Goal: Information Seeking & Learning: Check status

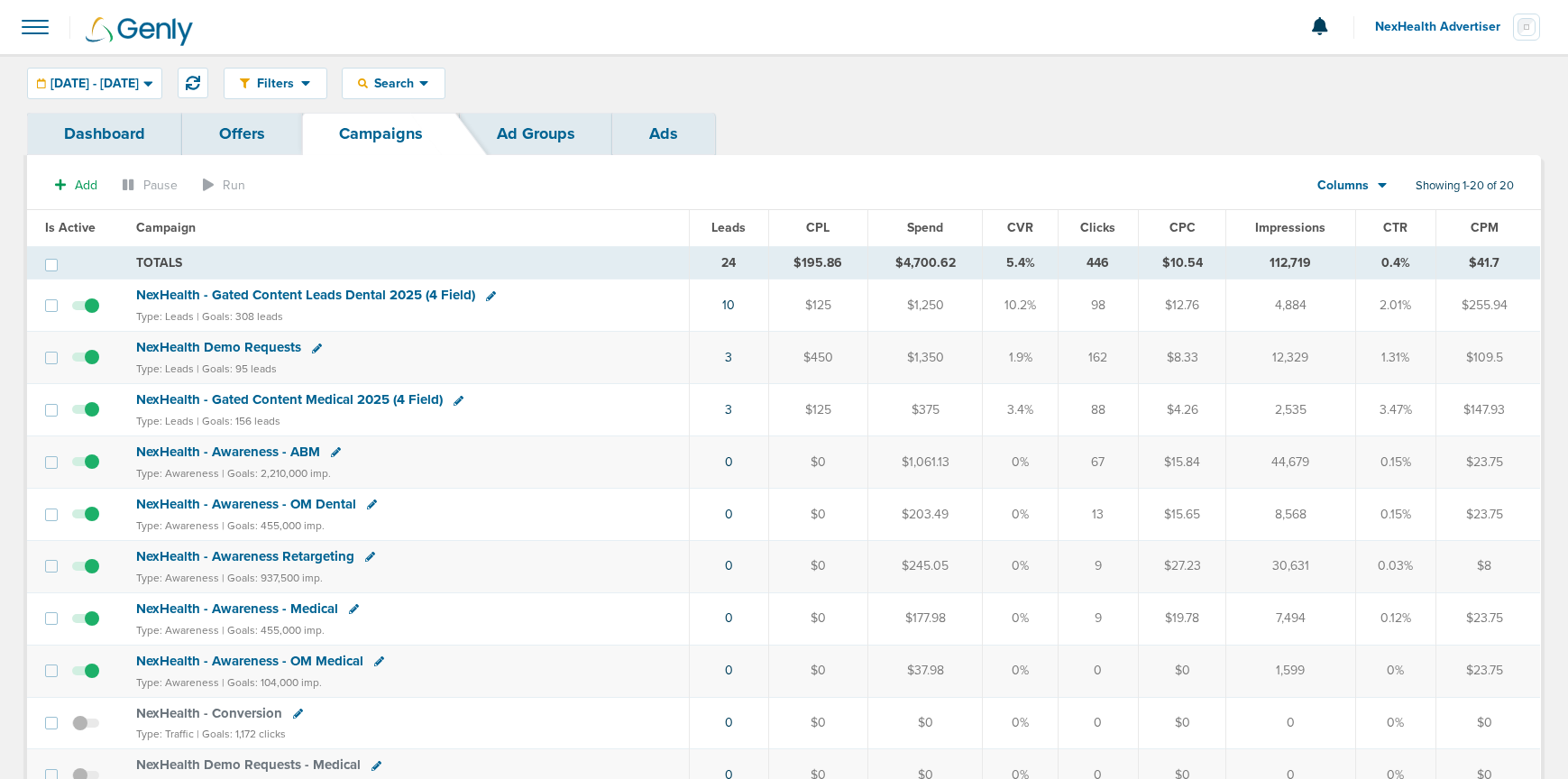
click at [118, 134] on link "Dashboard" at bounding box center [104, 133] width 155 height 43
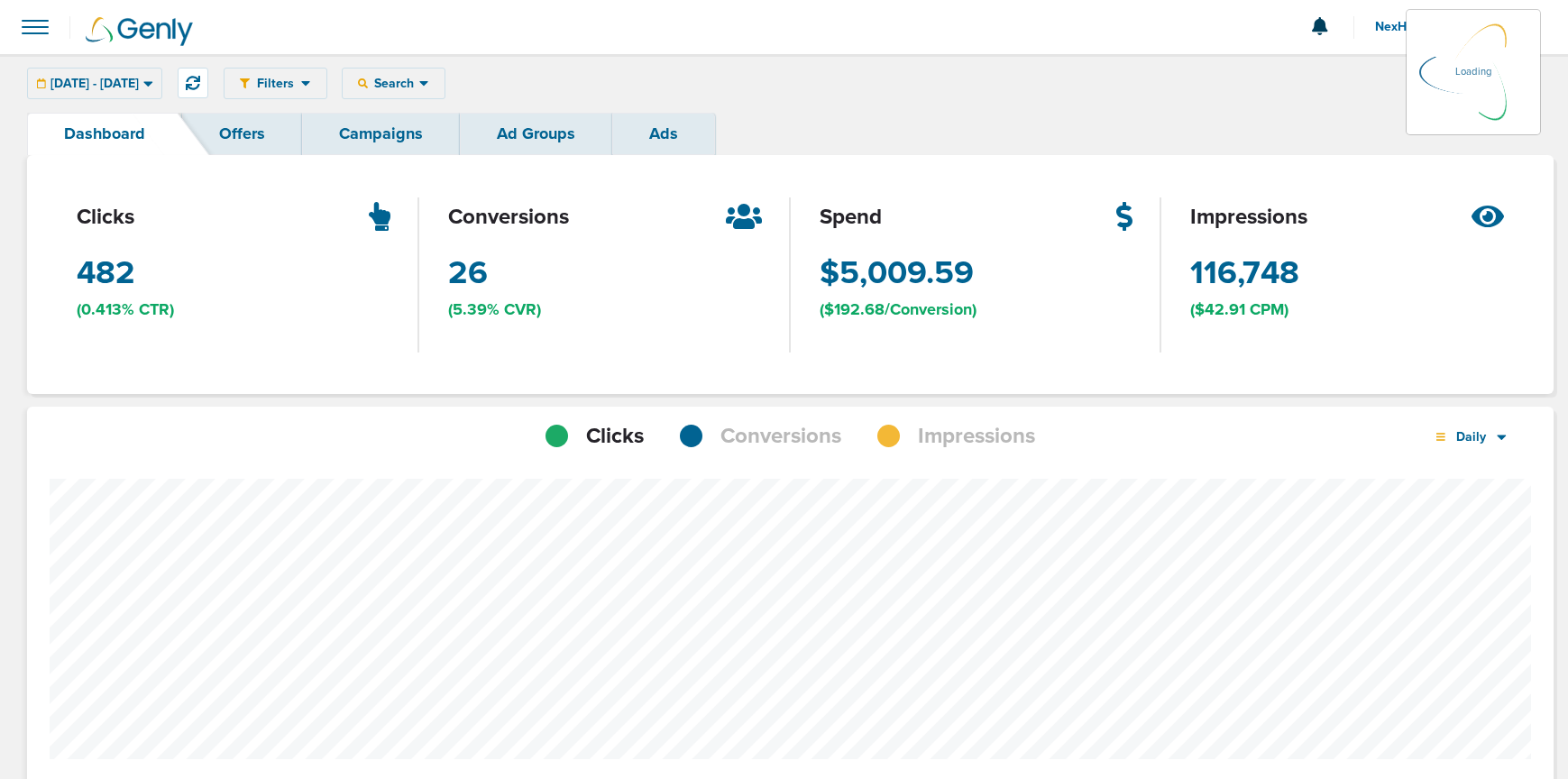
scroll to position [1404, 1514]
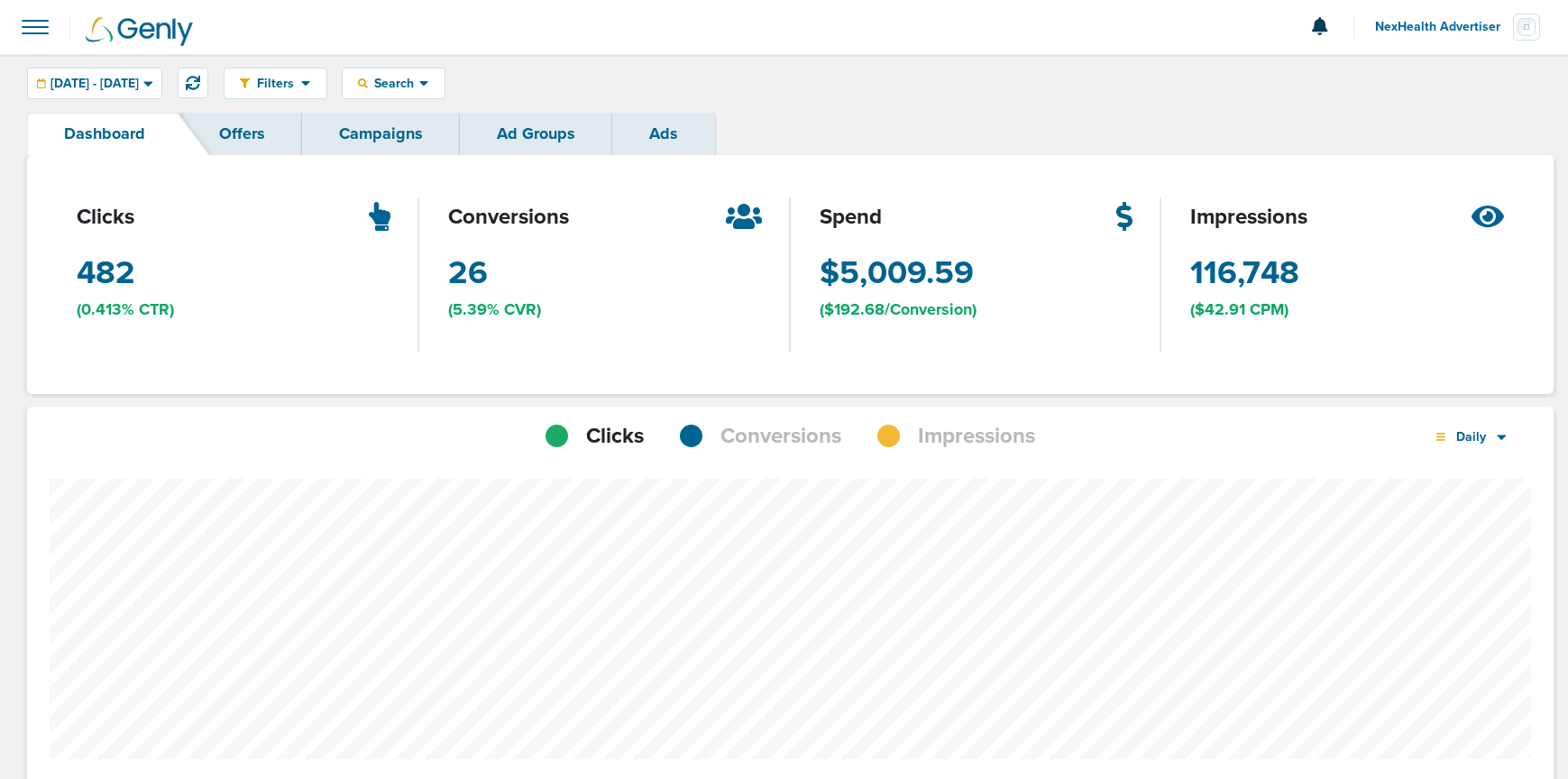
click at [353, 126] on link "Campaigns" at bounding box center [380, 133] width 158 height 43
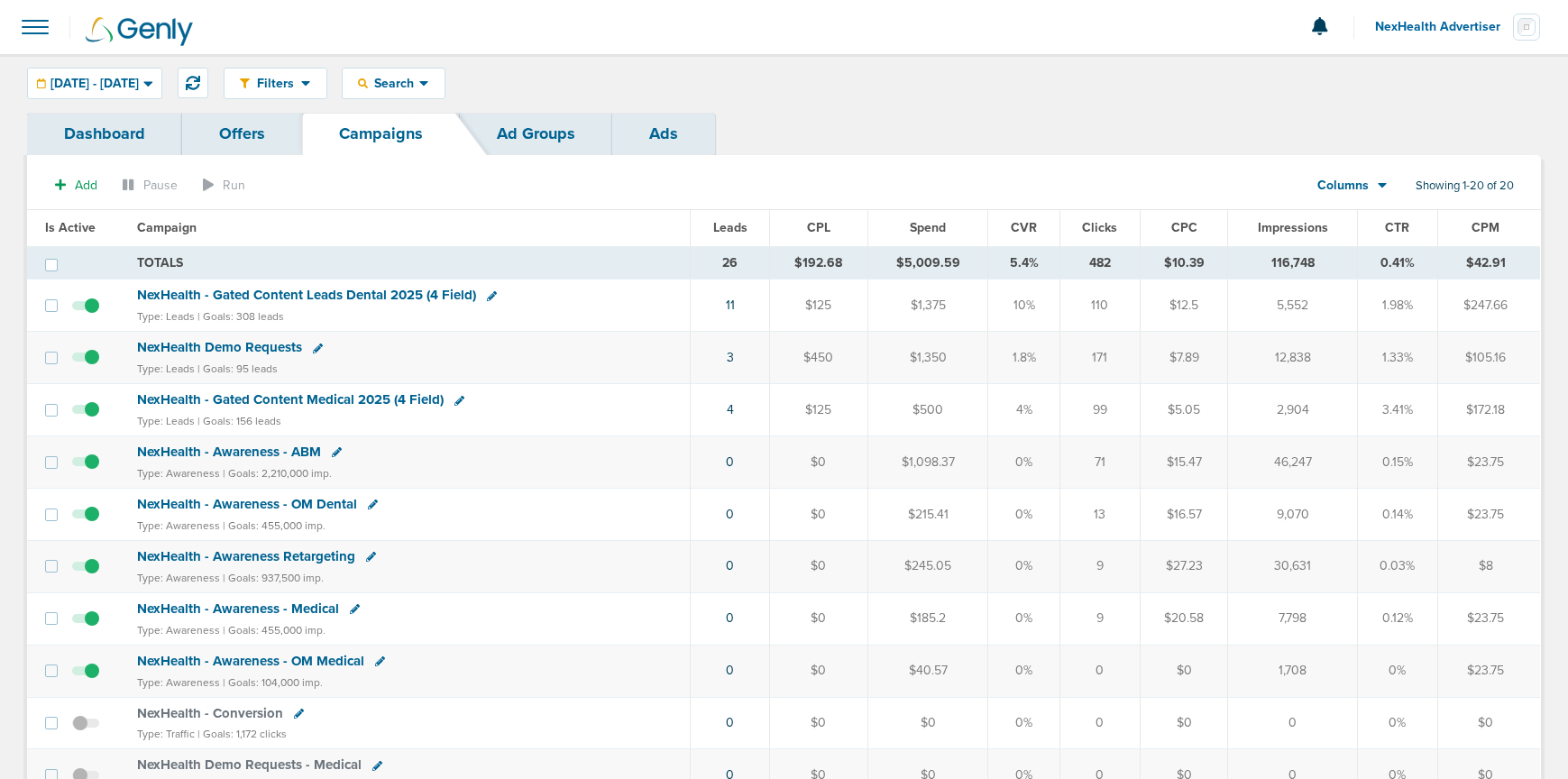
click at [530, 135] on link "Ad Groups" at bounding box center [536, 133] width 152 height 43
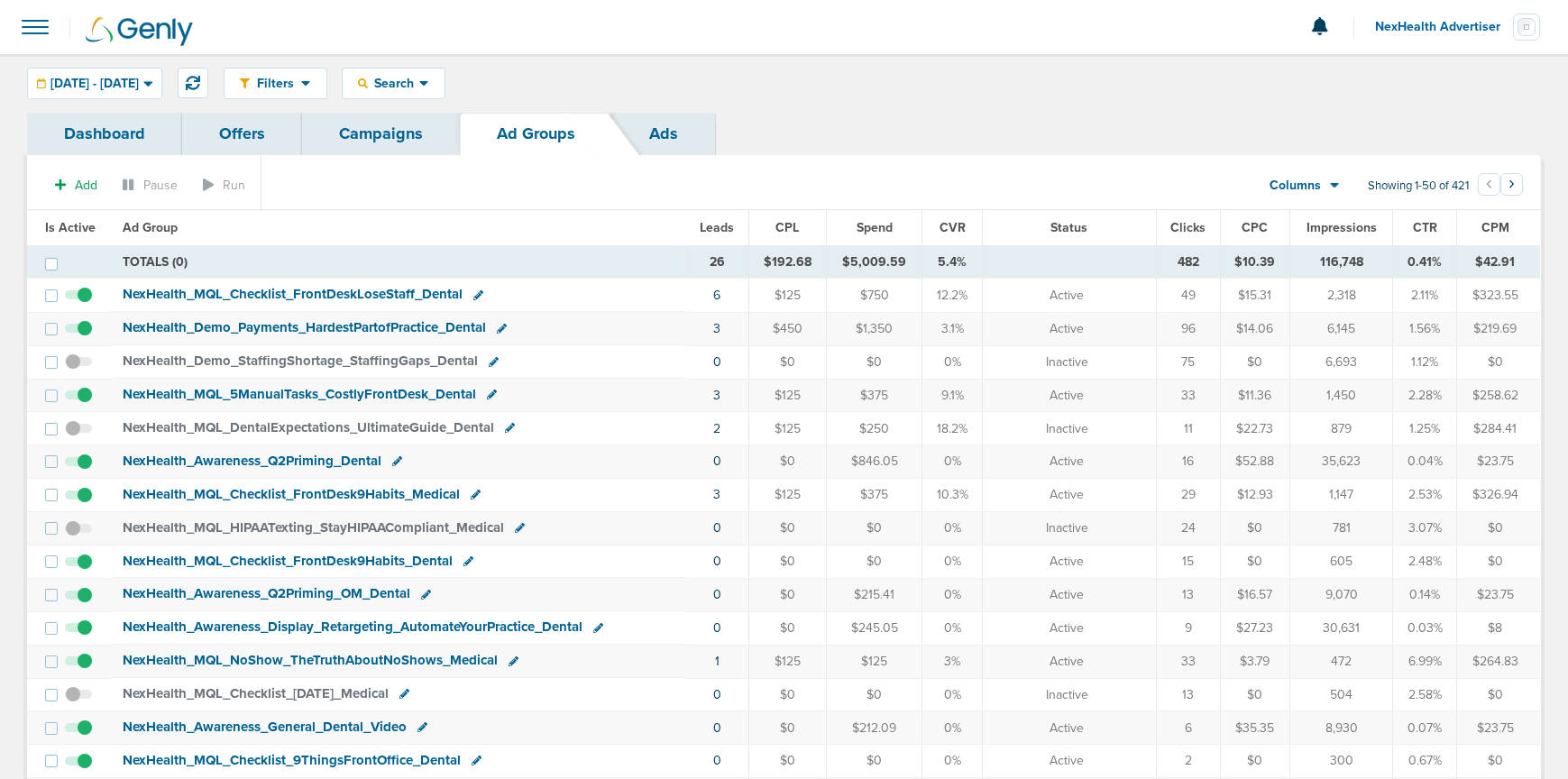
click at [374, 139] on link "Campaigns" at bounding box center [380, 133] width 158 height 43
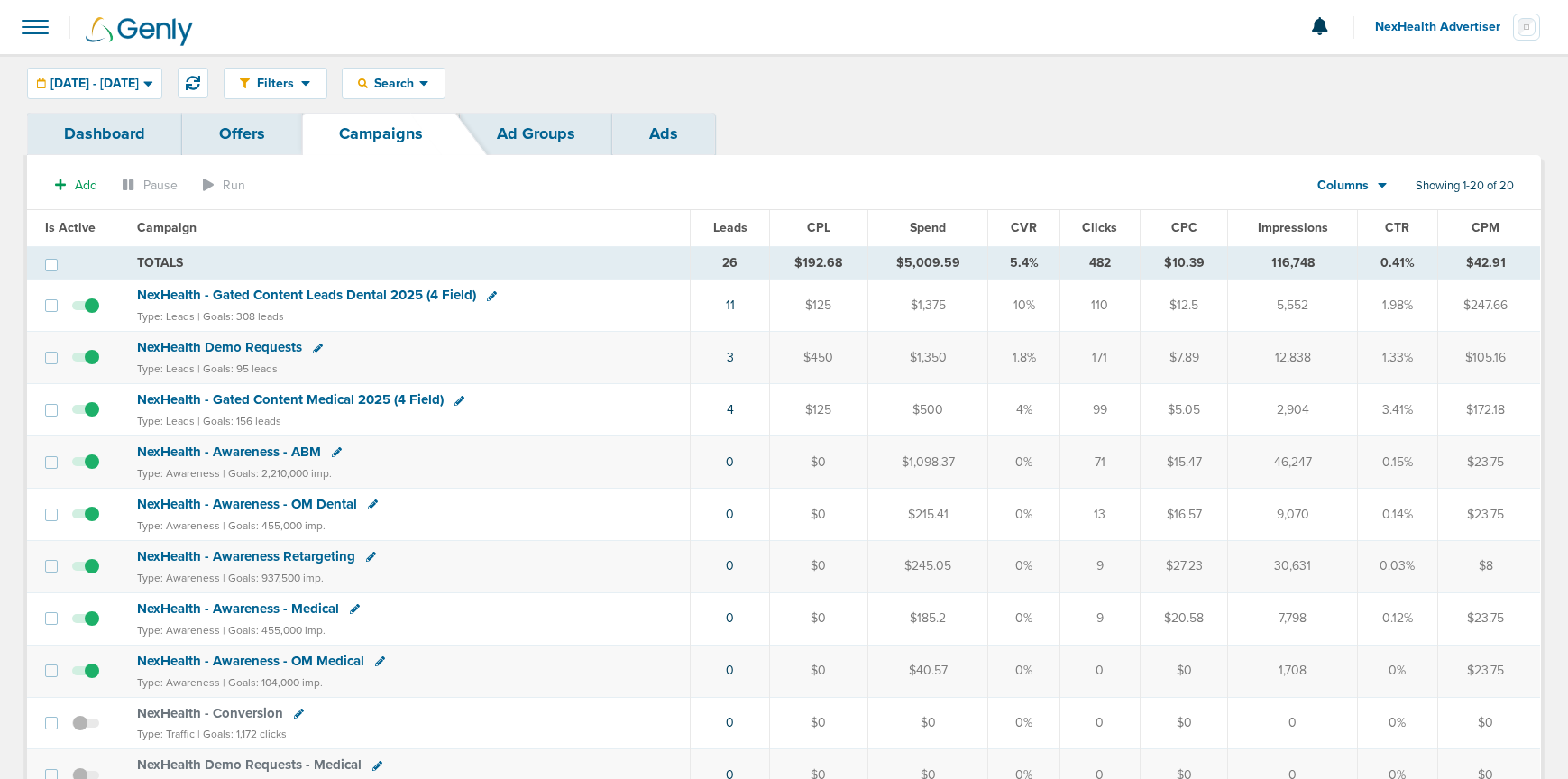
click at [204, 346] on span "NexHealth Demo Requests" at bounding box center [219, 347] width 165 height 16
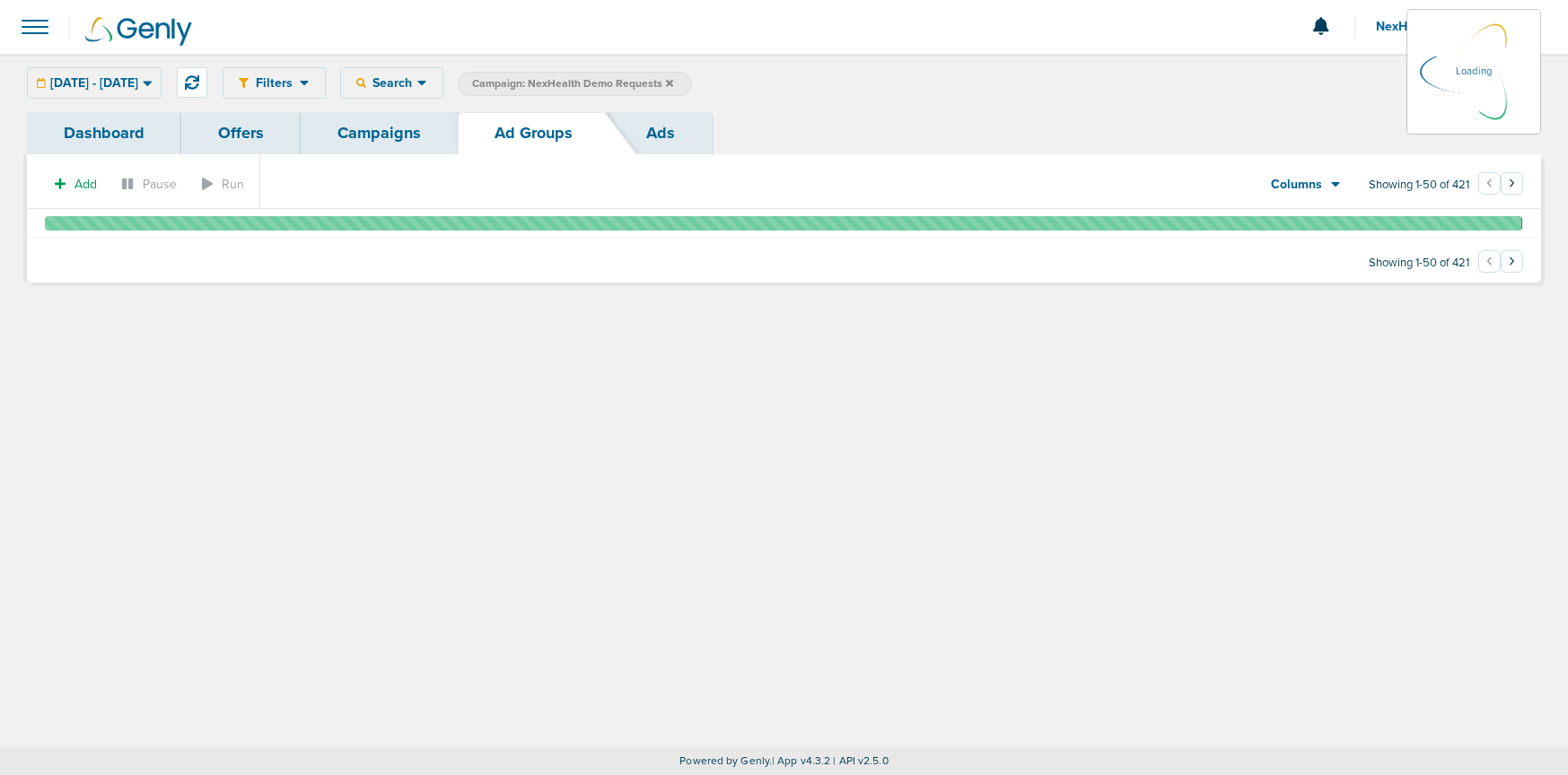
click at [96, 83] on div "10.10.2025 - 10.10.2025 Today Yesterday Last 7 Days Last 14 Days This Month Las…" at bounding box center [94, 83] width 134 height 32
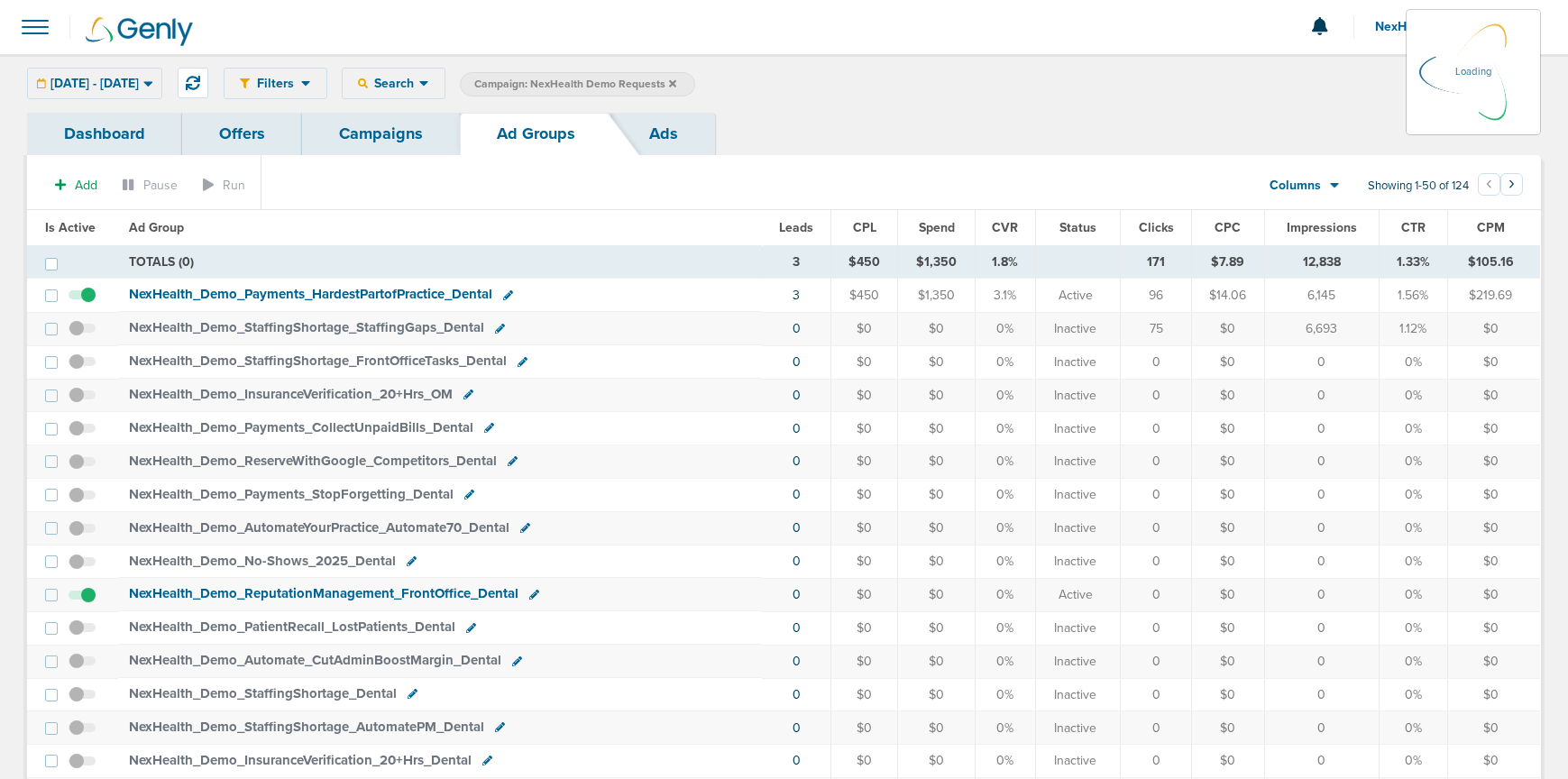
click at [132, 82] on div "10.10.2025 - 10.10.2025 Today Yesterday Last 7 Days Last 14 Days This Month Las…" at bounding box center [94, 83] width 135 height 32
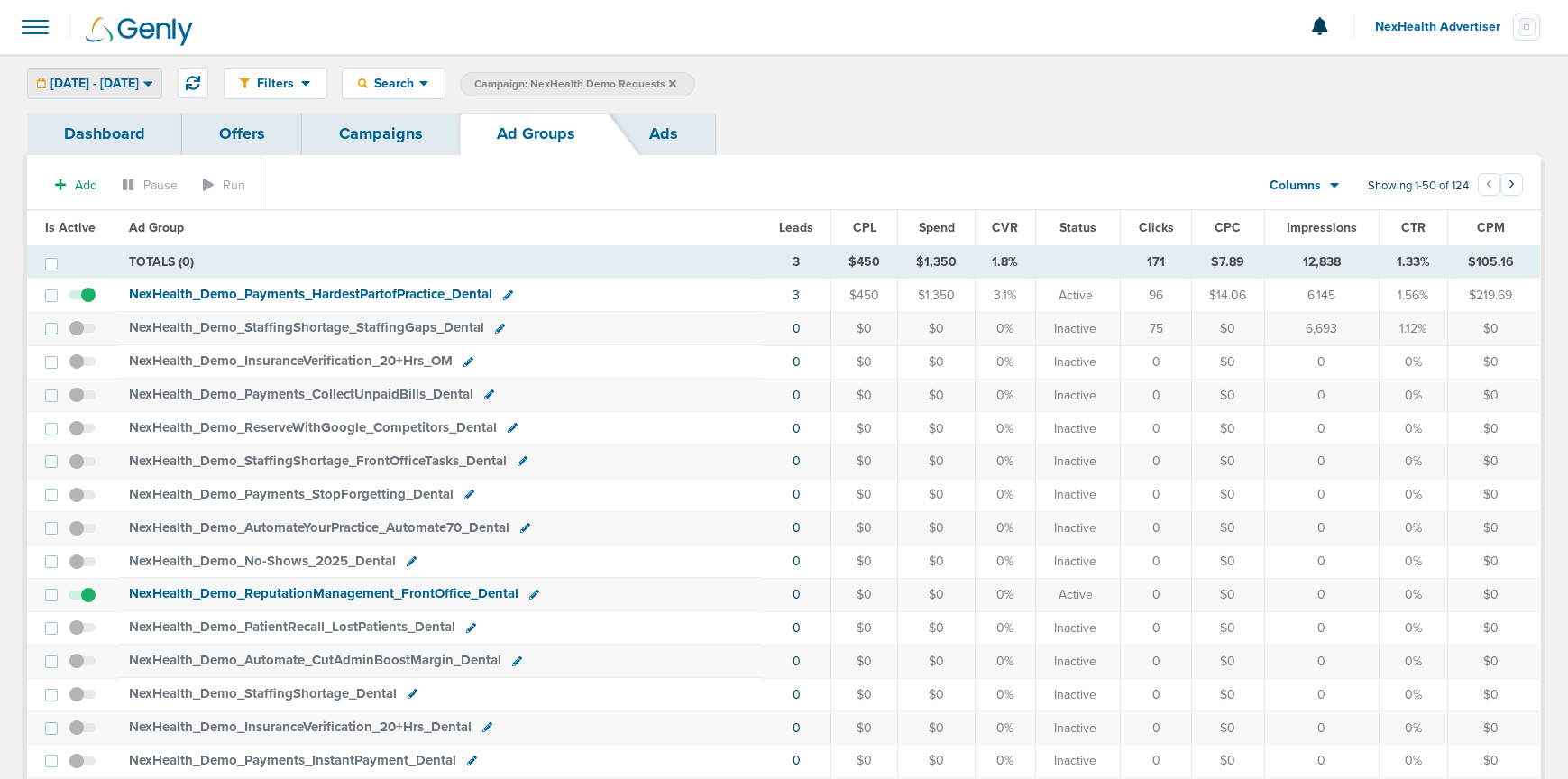
click at [139, 87] on span "10.10.2025 - 10.10.2025" at bounding box center [95, 84] width 89 height 13
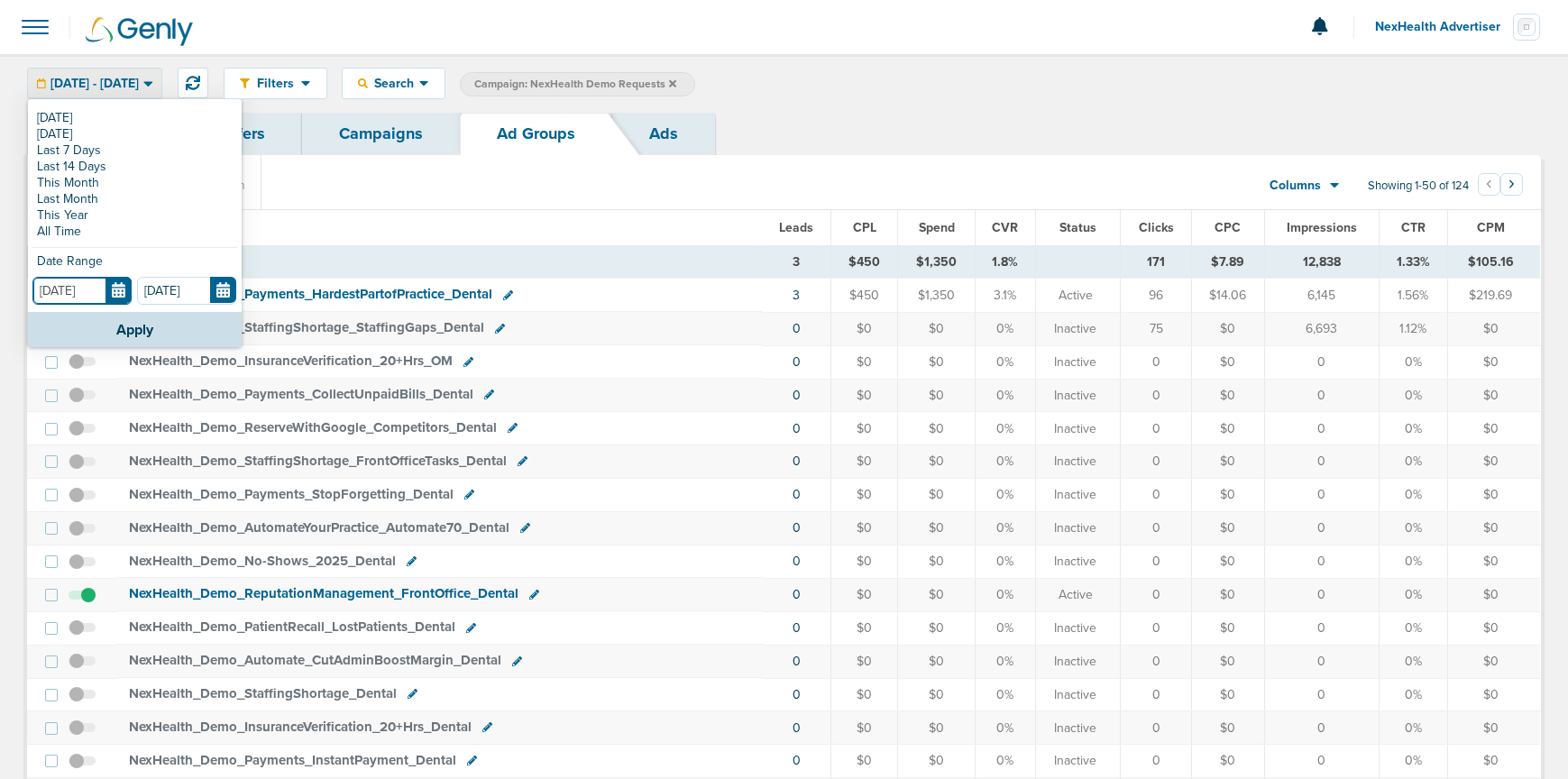
click at [114, 286] on input "[DATE]" at bounding box center [82, 291] width 99 height 28
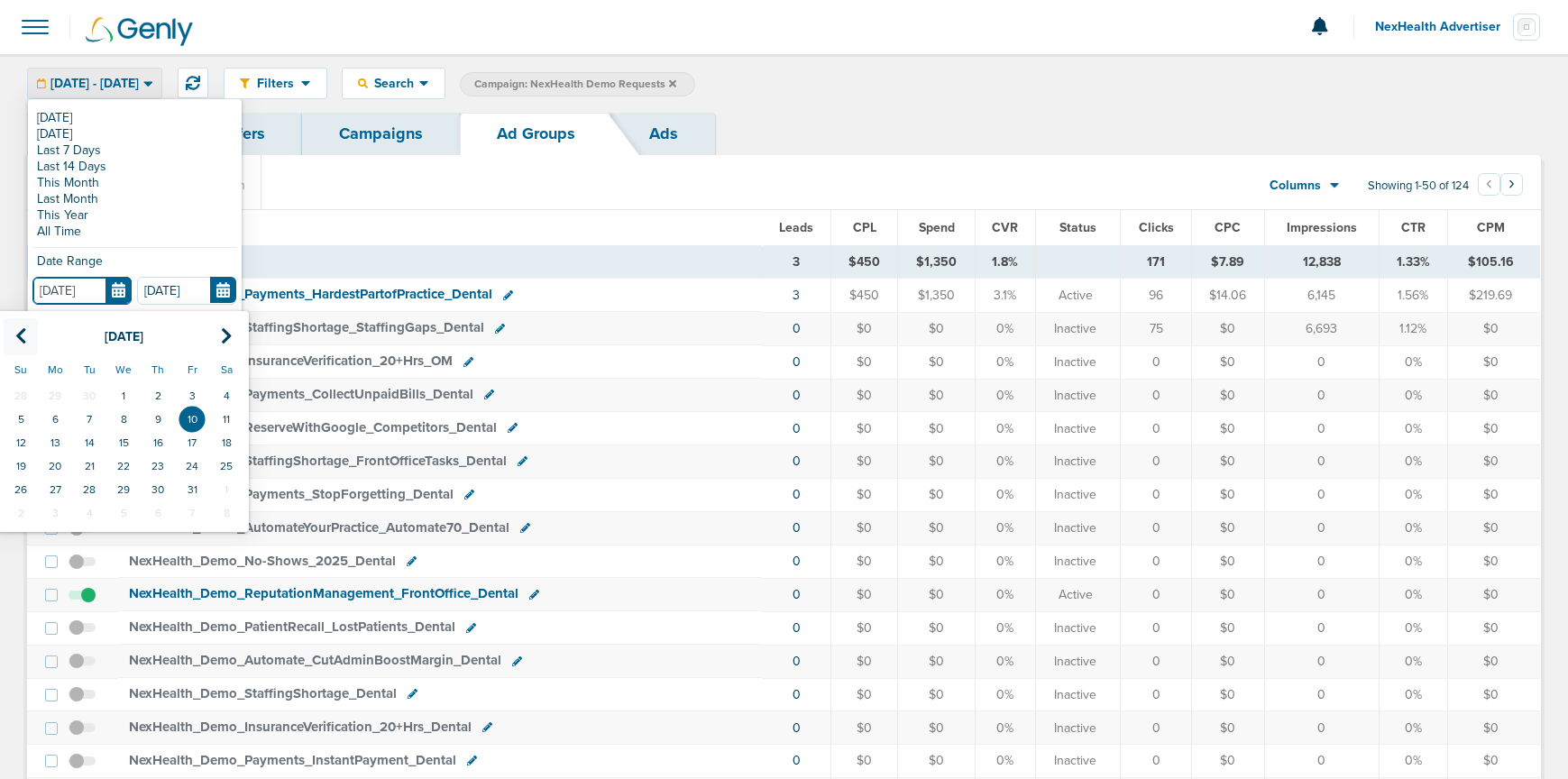
click at [31, 341] on th at bounding box center [21, 336] width 34 height 37
drag, startPoint x: 20, startPoint y: 339, endPoint x: 53, endPoint y: 368, distance: 43.9
click at [21, 340] on icon at bounding box center [21, 336] width 12 height 18
click at [179, 394] on td "1" at bounding box center [192, 396] width 34 height 24
type input "[DATE]"
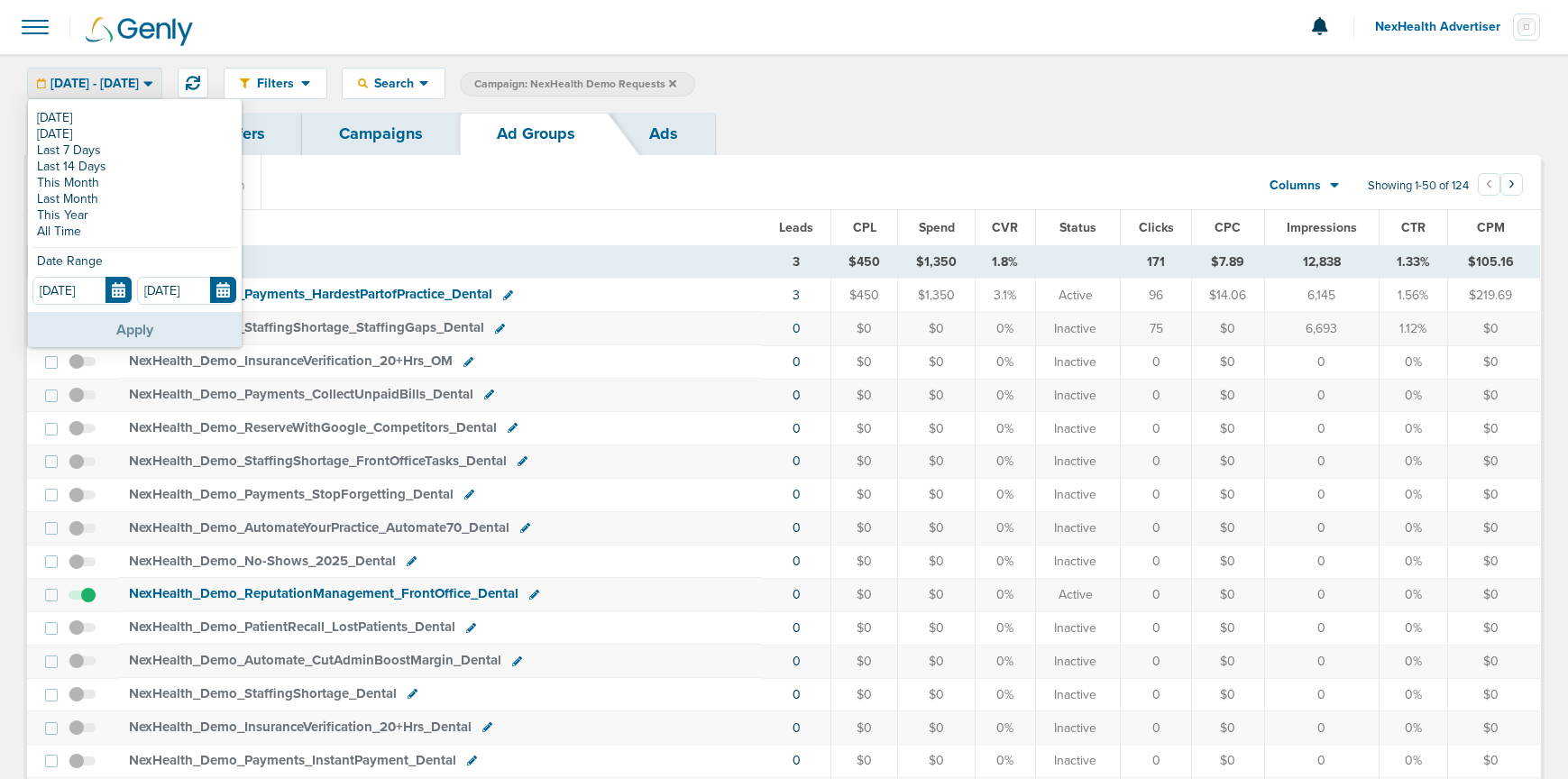
click at [164, 317] on button "Apply" at bounding box center [135, 329] width 214 height 35
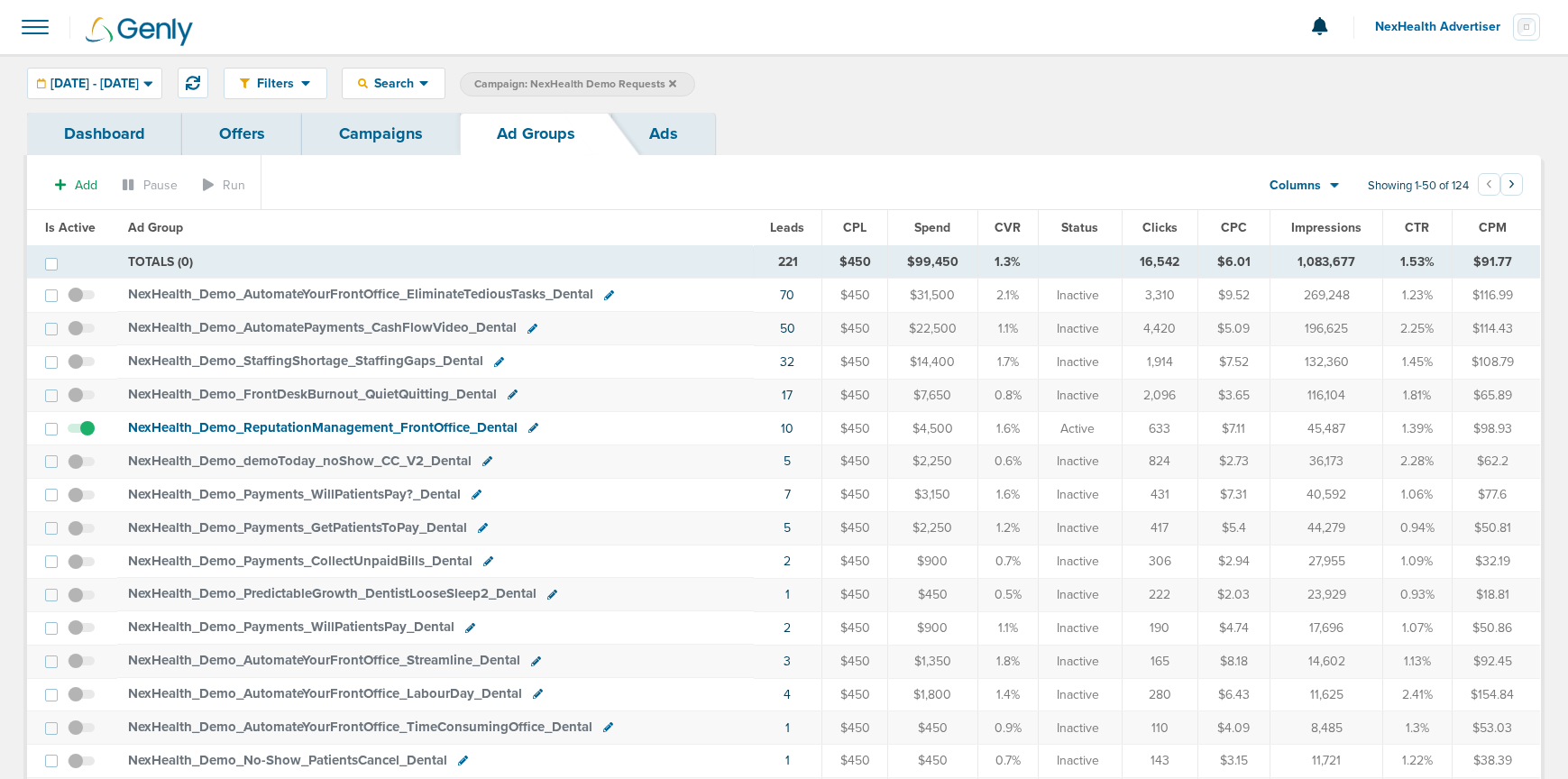
click at [657, 133] on link "Ads" at bounding box center [663, 133] width 102 height 43
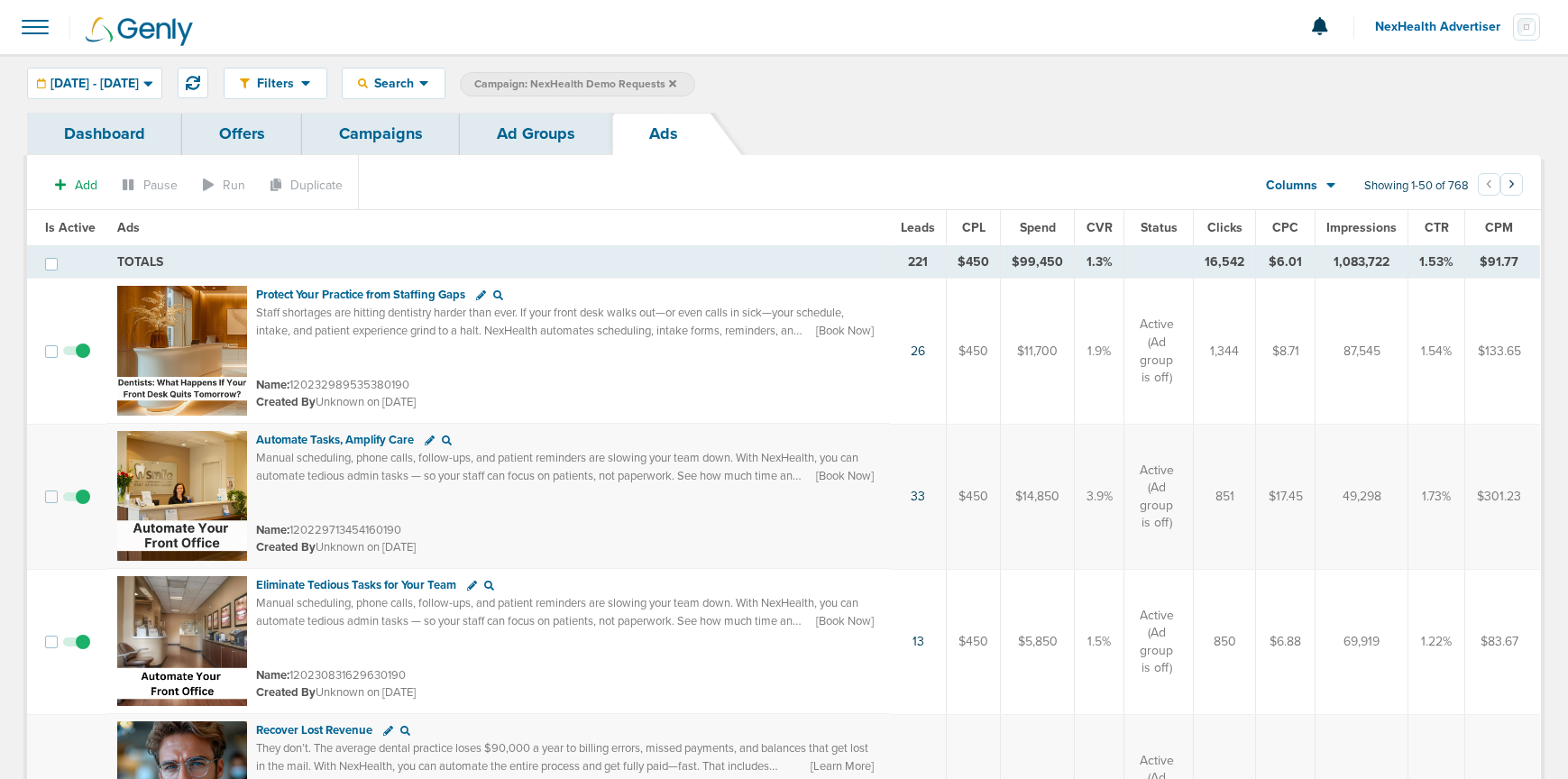
click at [920, 227] on span "Leads" at bounding box center [918, 227] width 34 height 15
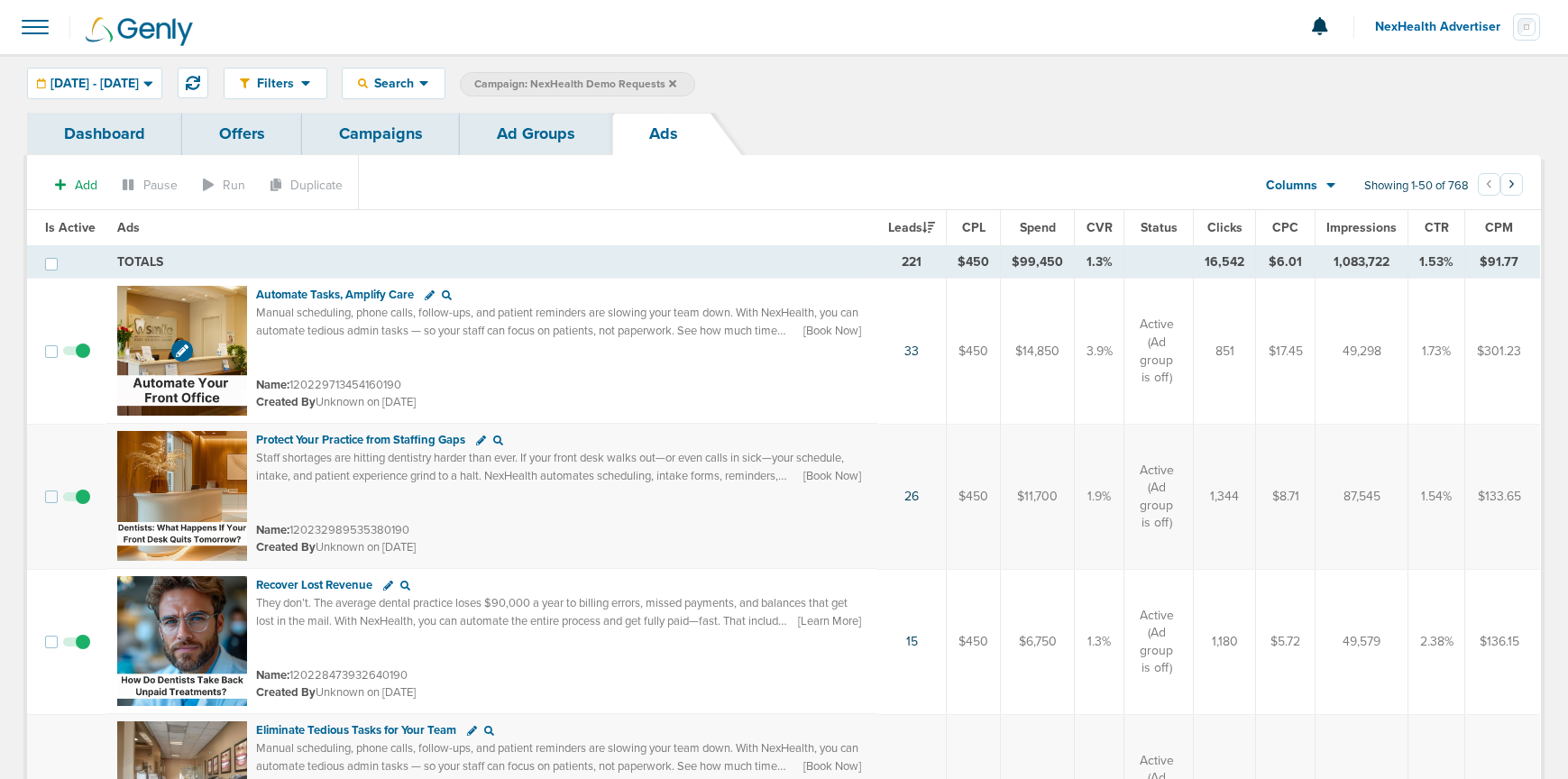
click at [190, 301] on img at bounding box center [181, 351] width 130 height 130
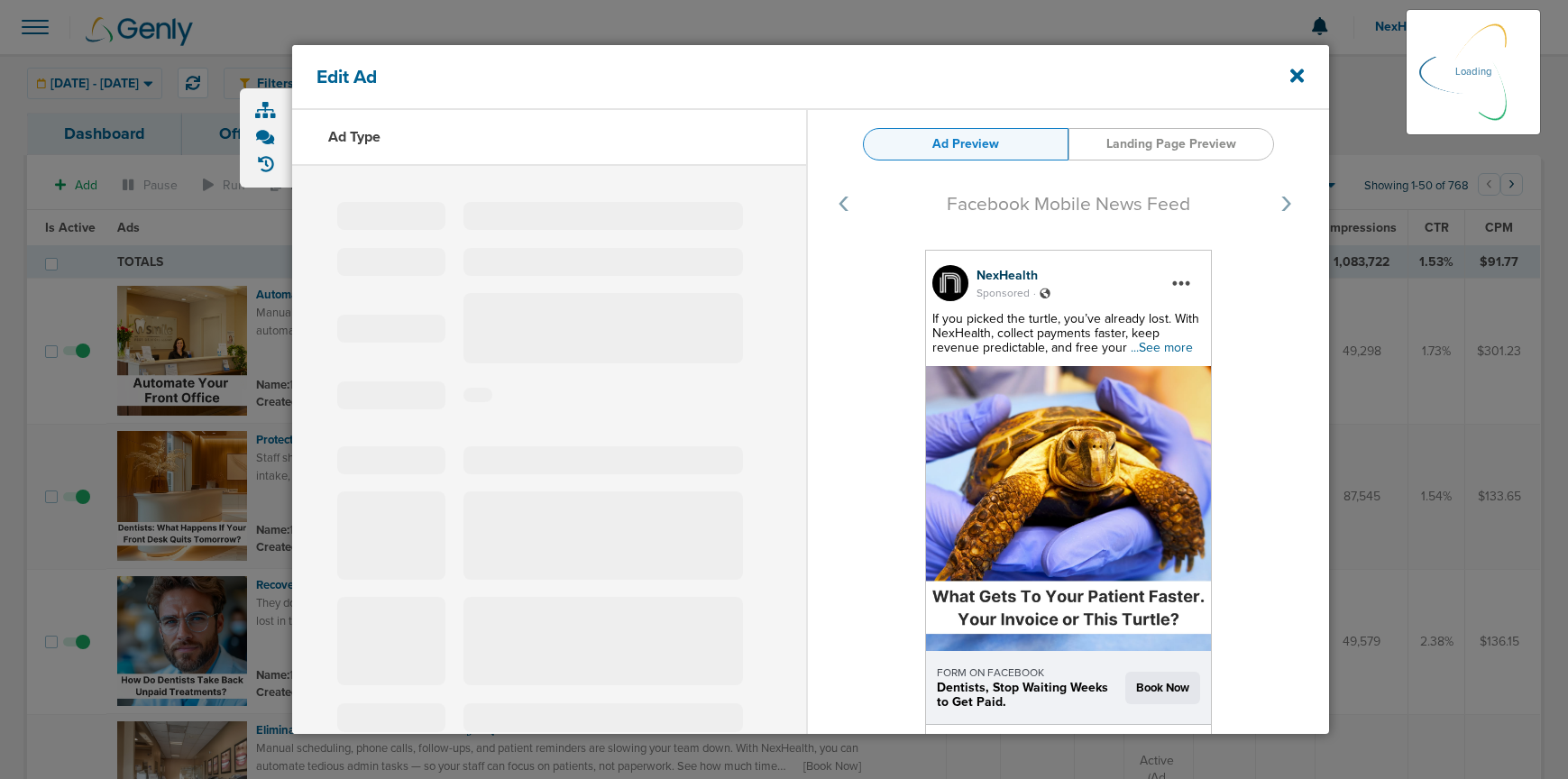
select select "learn_more"
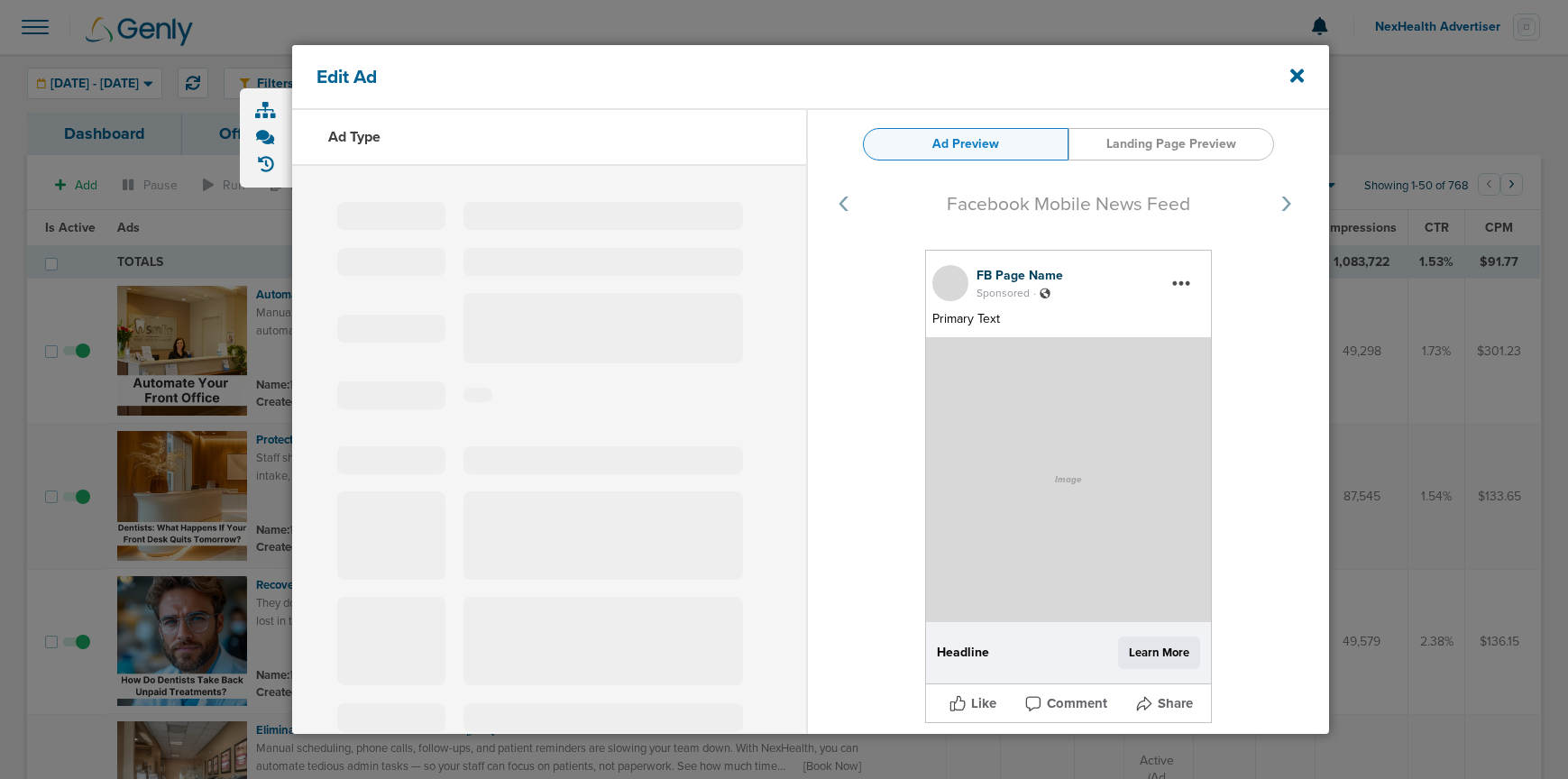
type input "120229713454160190"
type input "Automate Tasks, Amplify Care"
type textarea "Manual scheduling, phone calls, follow-ups, and patient reminders are slowing y…"
select select "book_travel"
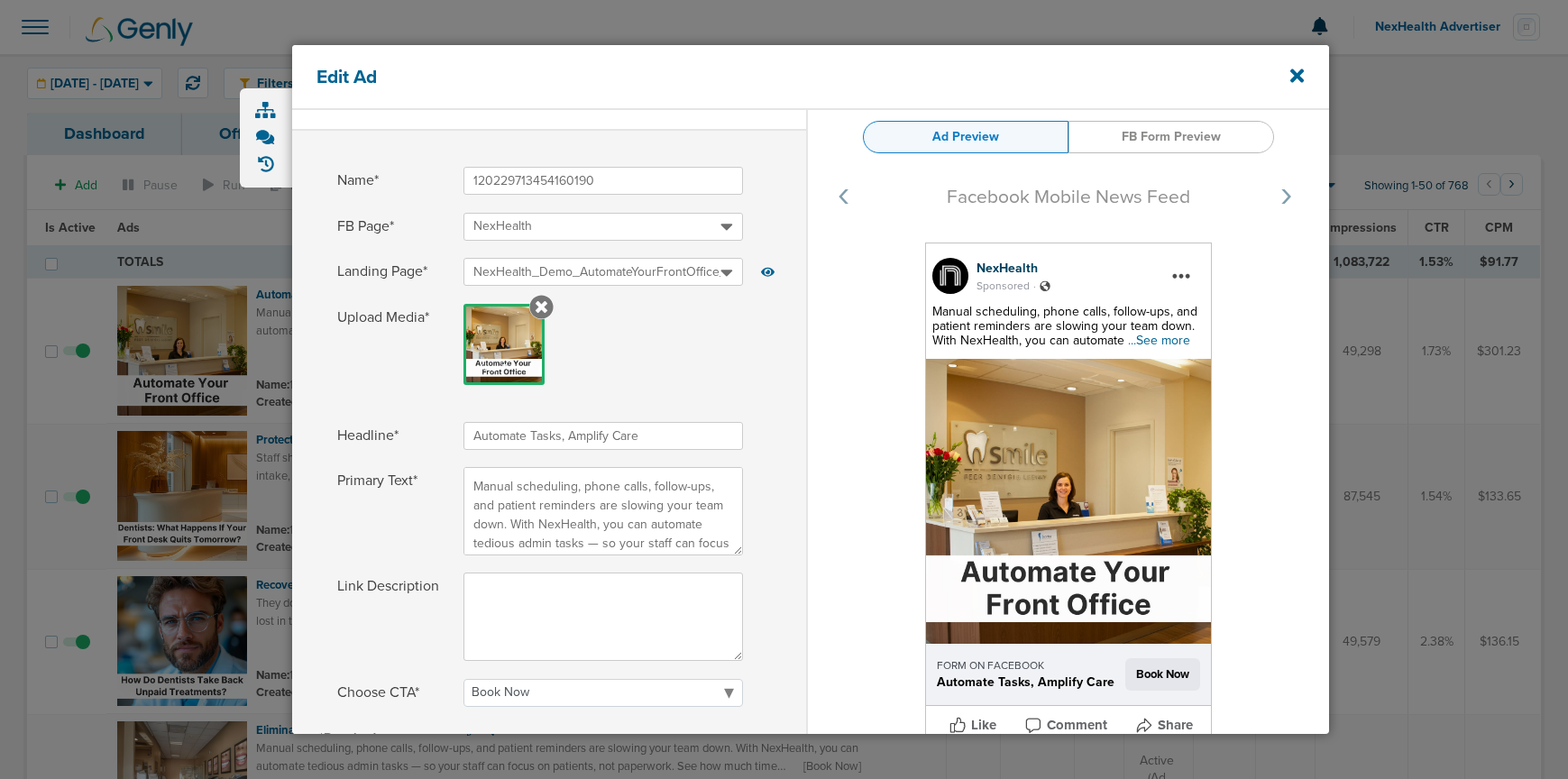
scroll to position [35, 0]
click at [1147, 341] on span "...See more" at bounding box center [1159, 340] width 63 height 15
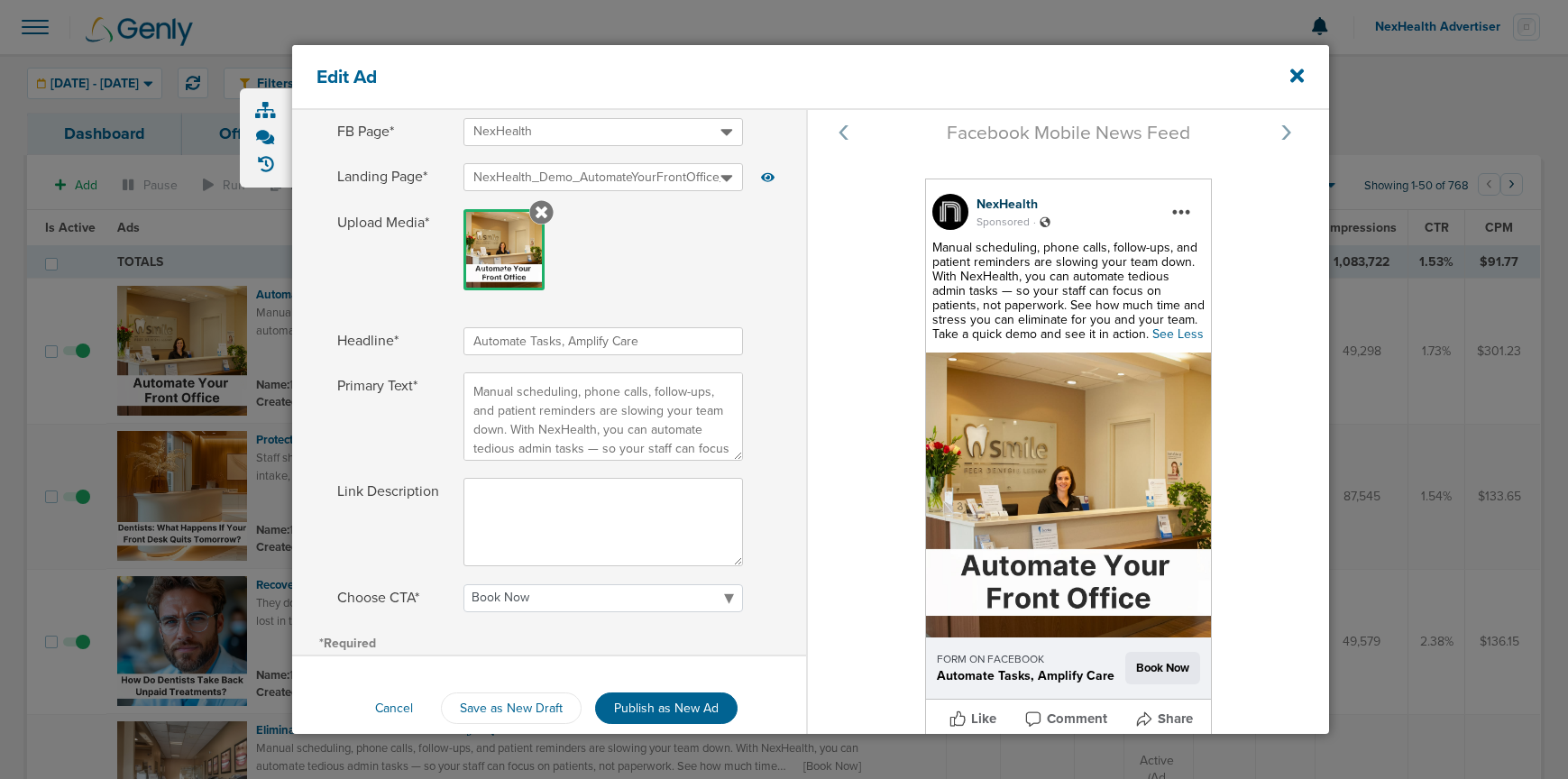
scroll to position [121, 0]
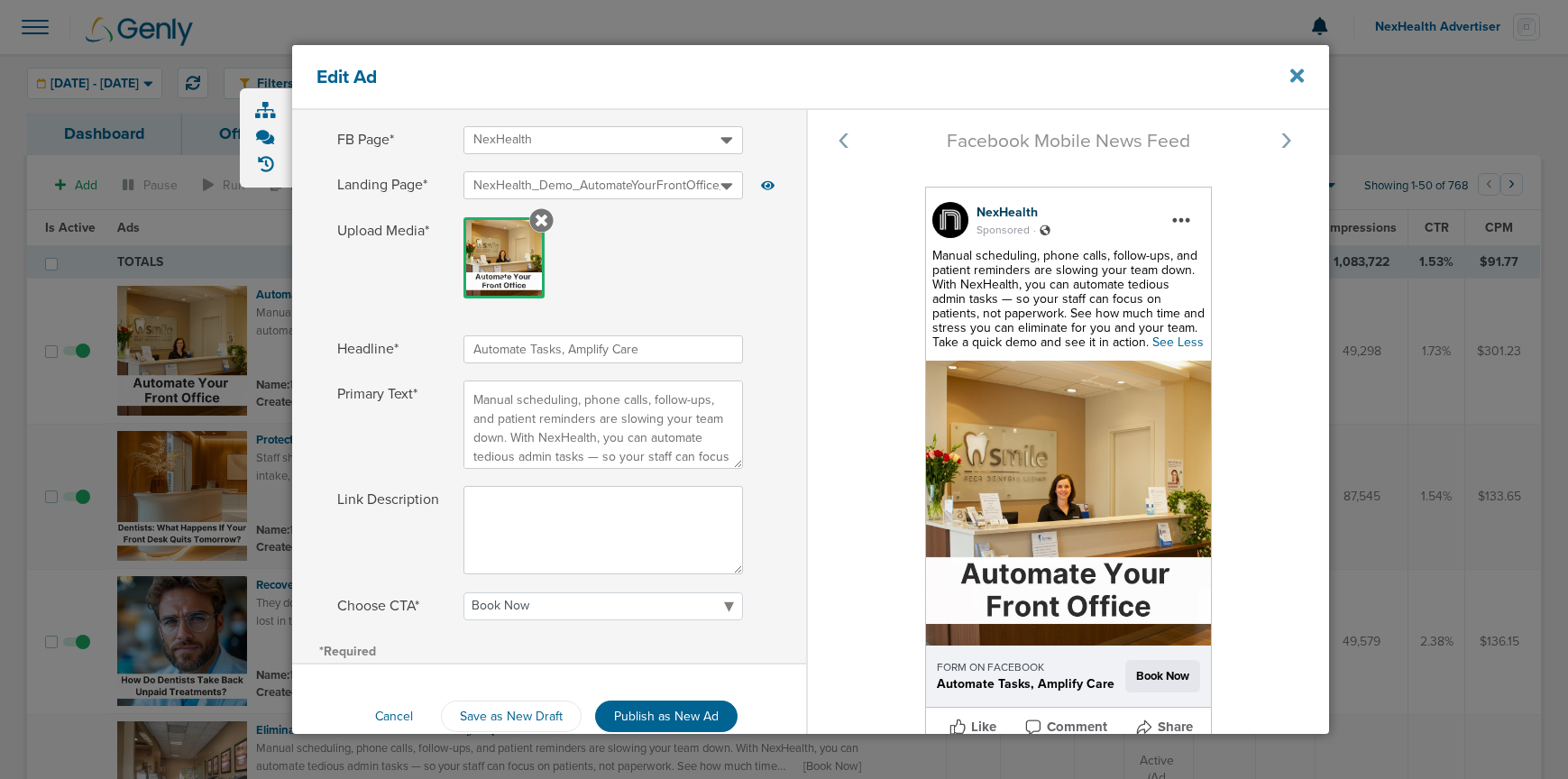
click at [1293, 72] on icon at bounding box center [1296, 75] width 14 height 14
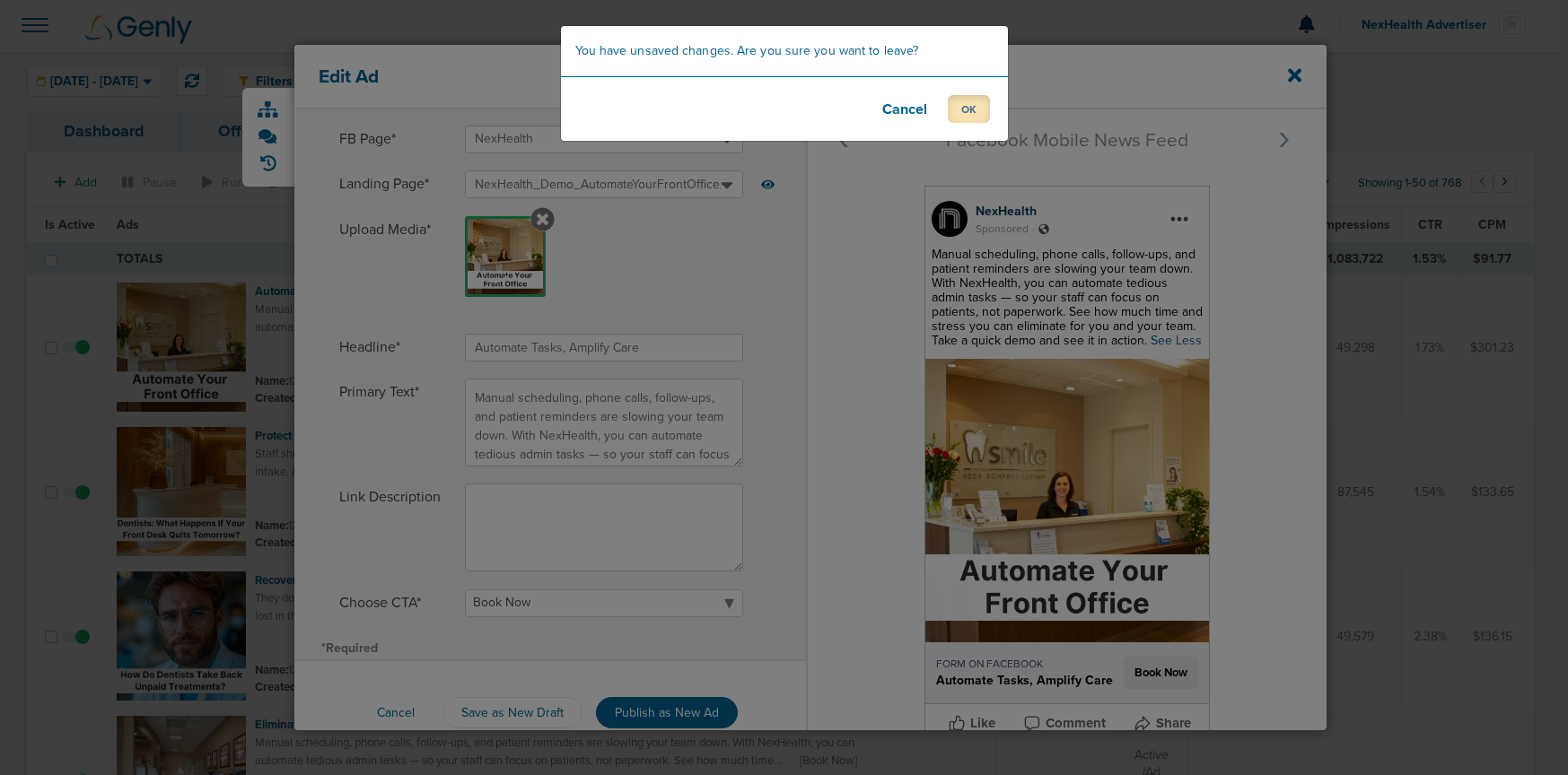
click at [977, 109] on button "OK" at bounding box center [968, 109] width 42 height 28
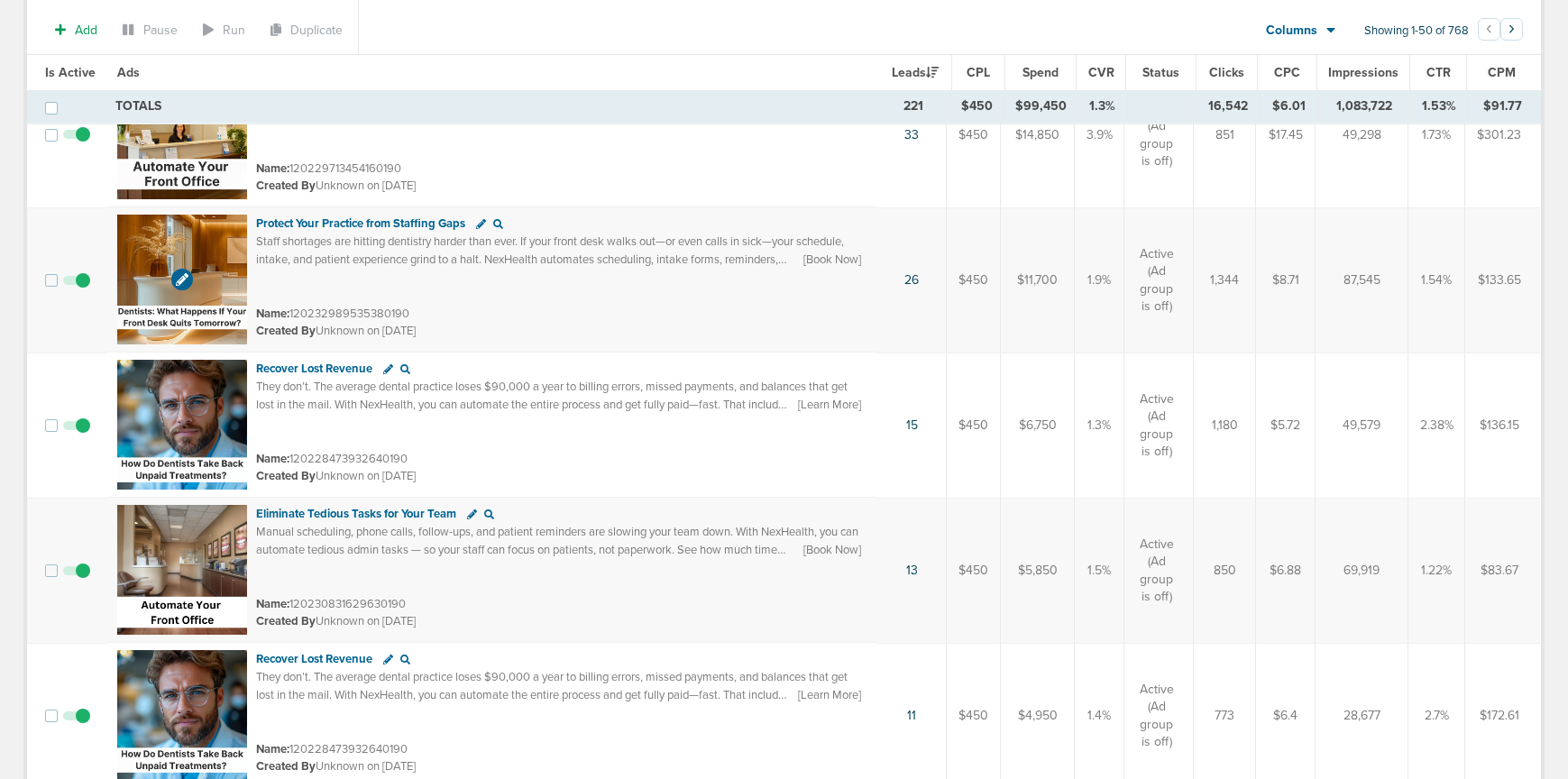
scroll to position [219, 0]
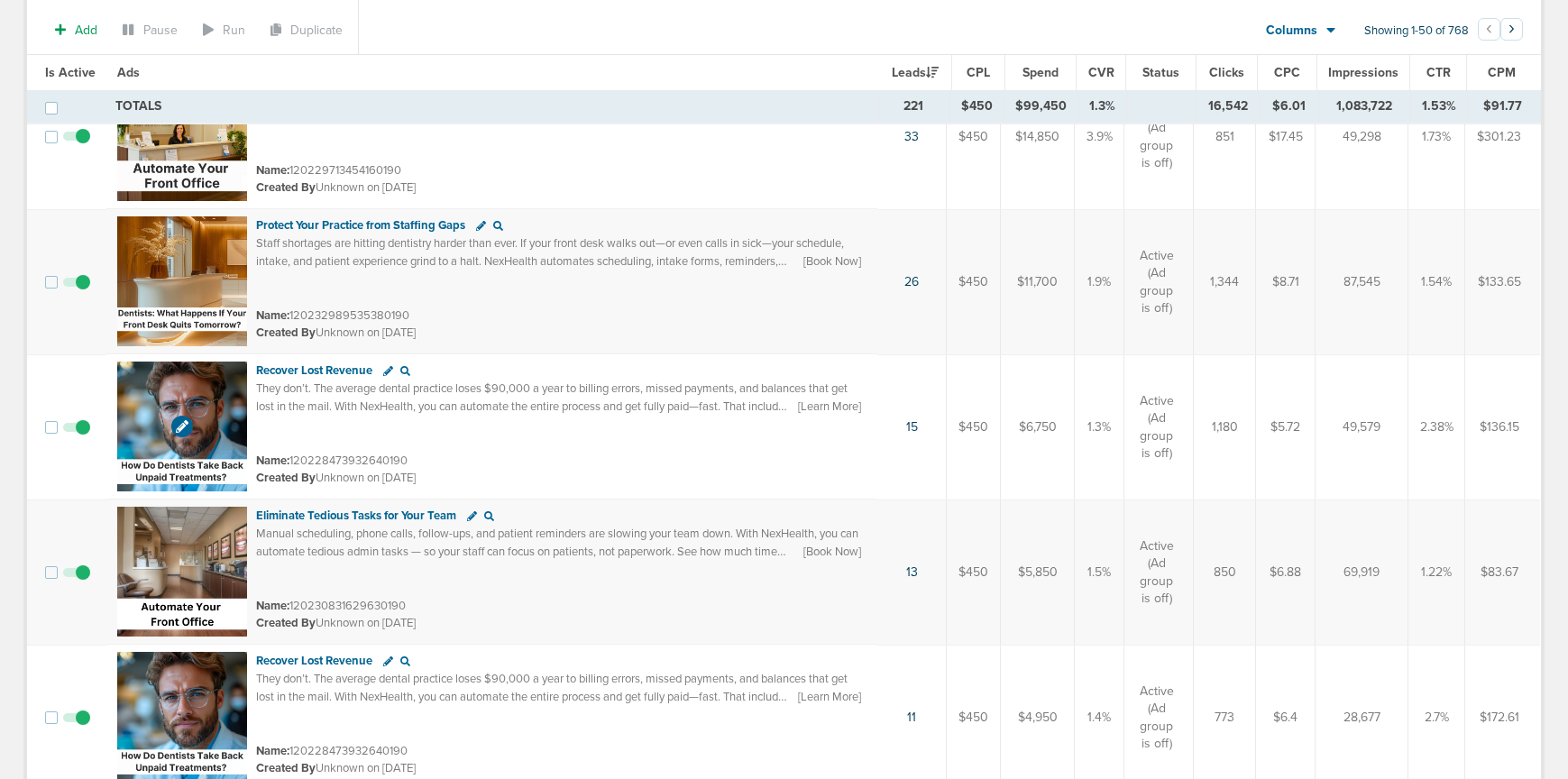
click at [219, 404] on img at bounding box center [181, 426] width 130 height 130
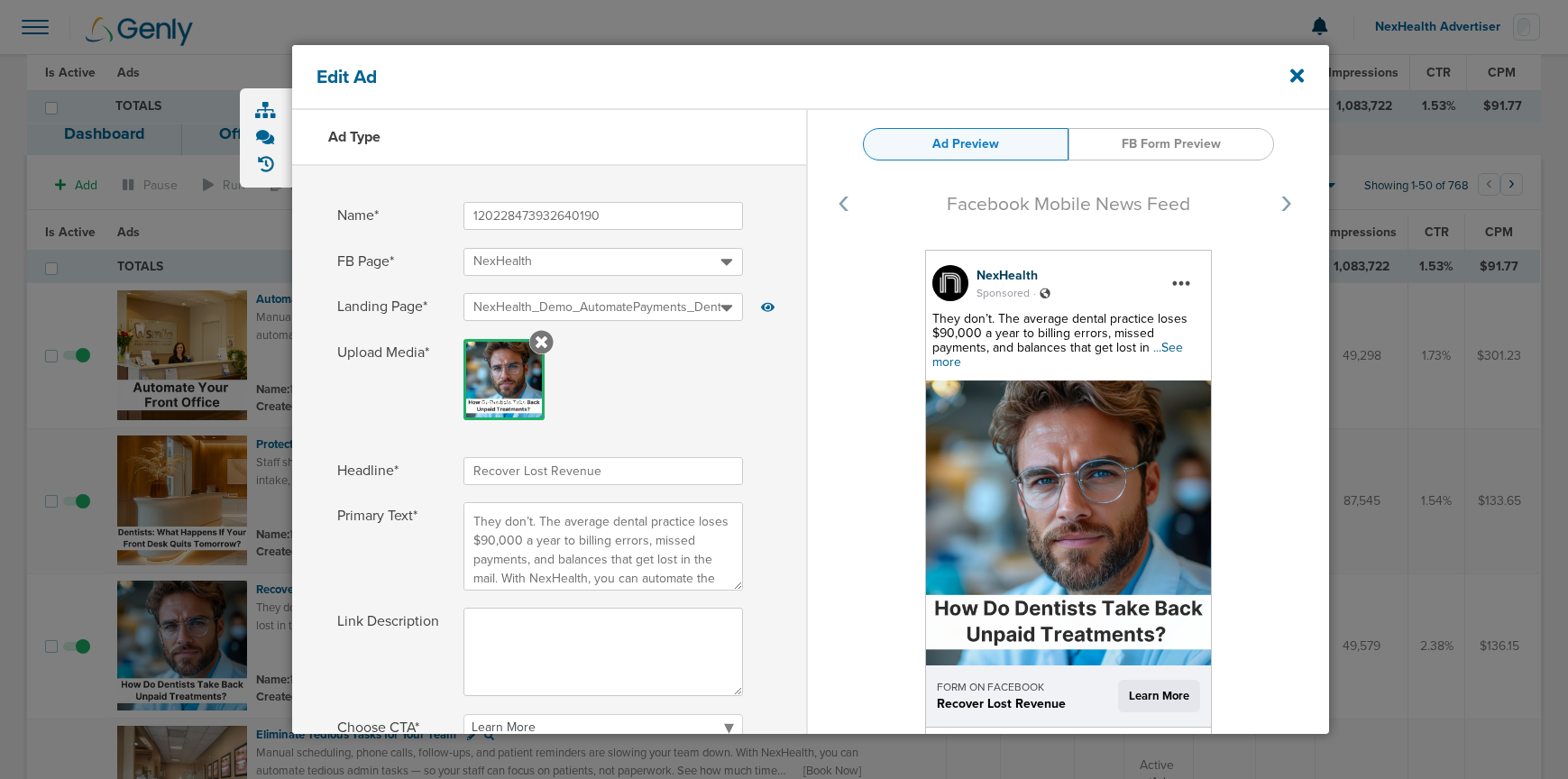
select select "learn_more"
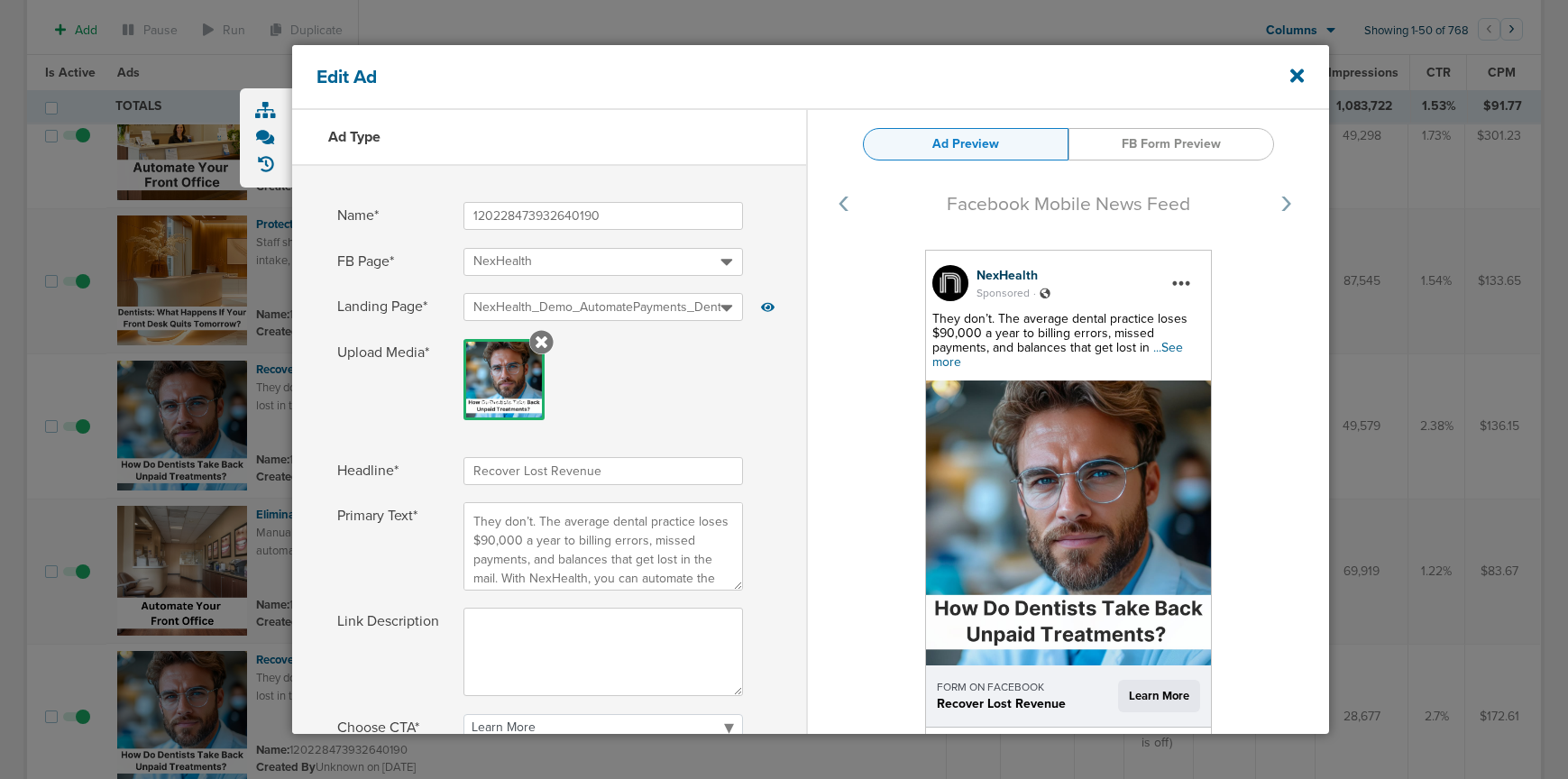
scroll to position [218, 0]
drag, startPoint x: 934, startPoint y: 702, endPoint x: 1064, endPoint y: 711, distance: 130.3
click at [1064, 711] on div "FORM ON FACEBOOK Recover Lost Revenue Learn More" at bounding box center [1068, 697] width 285 height 63
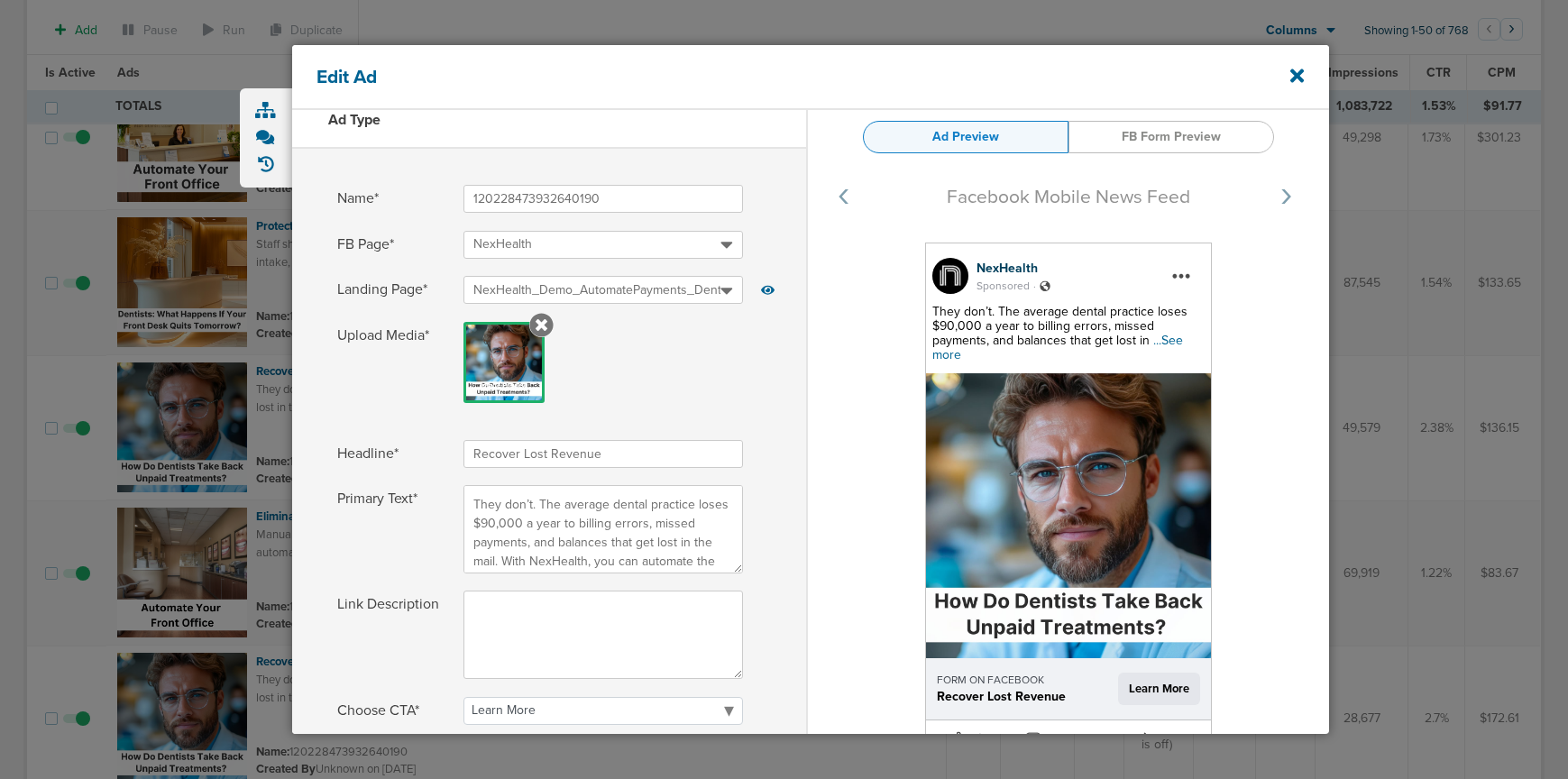
scroll to position [19, 0]
click at [1300, 79] on icon at bounding box center [1296, 75] width 14 height 14
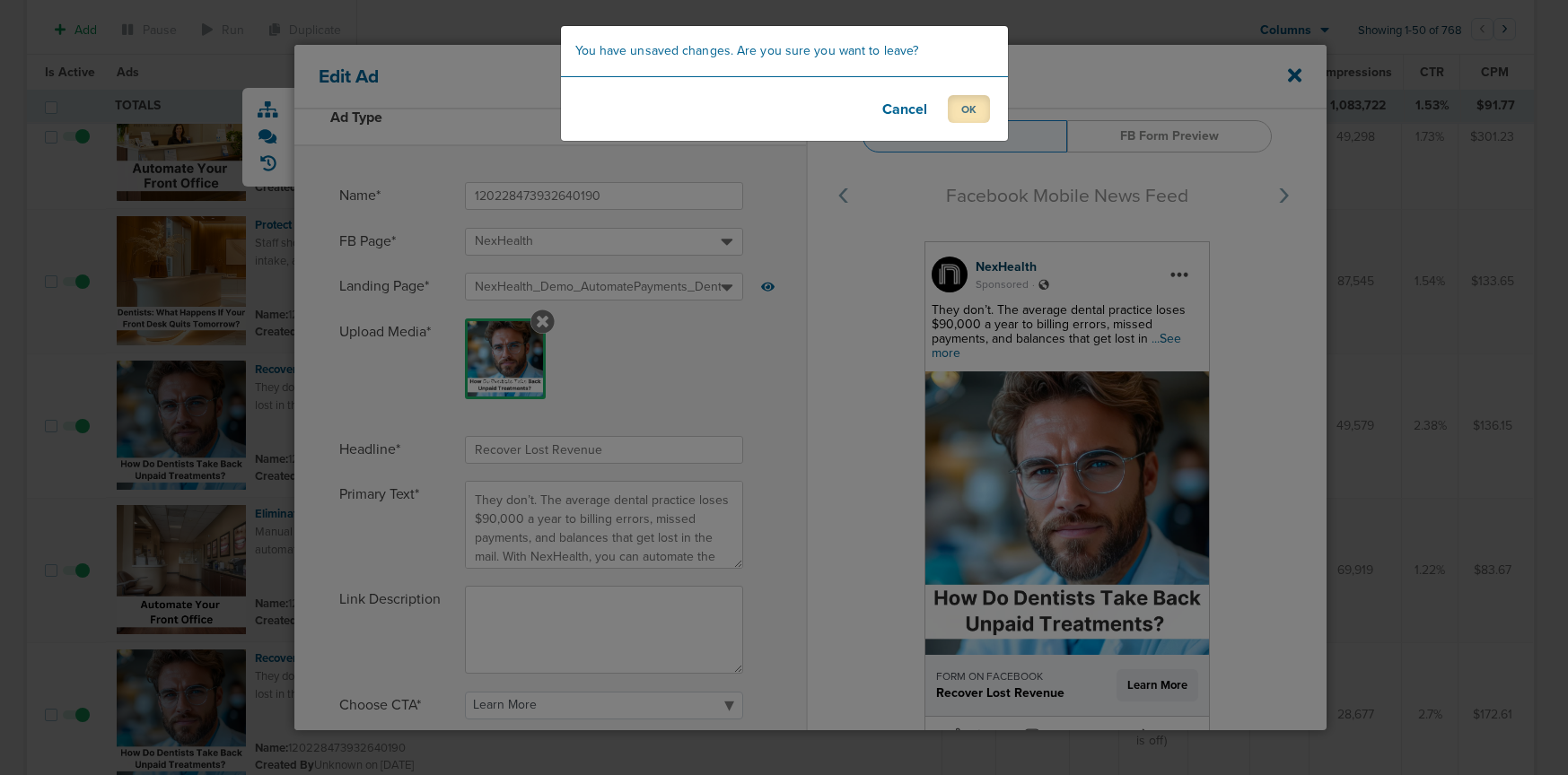
click at [975, 114] on button "OK" at bounding box center [968, 109] width 42 height 28
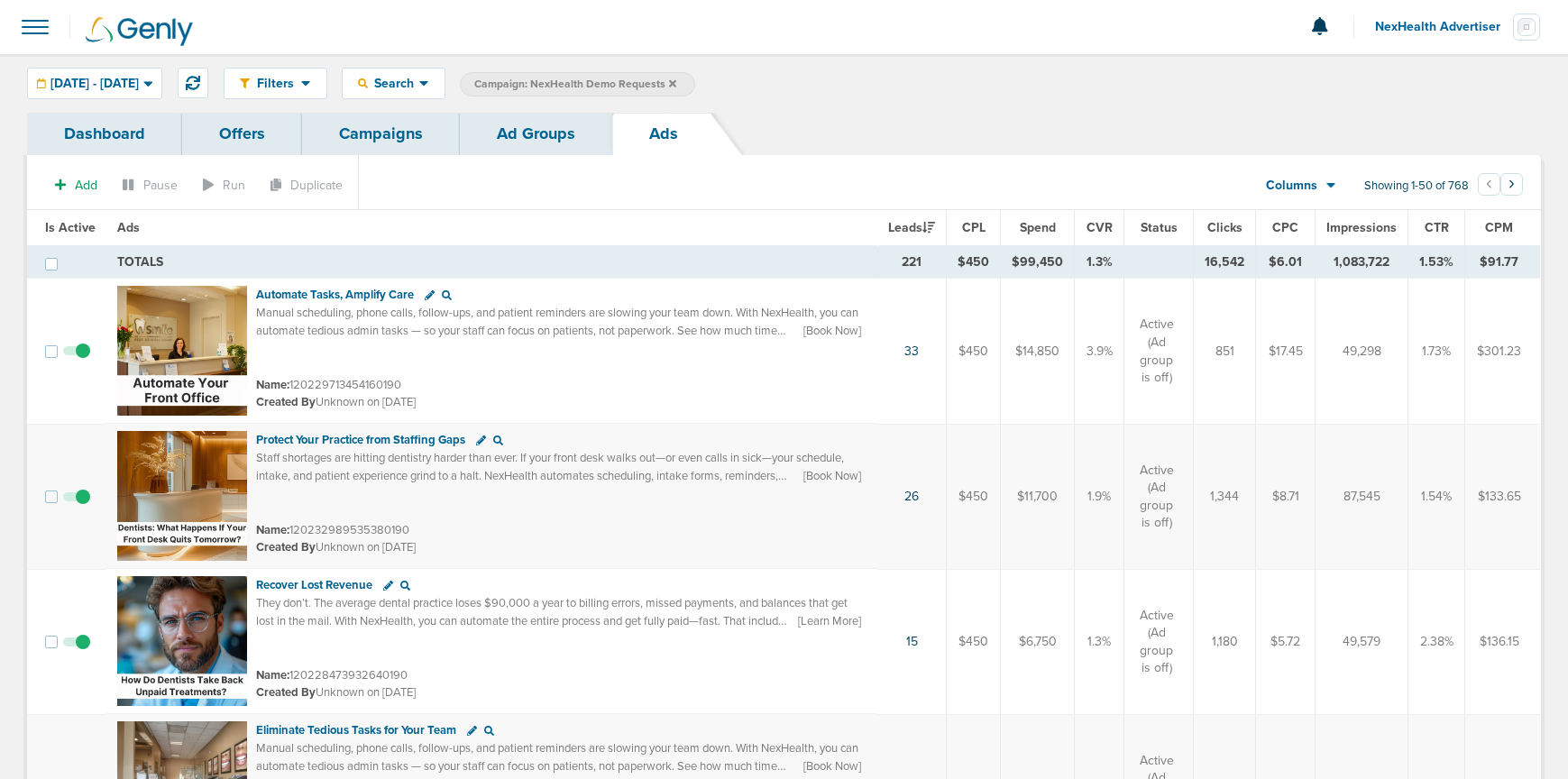
click at [534, 138] on link "Ad Groups" at bounding box center [536, 133] width 152 height 43
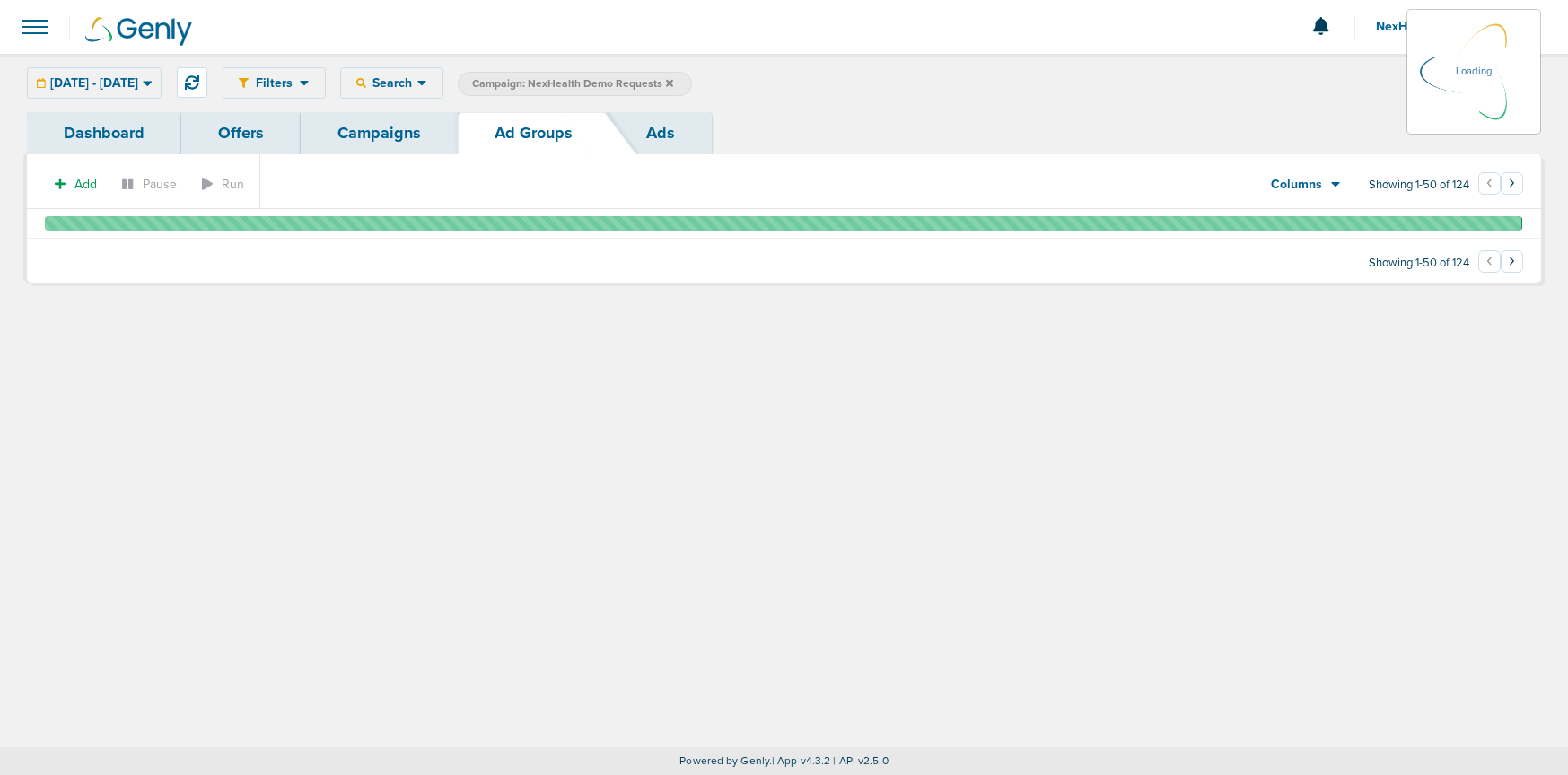
click at [371, 132] on link "Campaigns" at bounding box center [379, 132] width 157 height 42
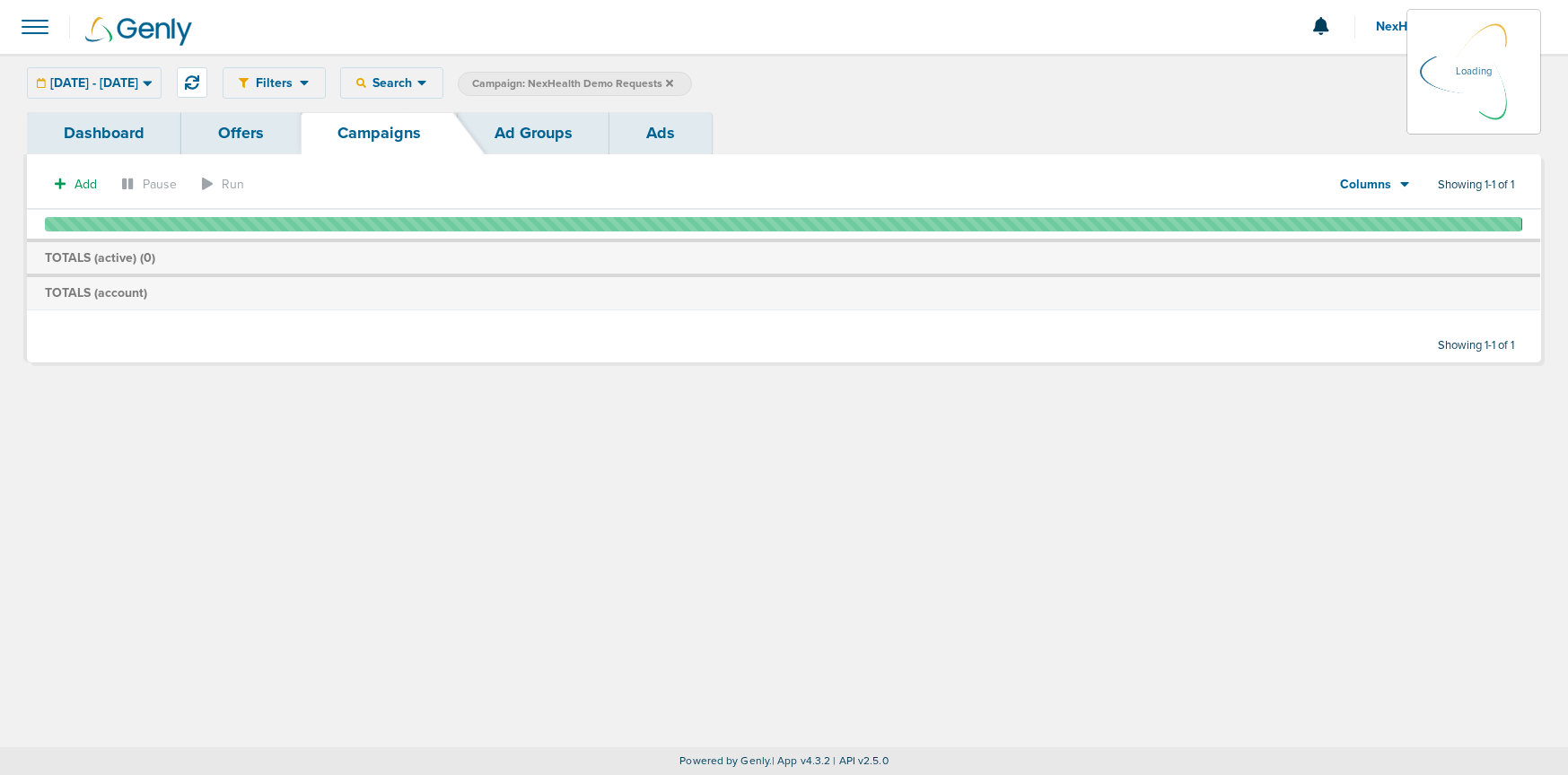
click at [674, 85] on icon at bounding box center [670, 83] width 7 height 7
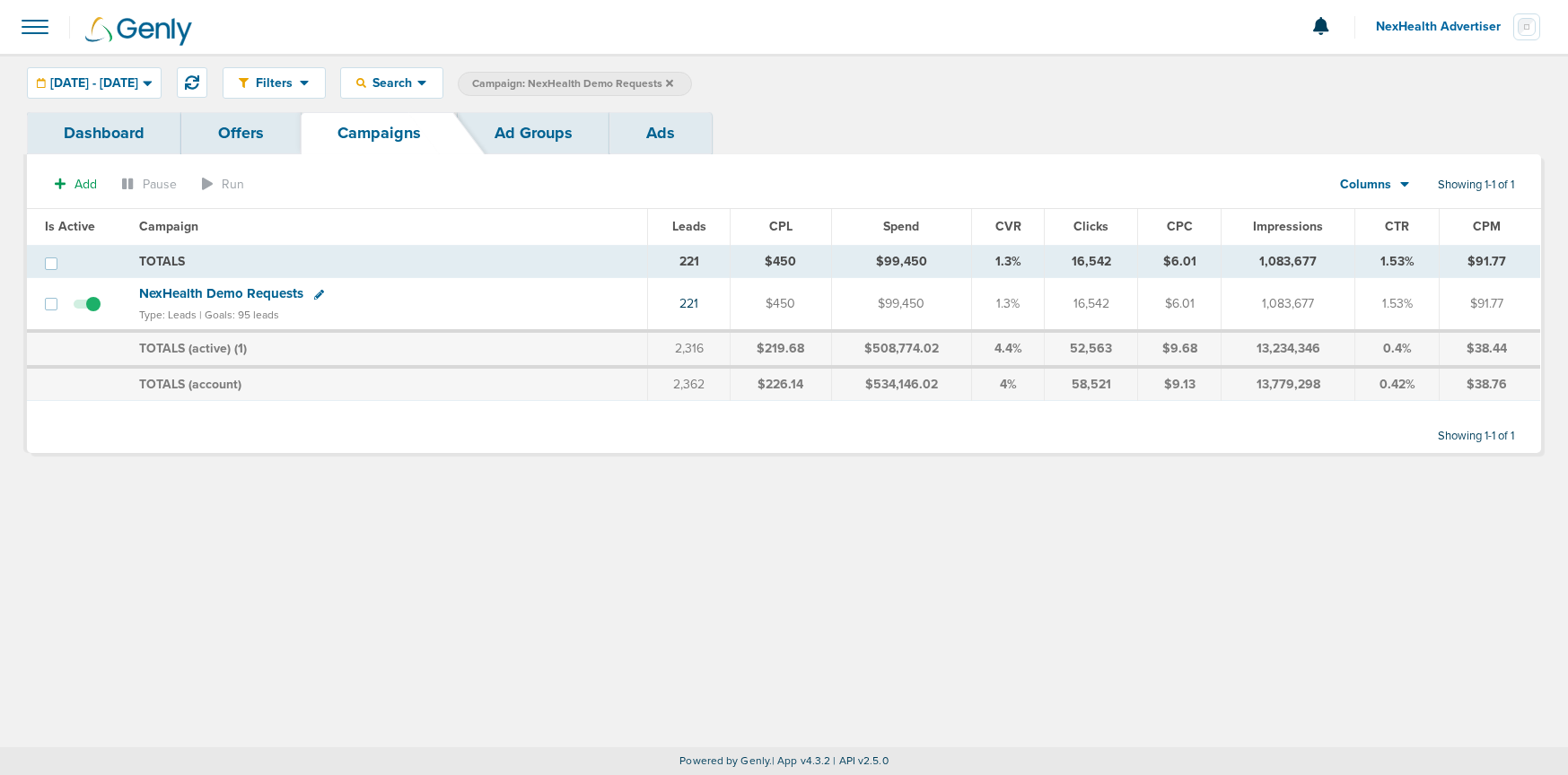
click at [674, 85] on icon at bounding box center [670, 83] width 7 height 7
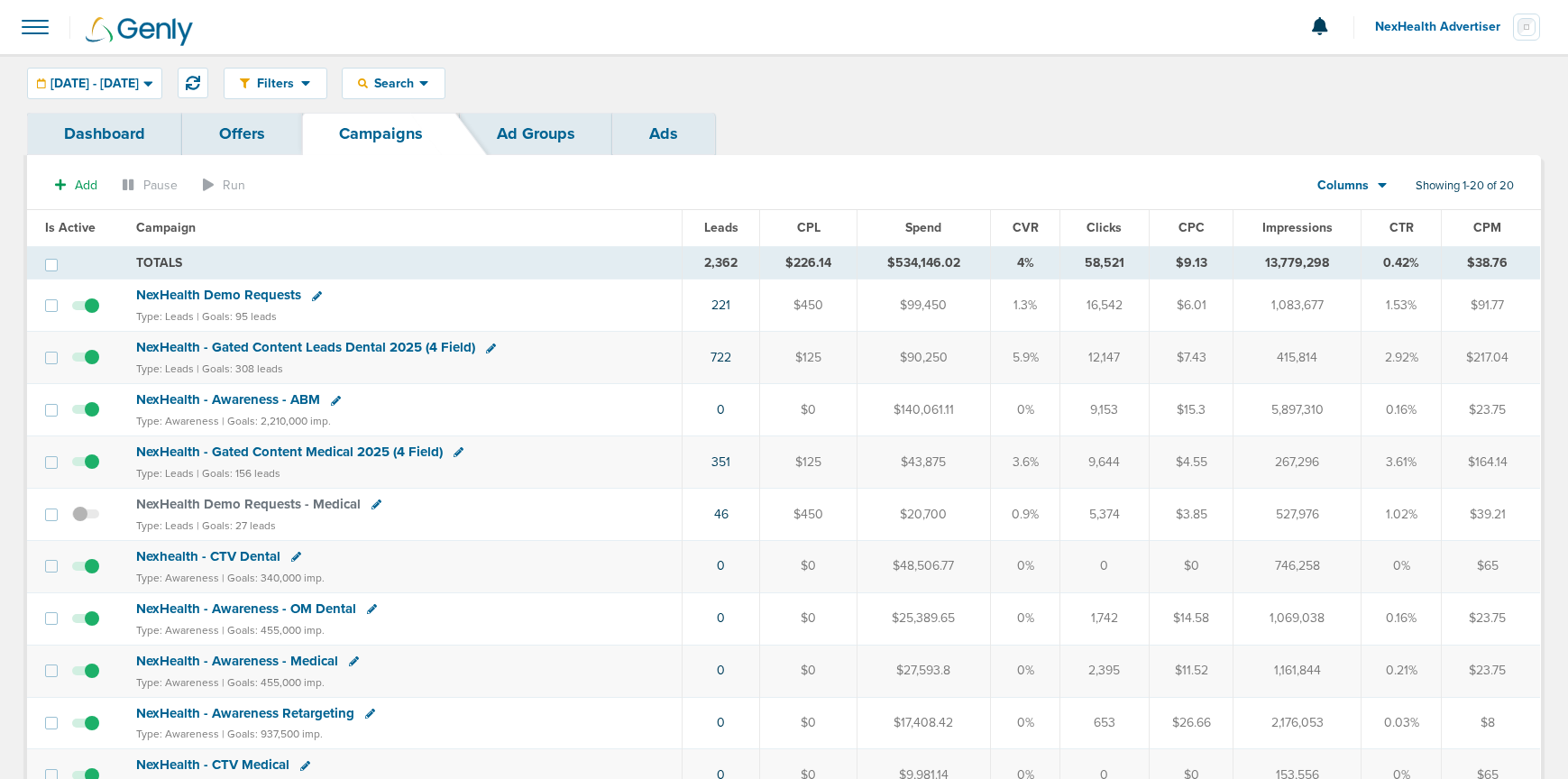
click at [254, 344] on span "NexHealth - Gated Content Leads Dental 2025 (4 Field)" at bounding box center [305, 347] width 339 height 16
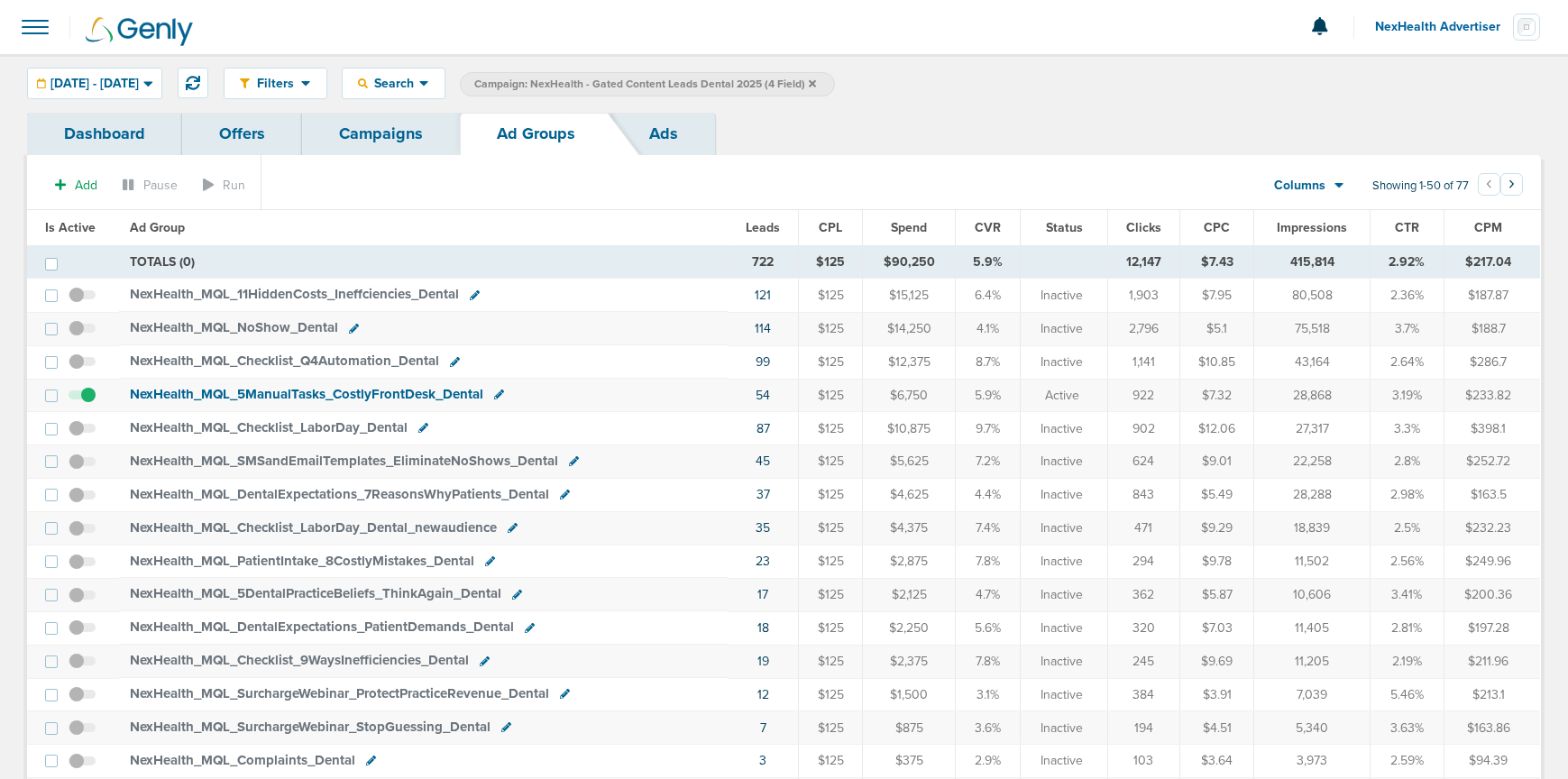
click at [365, 139] on link "Campaigns" at bounding box center [380, 133] width 158 height 43
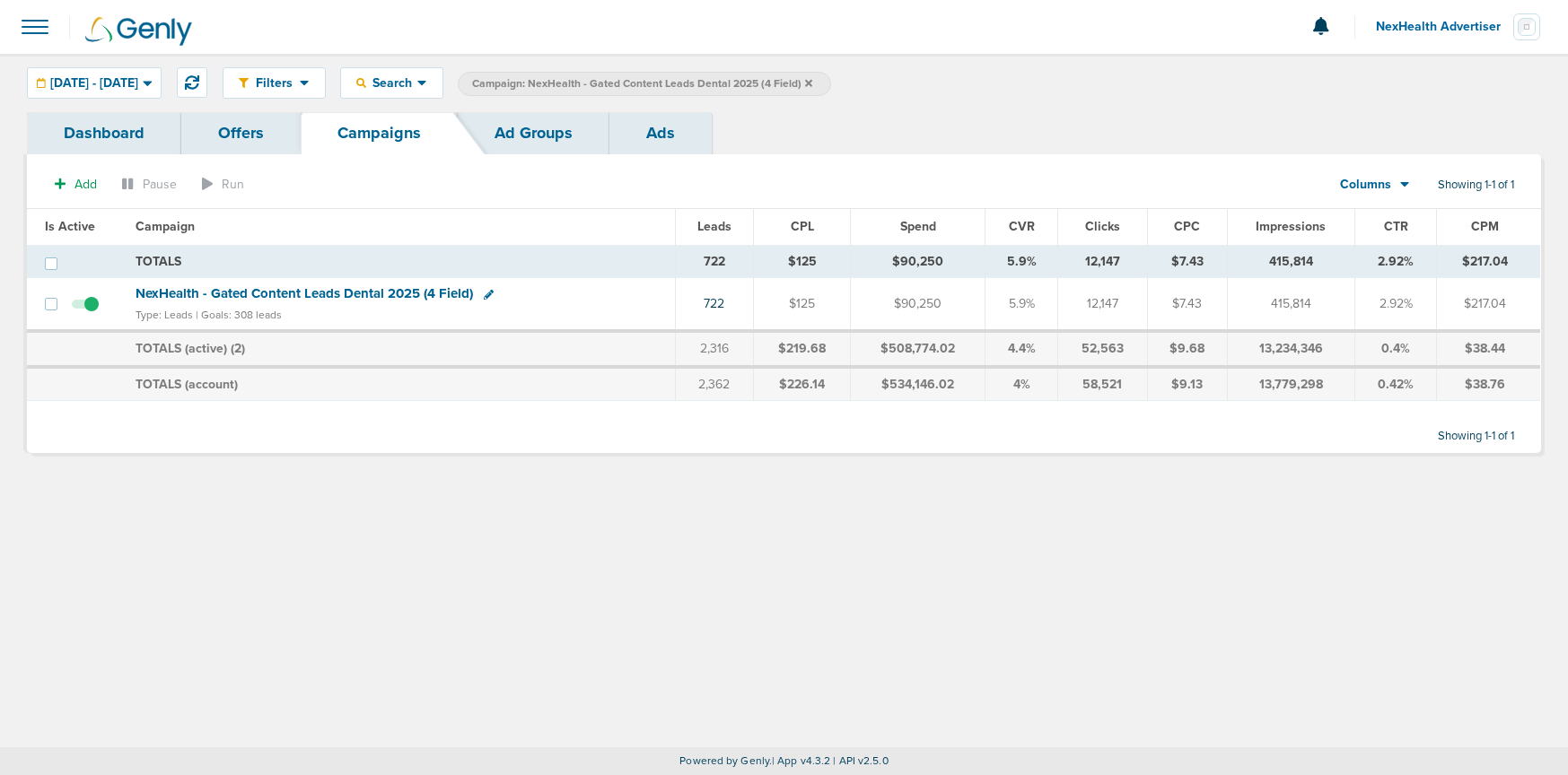
click at [499, 130] on link "Ad Groups" at bounding box center [534, 132] width 151 height 42
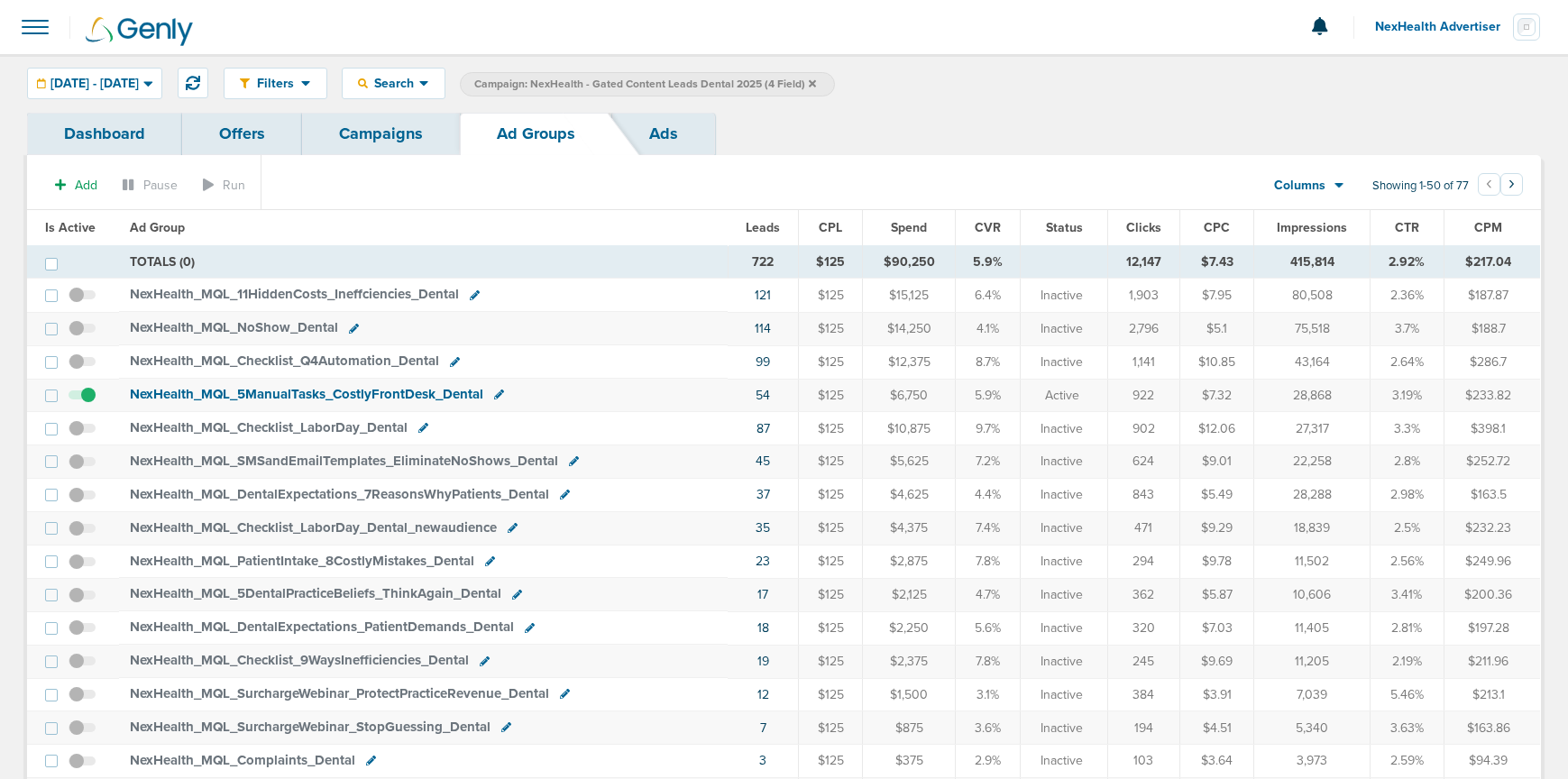
click at [57, 227] on span "Is Active" at bounding box center [71, 227] width 51 height 15
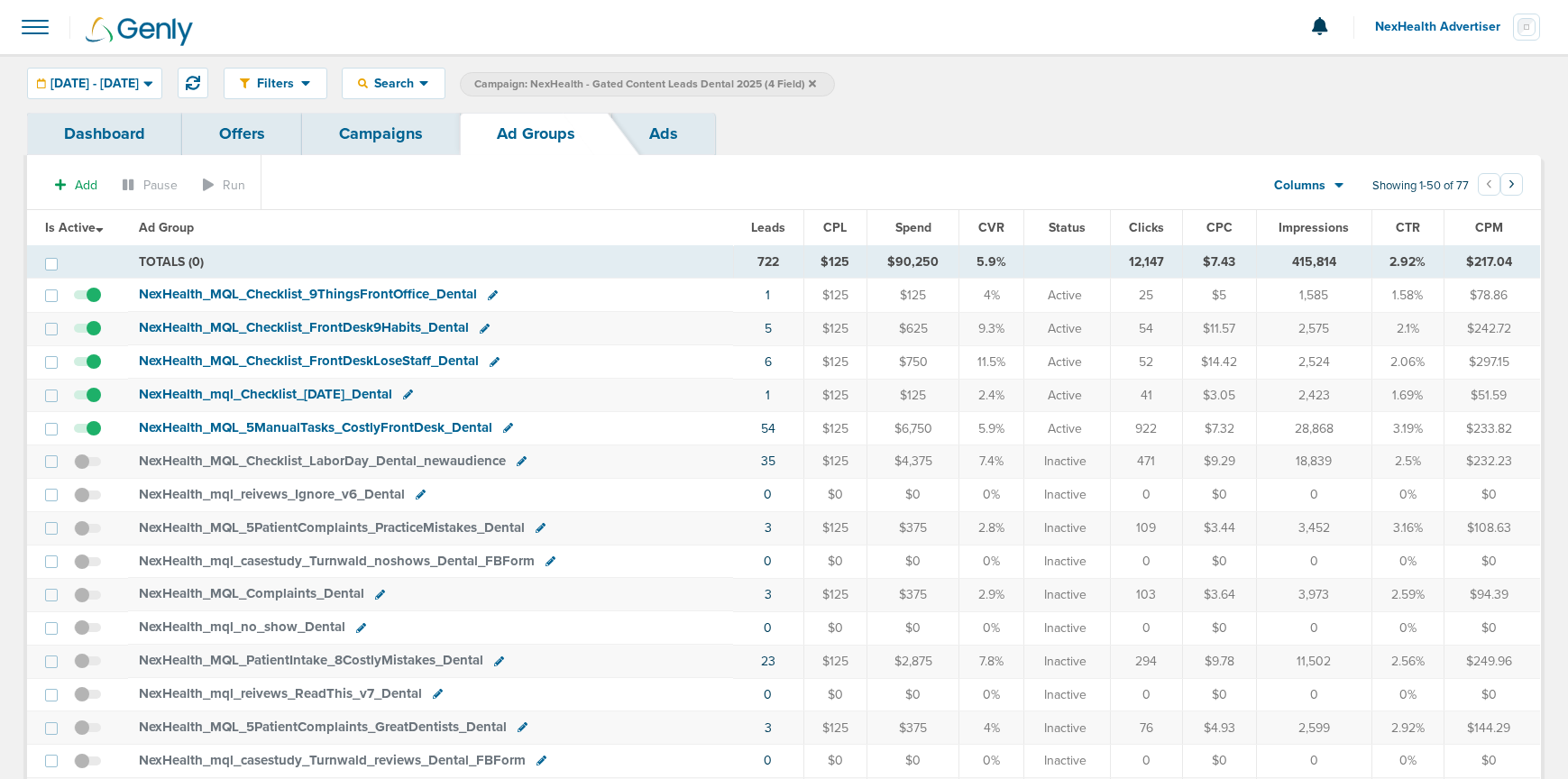
click at [772, 221] on span "Leads" at bounding box center [768, 227] width 34 height 15
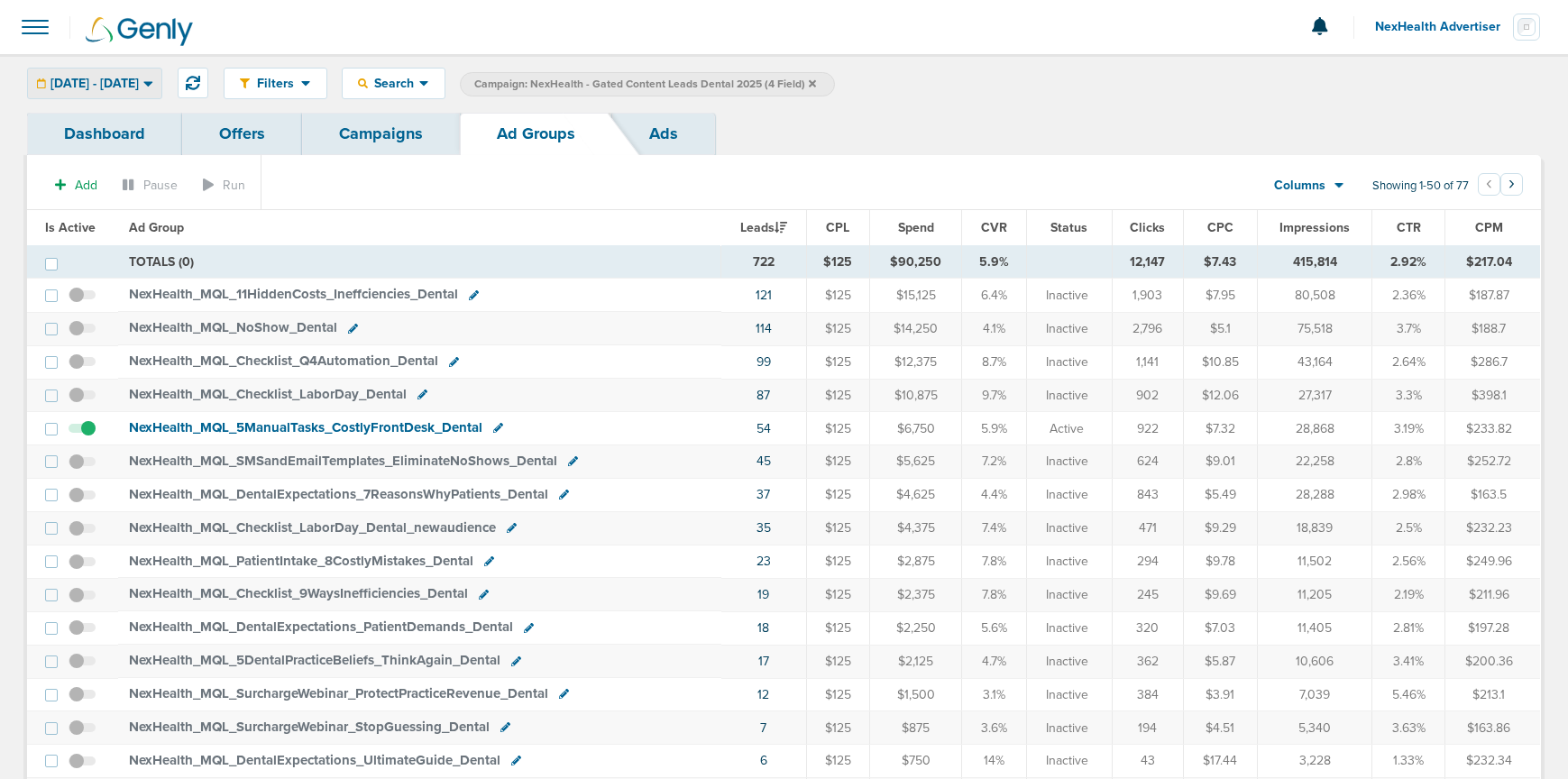
click at [97, 83] on span "[DATE] - [DATE]" at bounding box center [95, 84] width 89 height 13
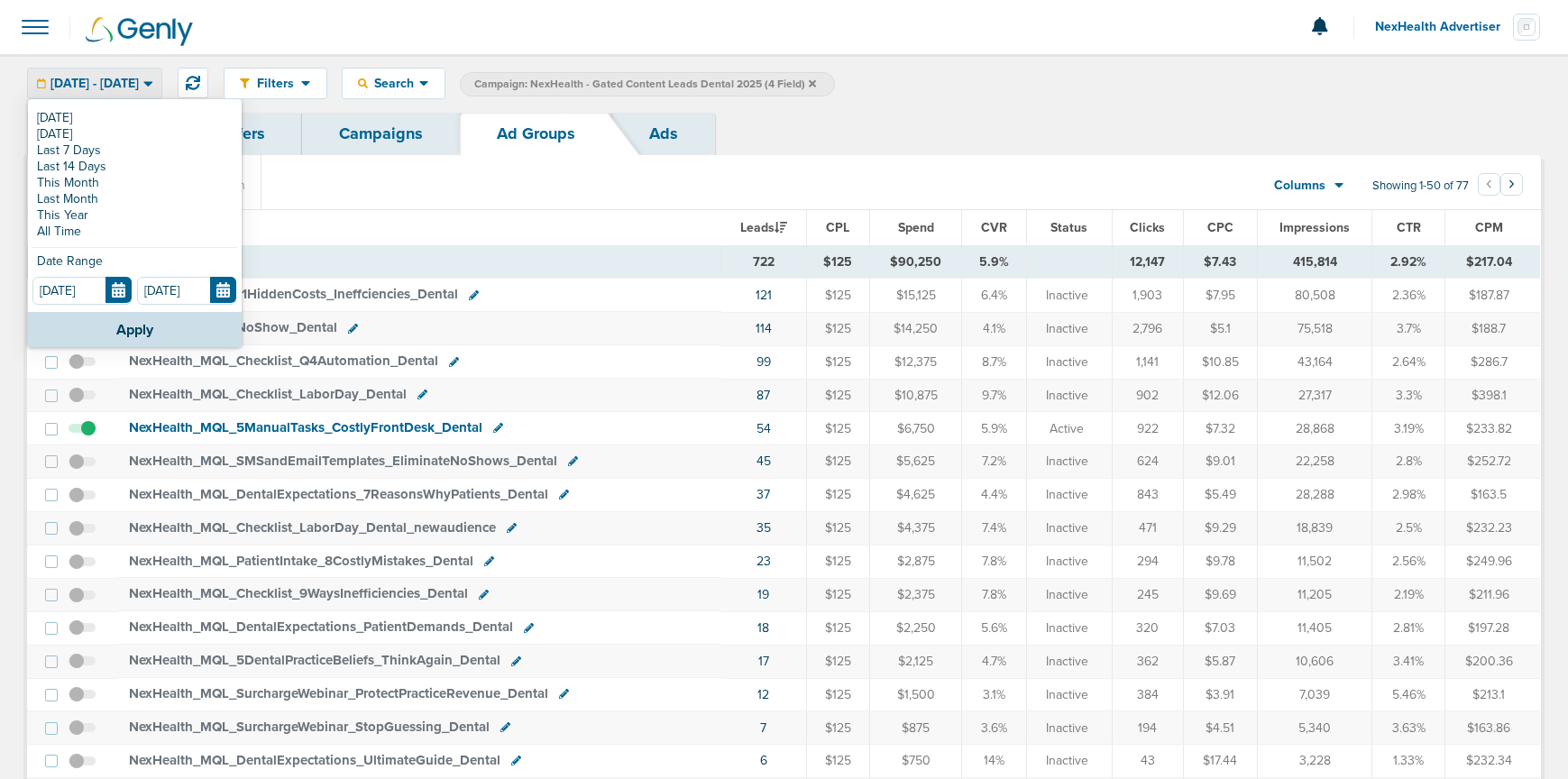
click at [1114, 180] on section "Add Pause Run Columns Media Stats Sales Performance Custom Showing 1-50 of 77 ‹…" at bounding box center [784, 189] width 1514 height 42
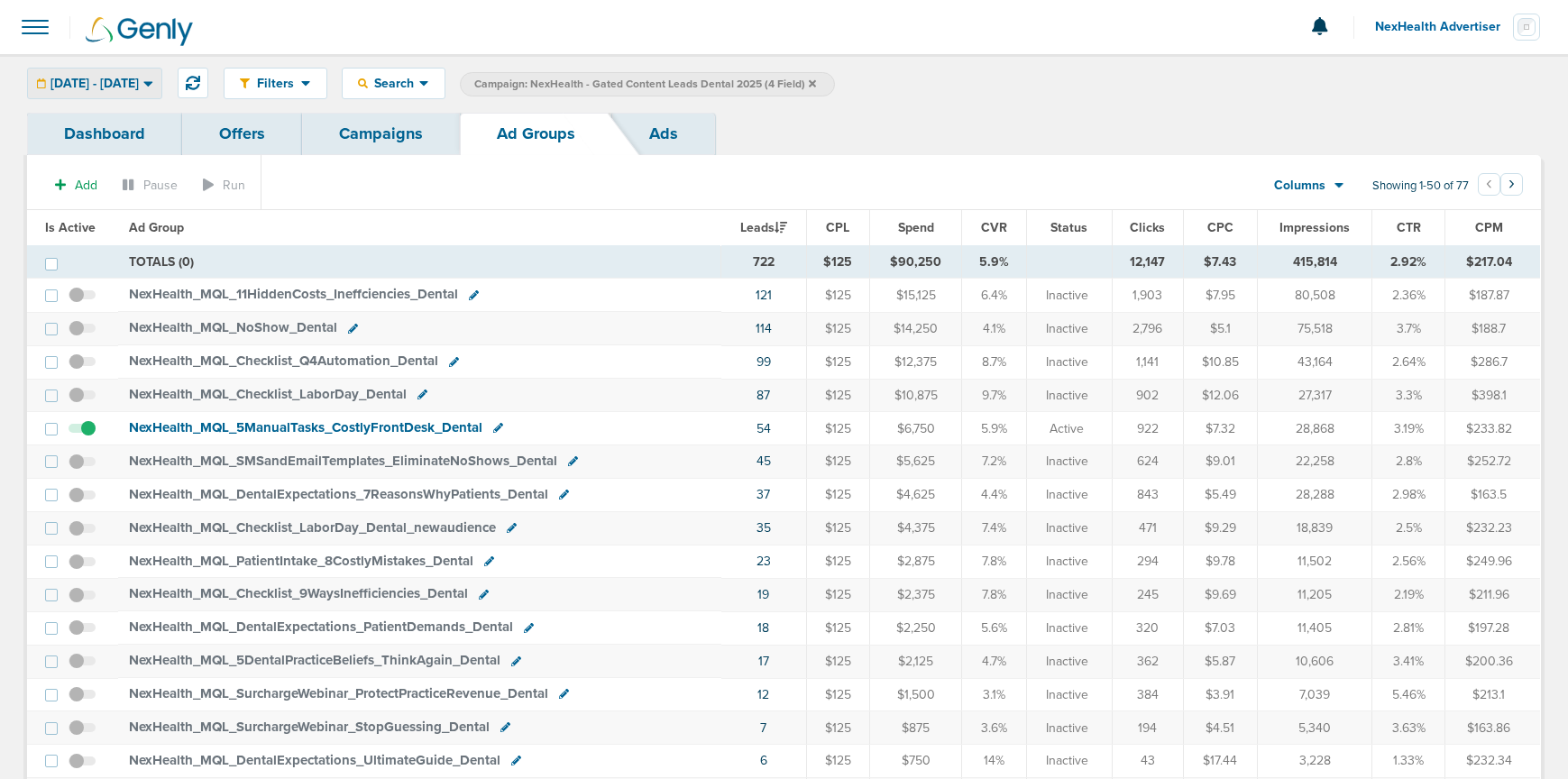
click at [81, 78] on span "[DATE] - [DATE]" at bounding box center [95, 84] width 89 height 13
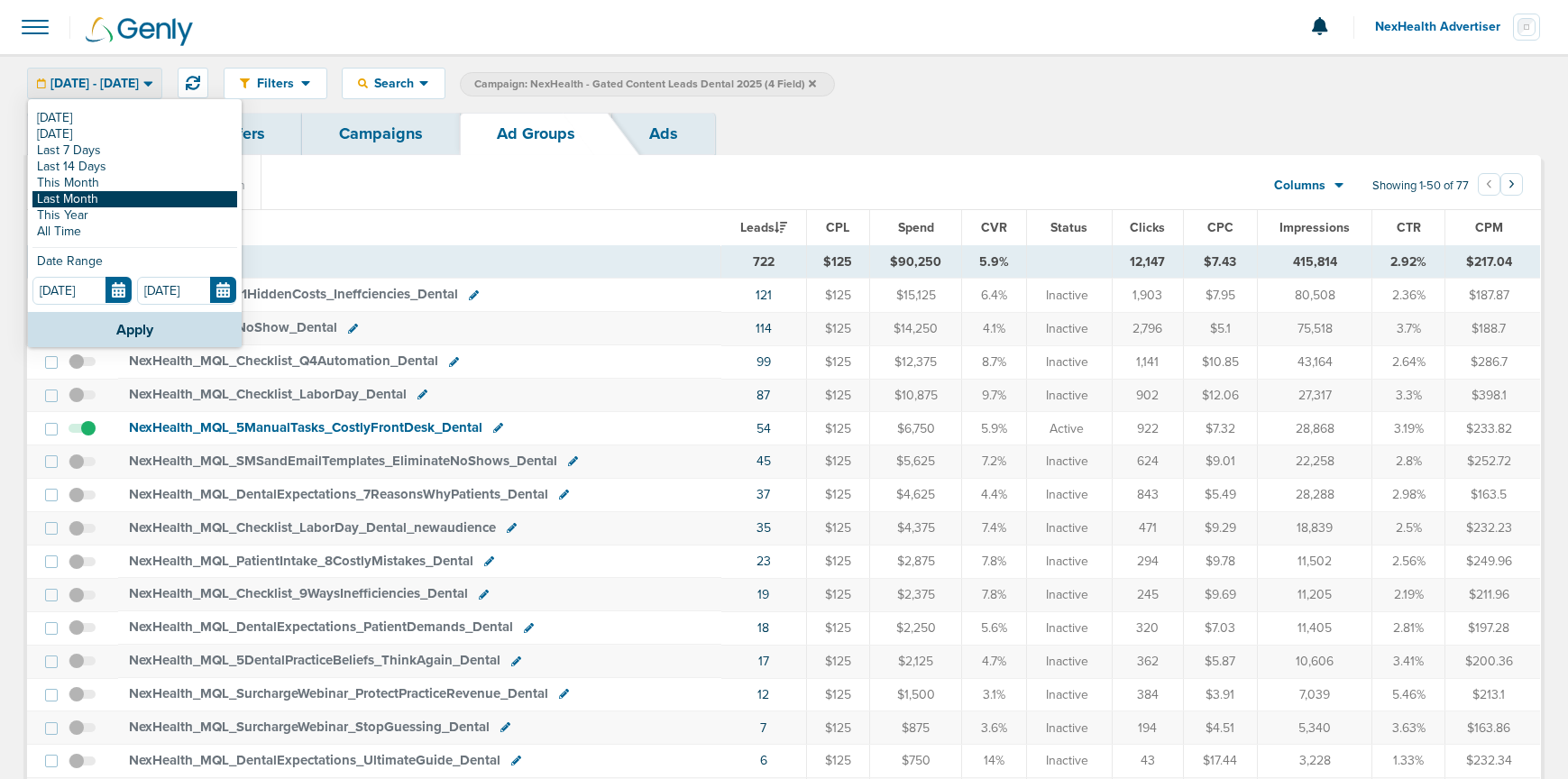
click at [75, 197] on link "Last Month" at bounding box center [135, 199] width 205 height 16
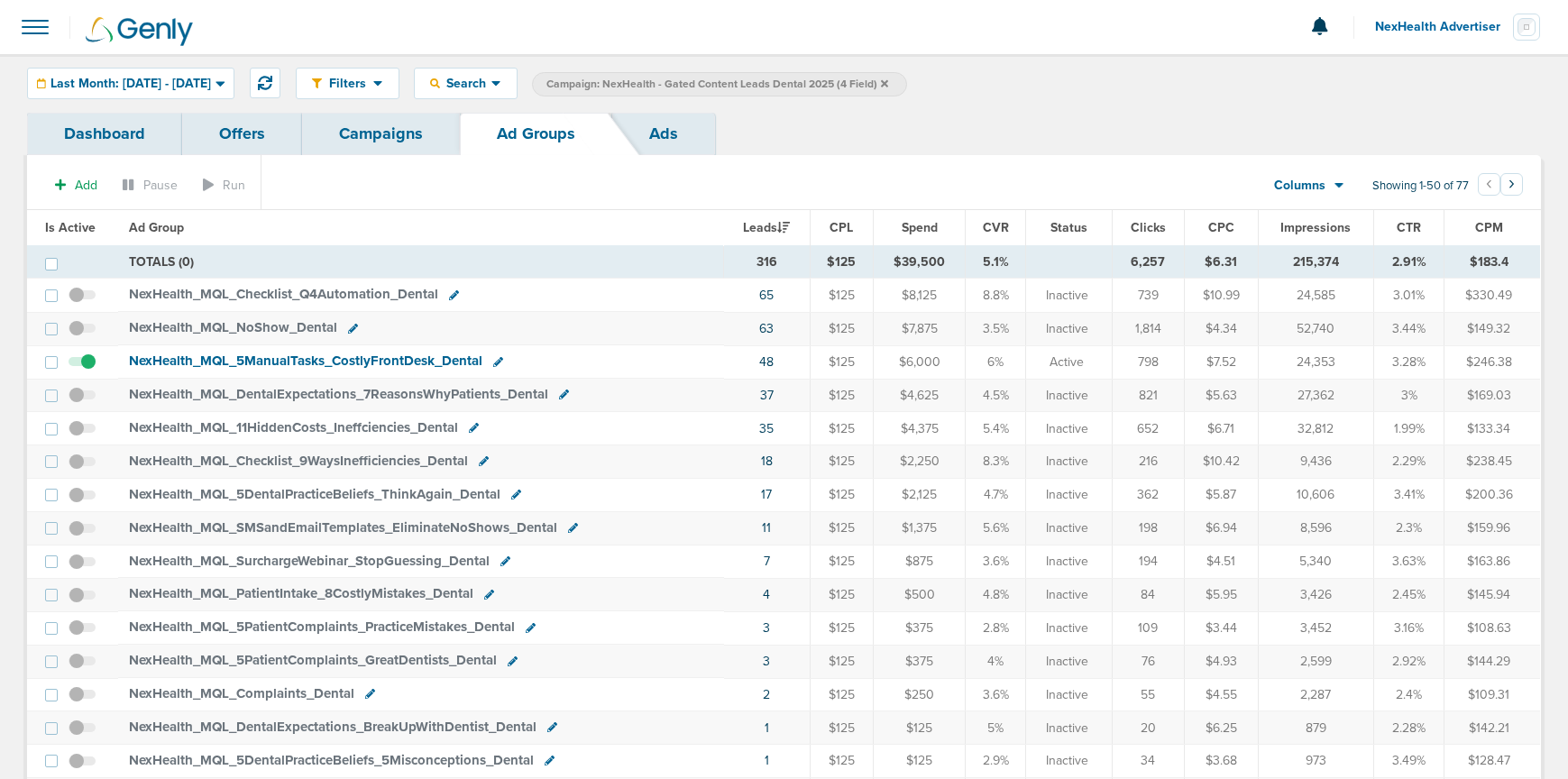
scroll to position [1, 0]
drag, startPoint x: 1390, startPoint y: 292, endPoint x: 1336, endPoint y: 291, distance: 54.0
click at [1425, 293] on td "3.01%" at bounding box center [1409, 294] width 71 height 34
drag, startPoint x: 978, startPoint y: 292, endPoint x: 1024, endPoint y: 293, distance: 46.0
click at [1024, 293] on td "8.8%" at bounding box center [996, 294] width 61 height 34
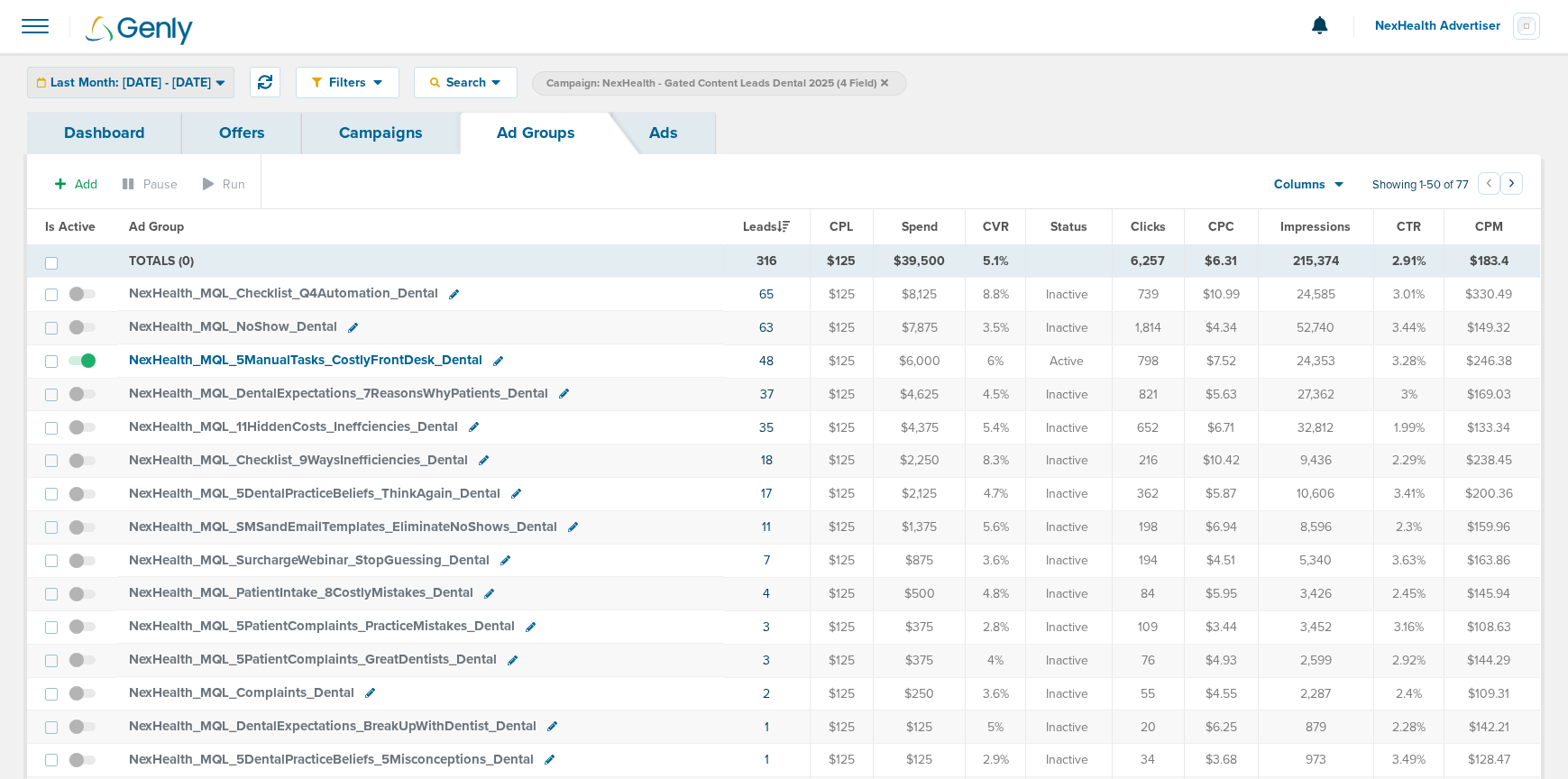
click at [204, 80] on span "Last Month: [DATE] - [DATE]" at bounding box center [130, 83] width 160 height 13
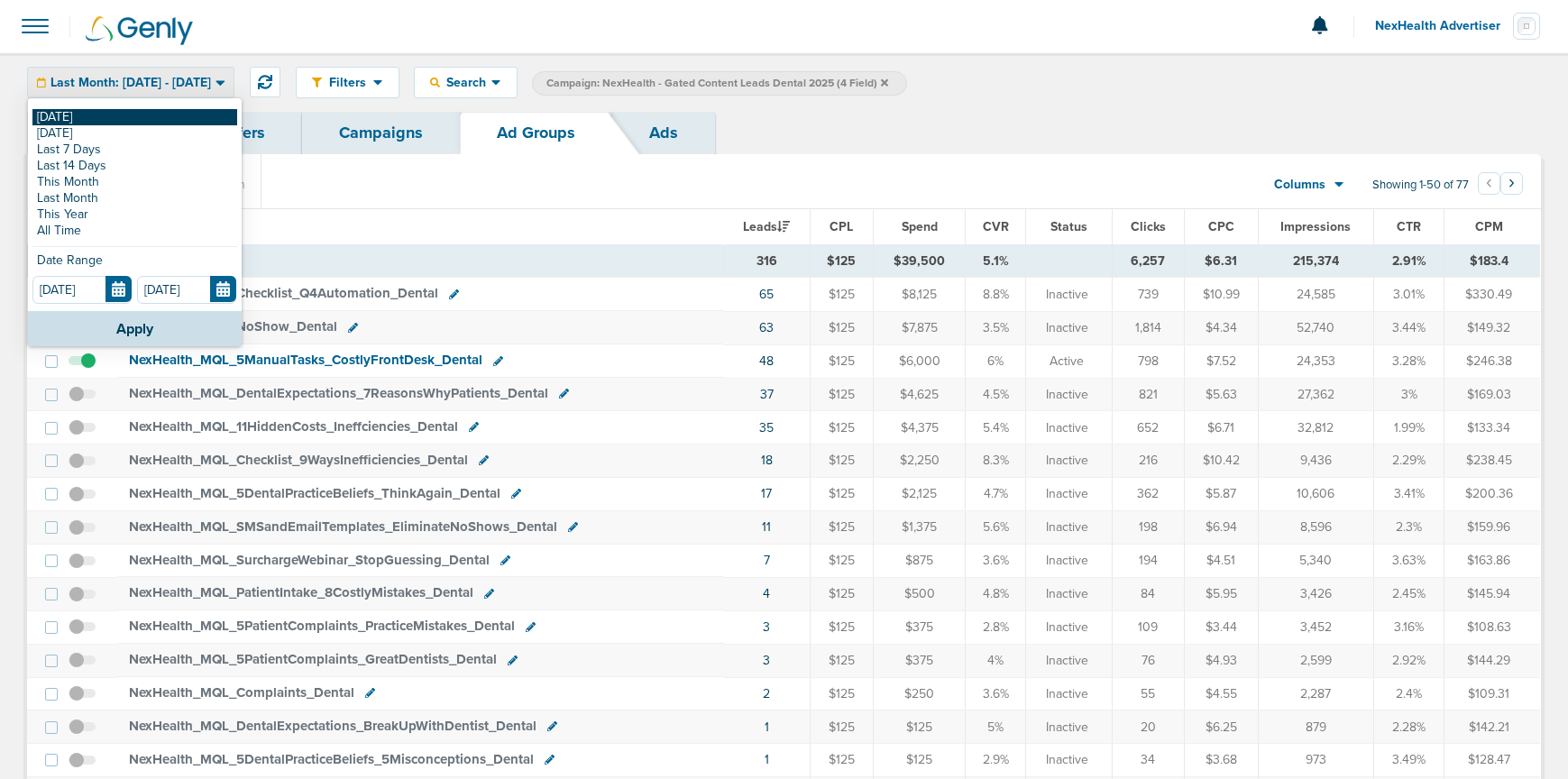
click at [139, 118] on link "[DATE]" at bounding box center [135, 117] width 205 height 16
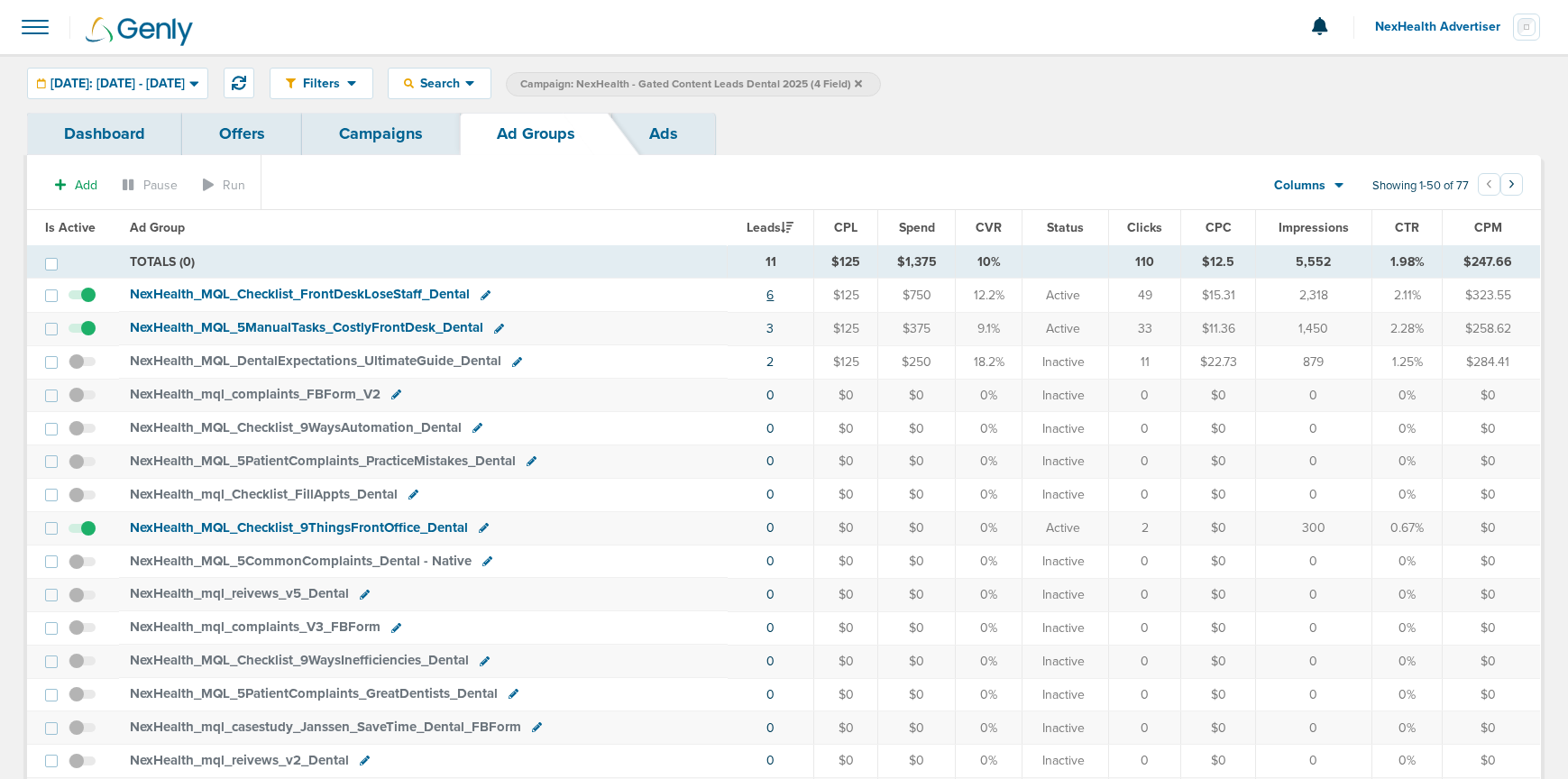
click at [771, 296] on link "6" at bounding box center [770, 295] width 7 height 15
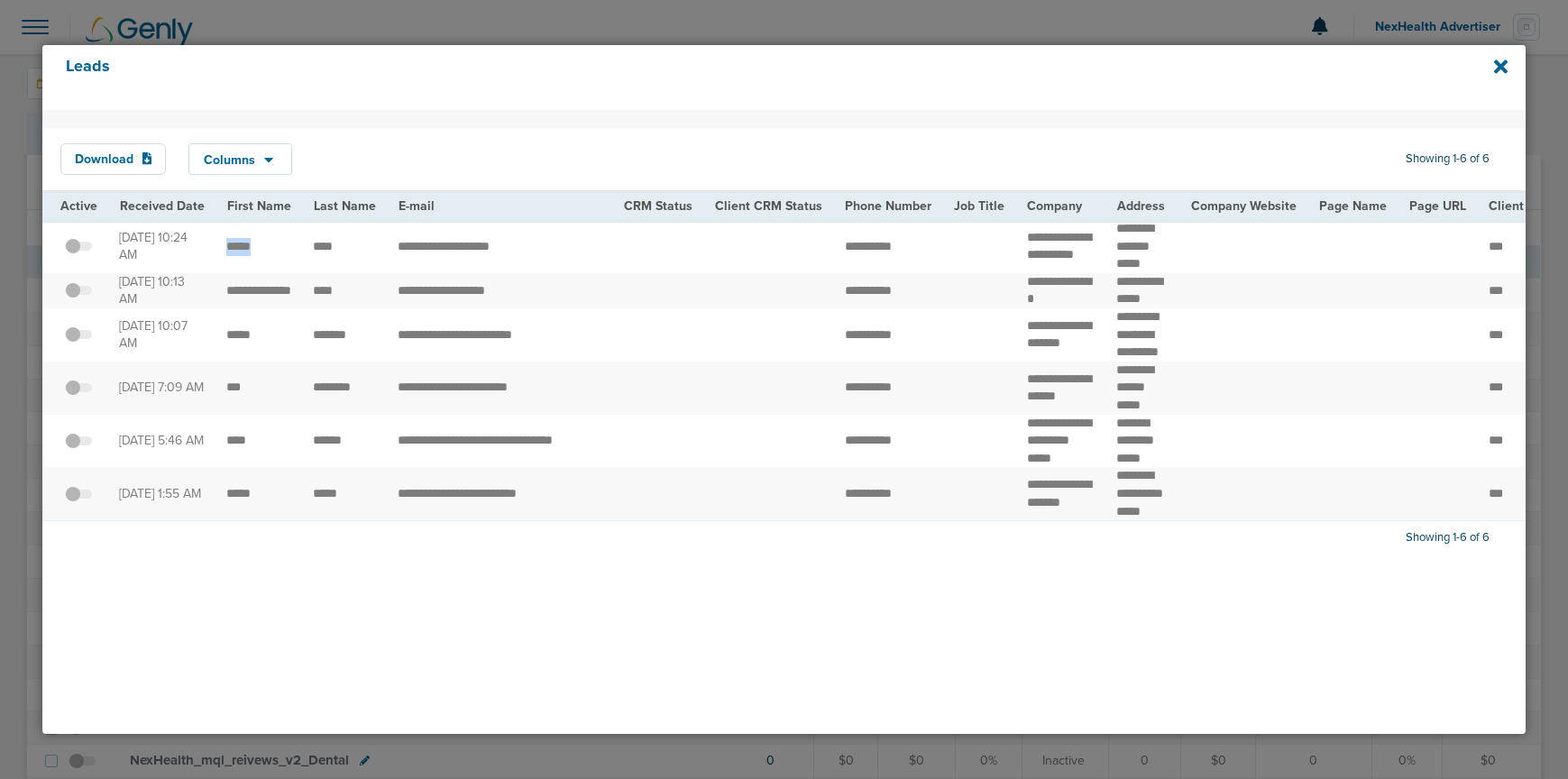
drag, startPoint x: 224, startPoint y: 244, endPoint x: 299, endPoint y: 247, distance: 75.1
click at [281, 247] on td "*****" at bounding box center [259, 246] width 87 height 53
click at [350, 246] on td "****" at bounding box center [344, 246] width 85 height 53
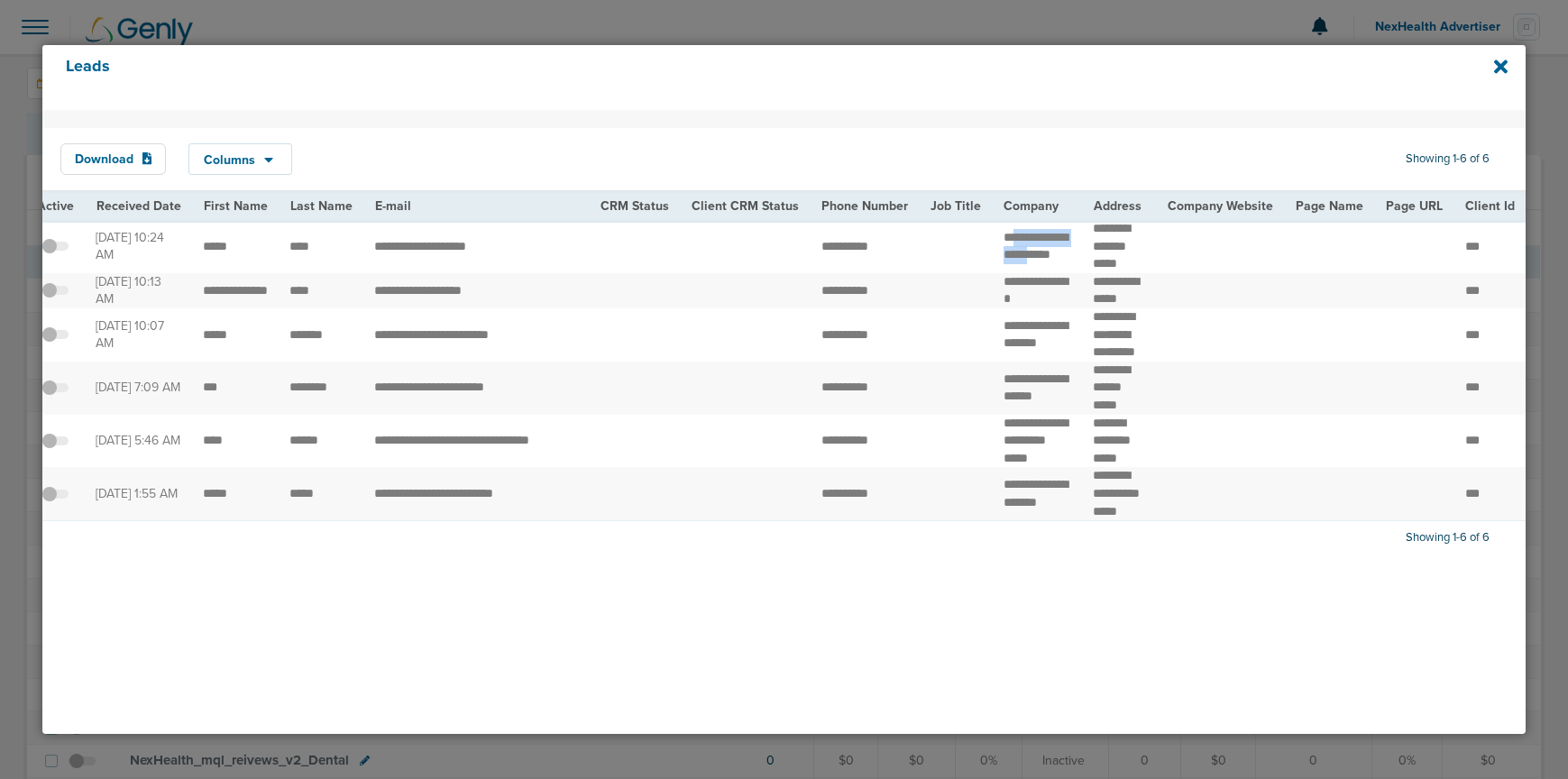
drag, startPoint x: 1005, startPoint y: 236, endPoint x: 1024, endPoint y: 256, distance: 27.6
click at [1024, 256] on td "**********" at bounding box center [1037, 246] width 90 height 53
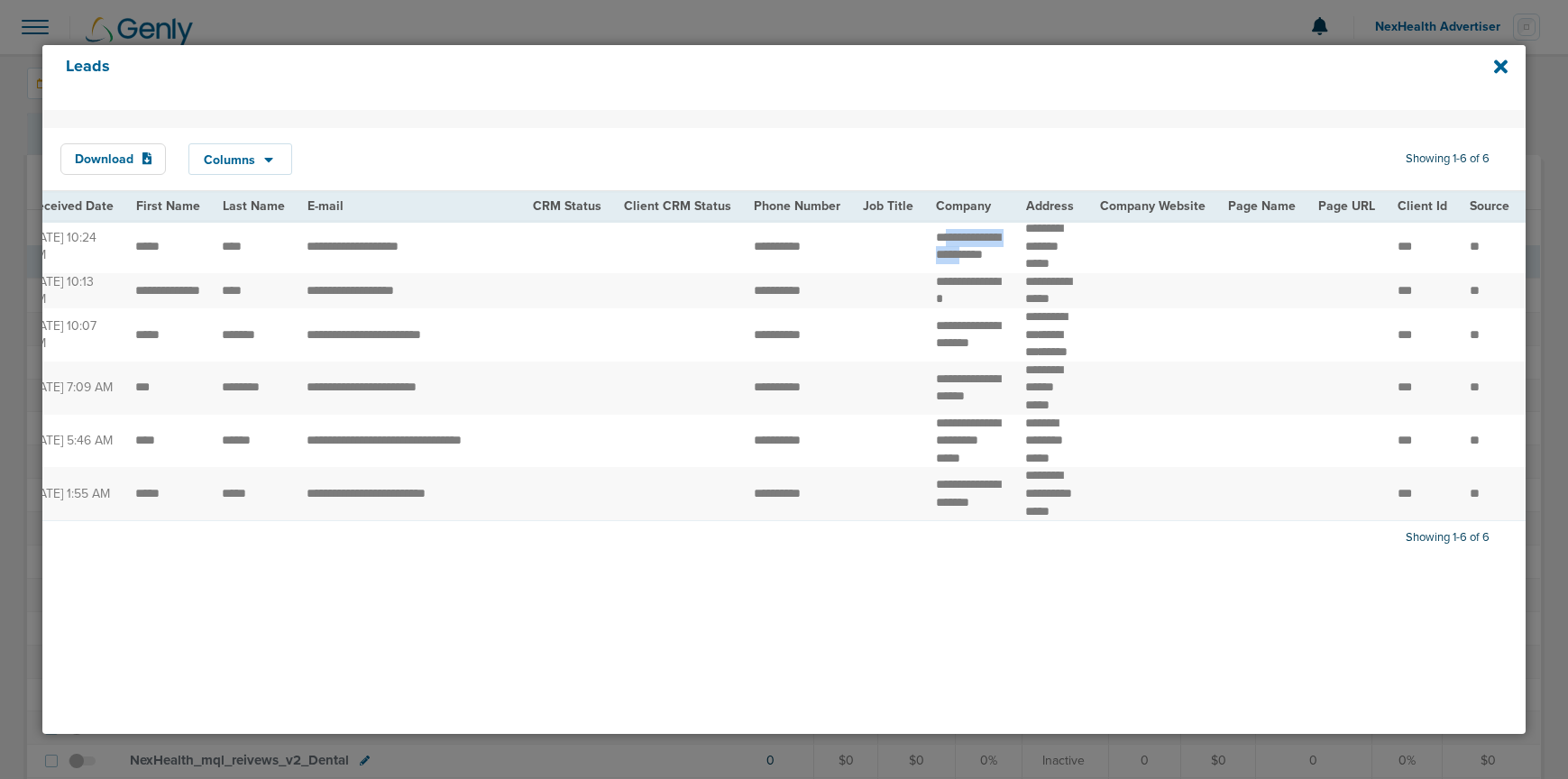
scroll to position [0, 210]
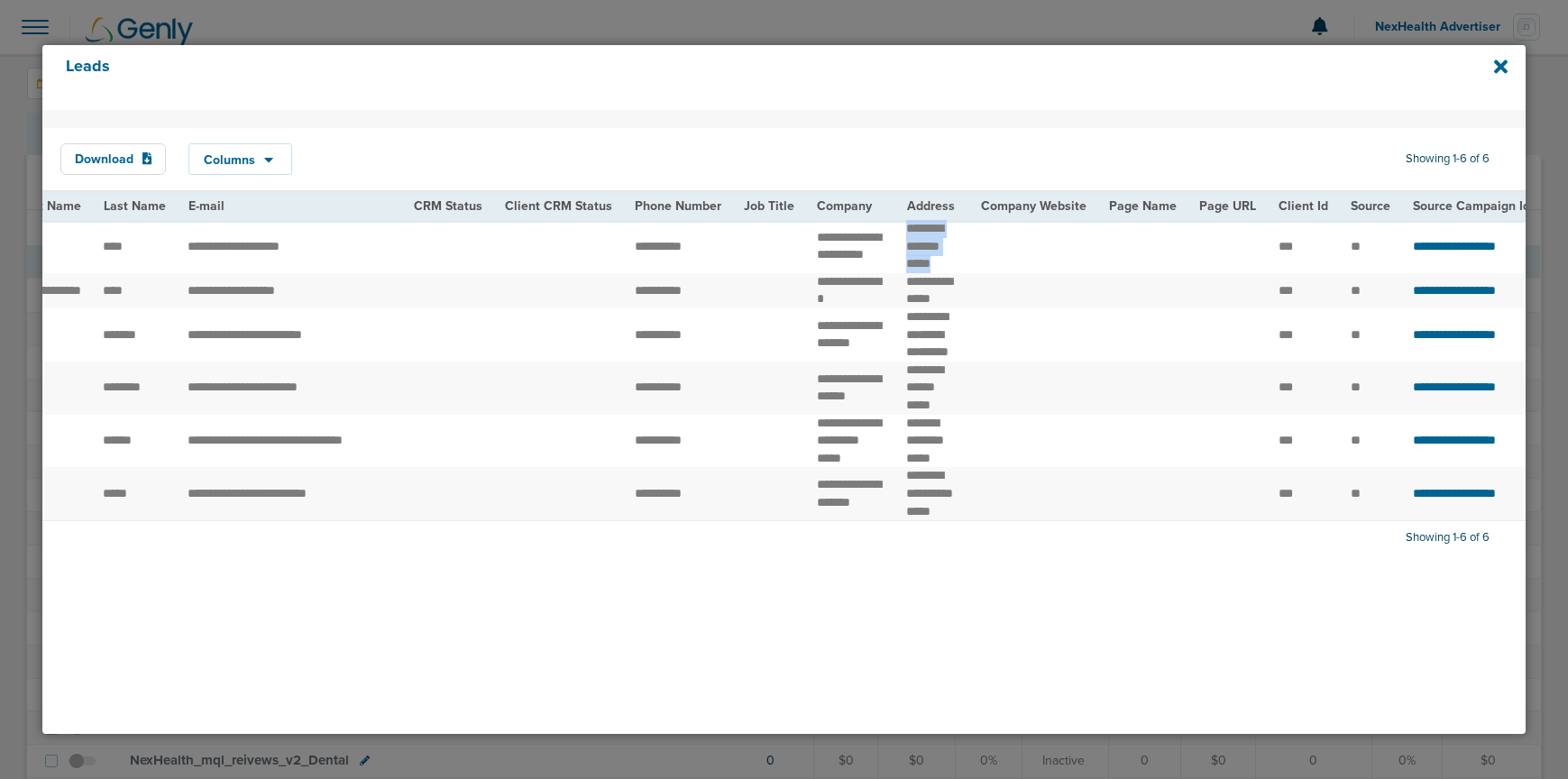
drag, startPoint x: 894, startPoint y: 224, endPoint x: 934, endPoint y: 263, distance: 55.9
click at [934, 263] on td "******** ******* *****" at bounding box center [932, 246] width 74 height 53
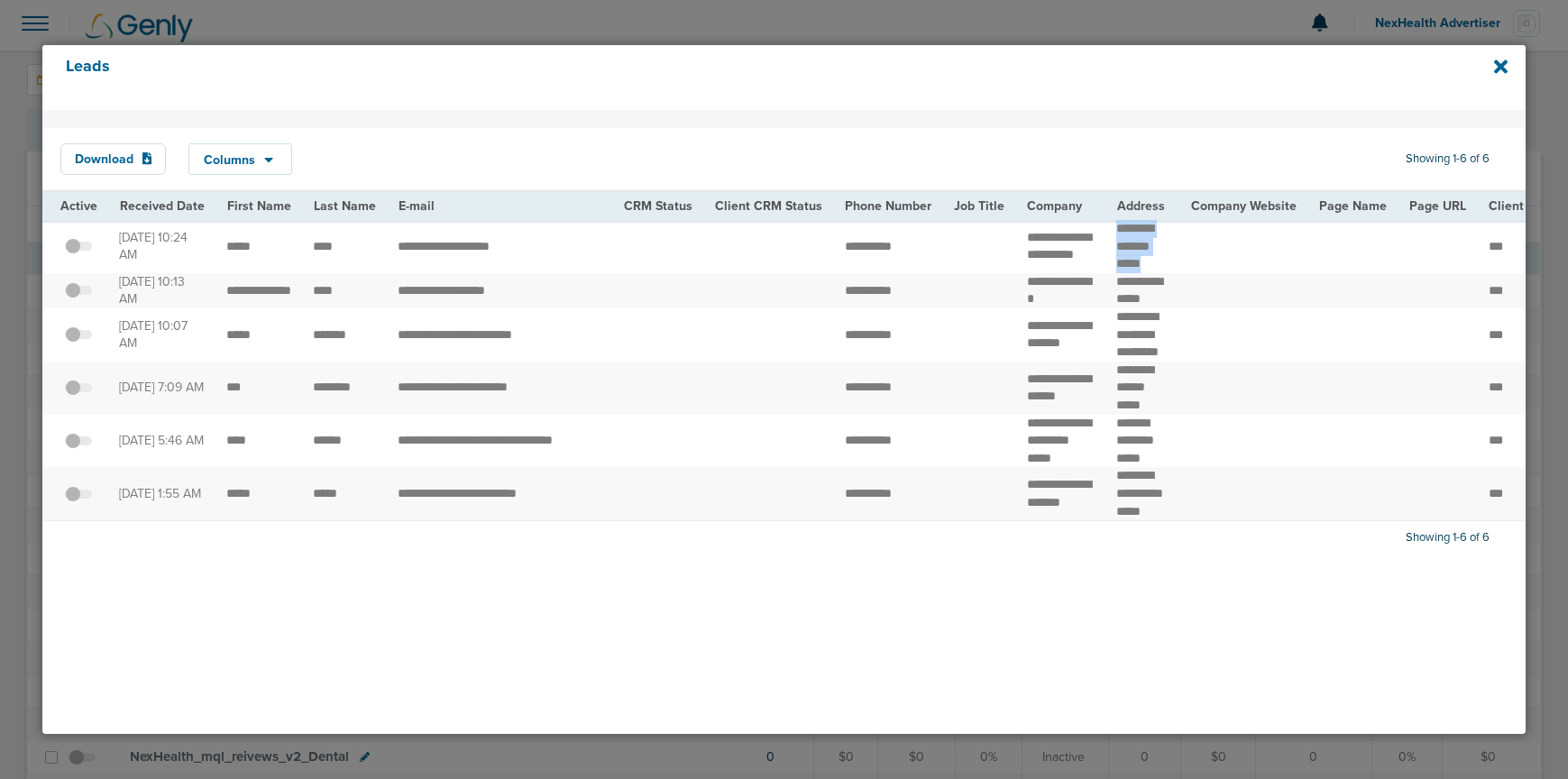
scroll to position [0, 0]
click at [1506, 60] on icon at bounding box center [1500, 67] width 14 height 20
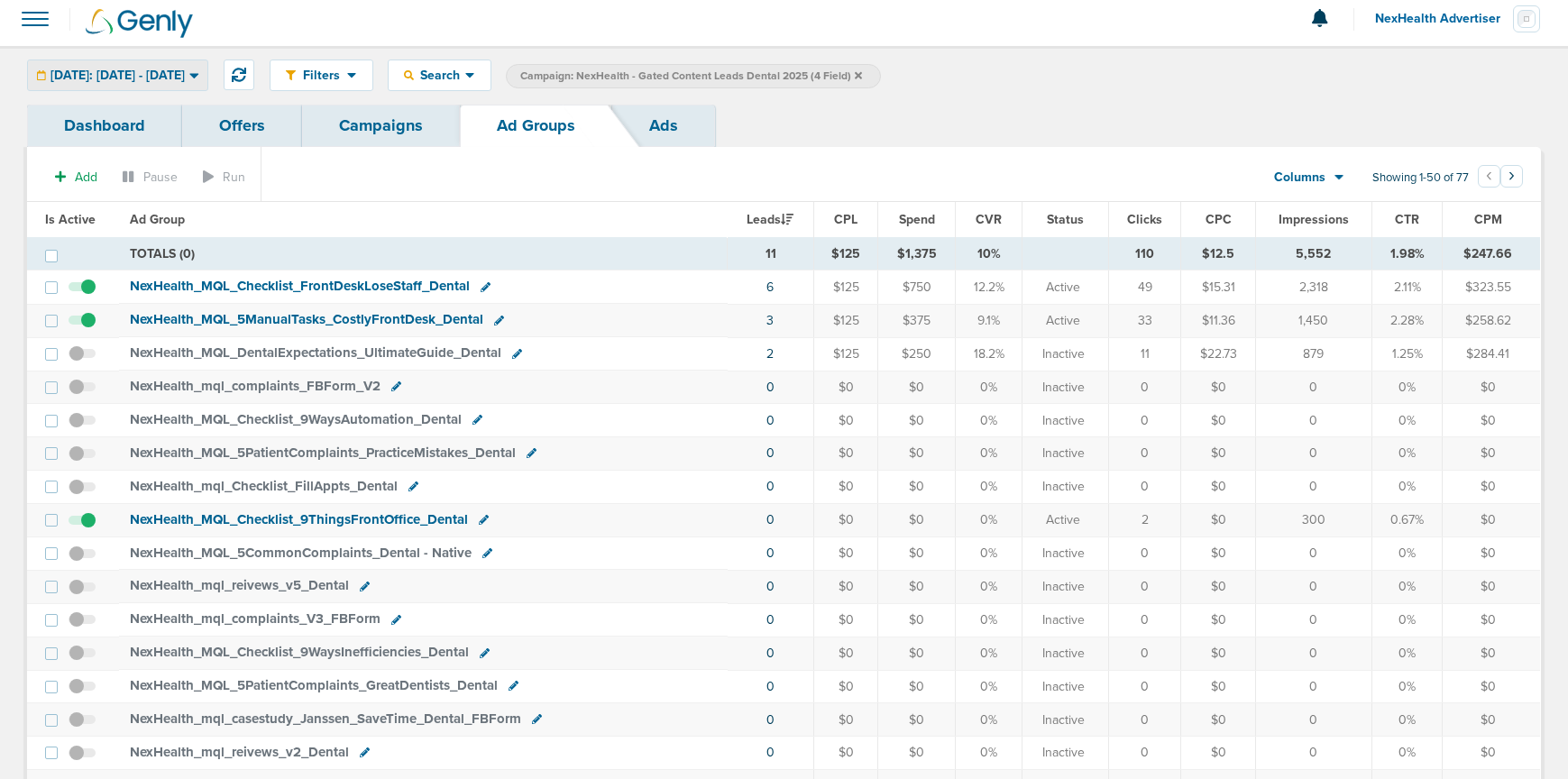
scroll to position [7, 0]
click at [358, 131] on link "Campaigns" at bounding box center [380, 126] width 158 height 43
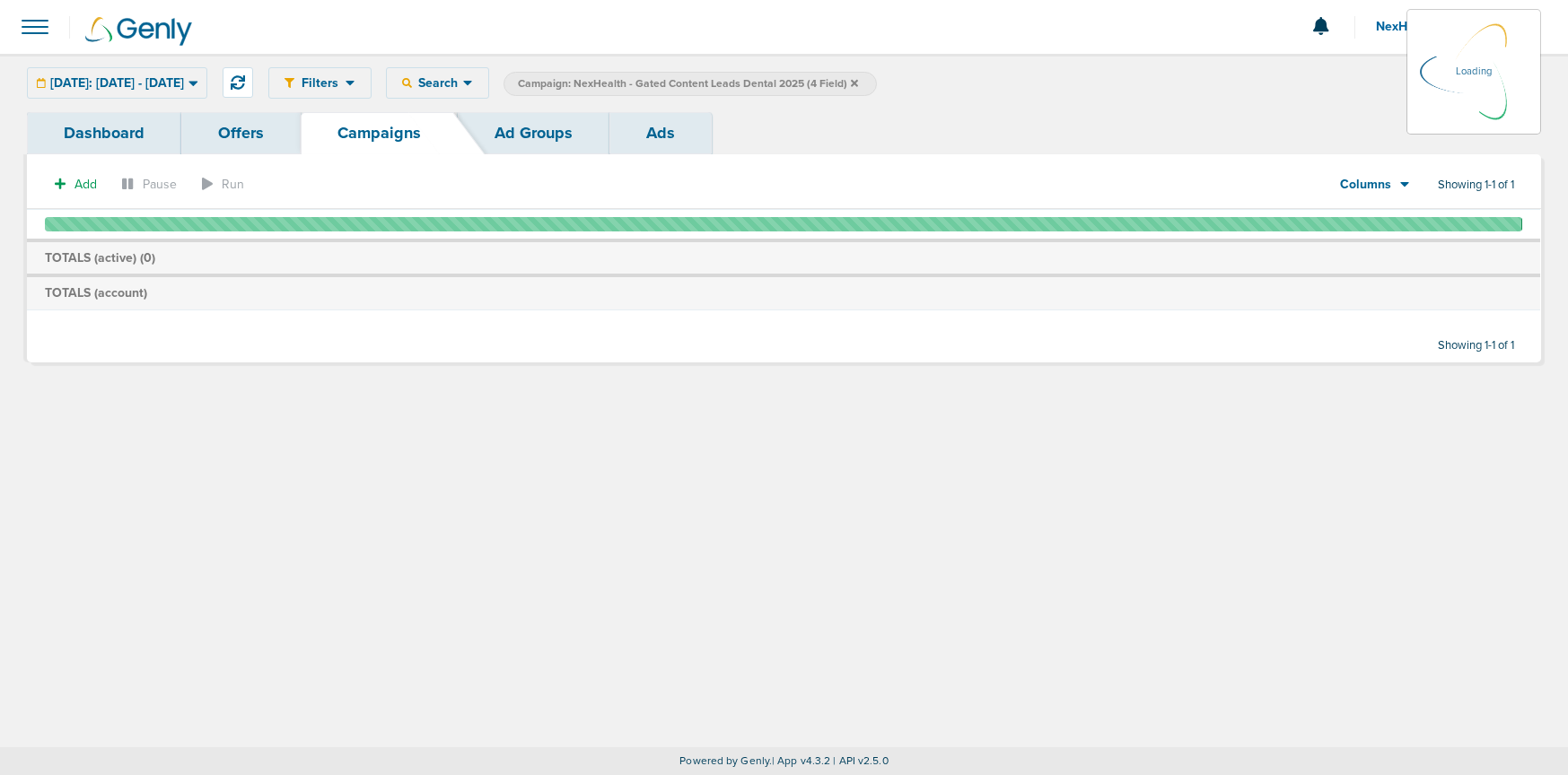
click at [876, 84] on label "Campaign: NexHealth - Gated Content Leads Dental 2025 (4 Field)" at bounding box center [690, 84] width 373 height 24
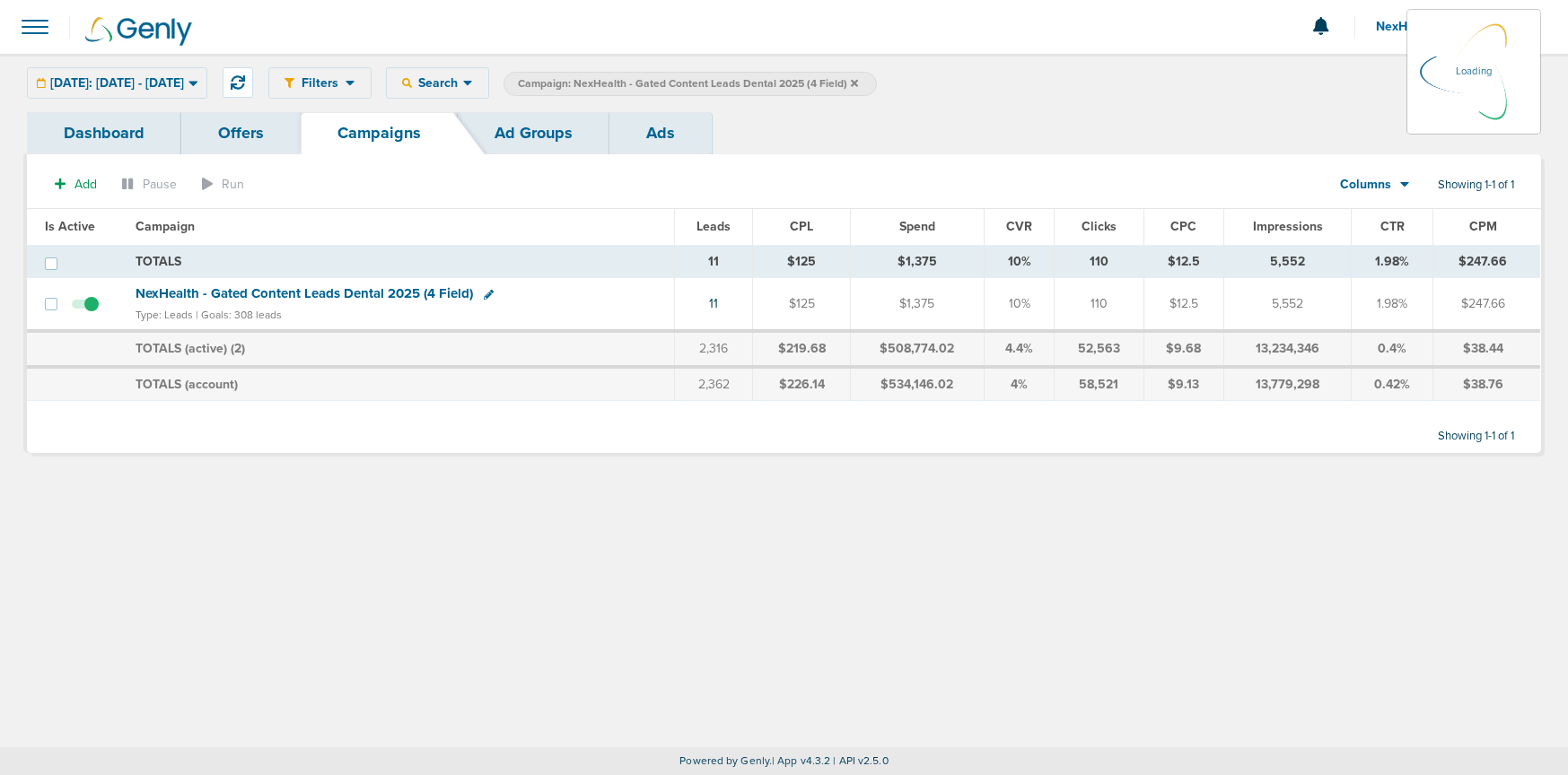
click at [858, 83] on icon at bounding box center [855, 84] width 7 height 11
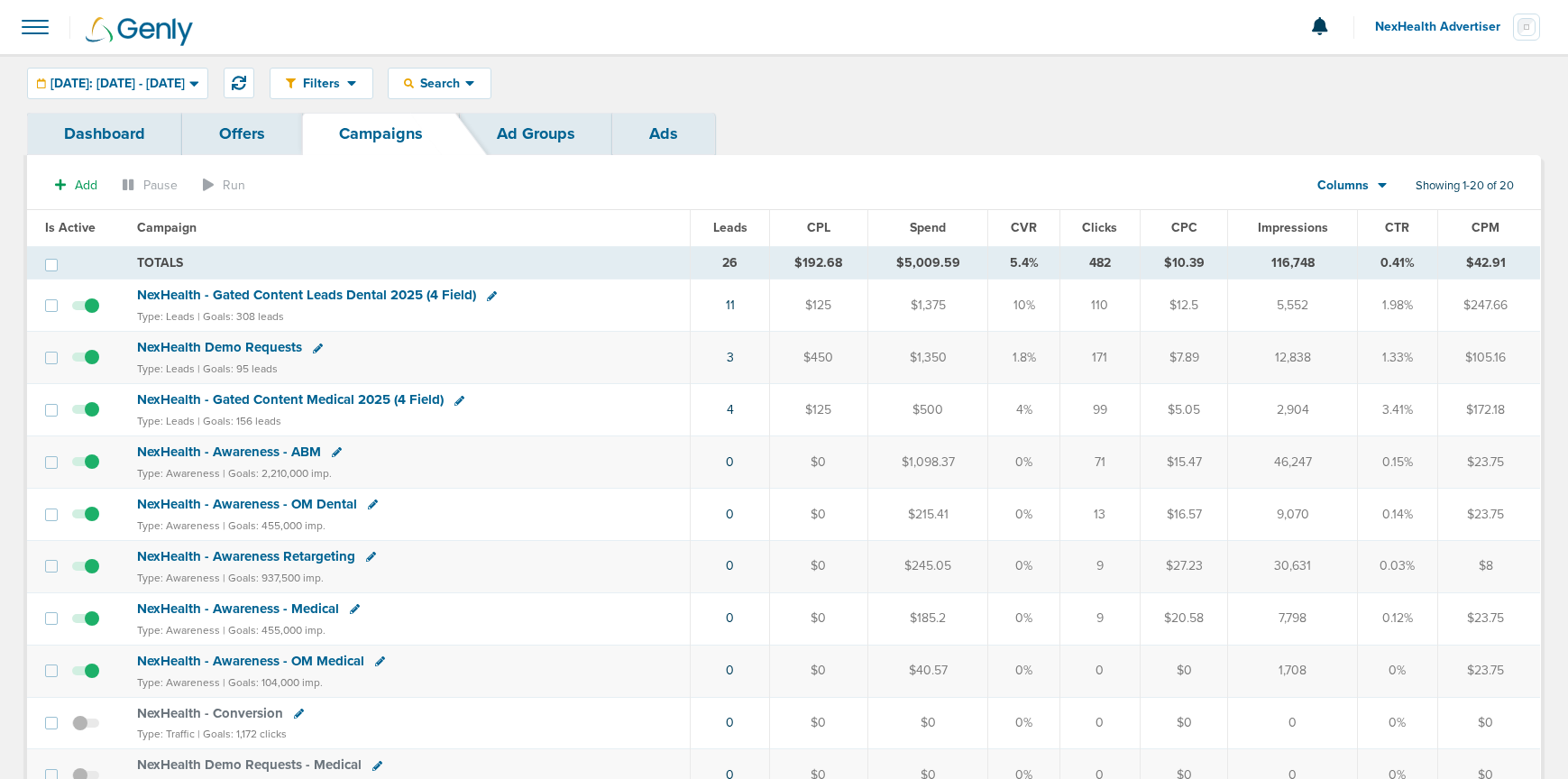
click at [197, 343] on span "NexHealth Demo Requests" at bounding box center [219, 347] width 165 height 16
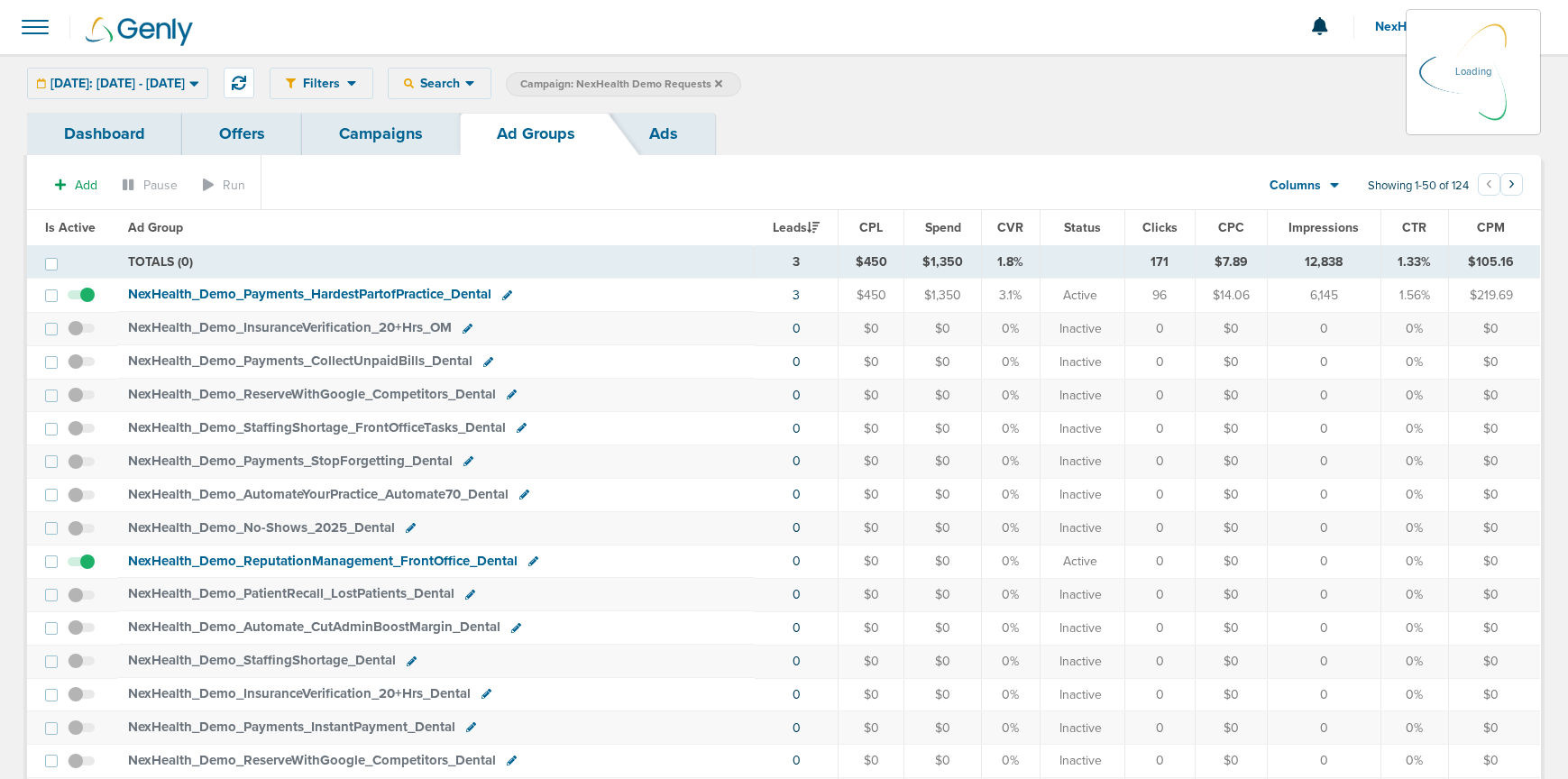
click at [361, 292] on span "NexHealth_ Demo_ Payments_ HardestPartofPractice_ Dental" at bounding box center [309, 294] width 363 height 16
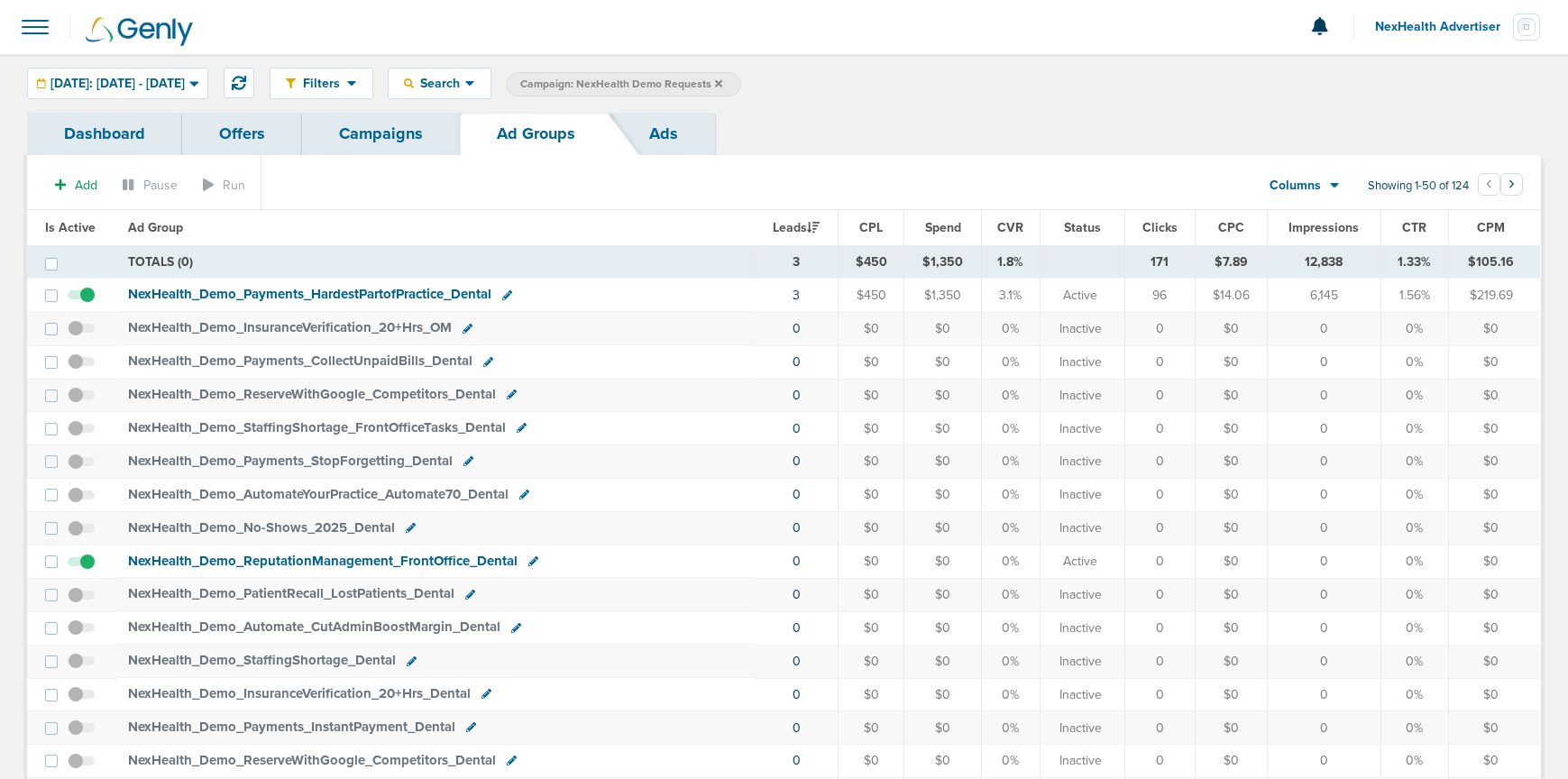
click at [361, 293] on span "NexHealth_ Demo_ Payments_ HardestPartofPractice_ Dental" at bounding box center [309, 294] width 363 height 16
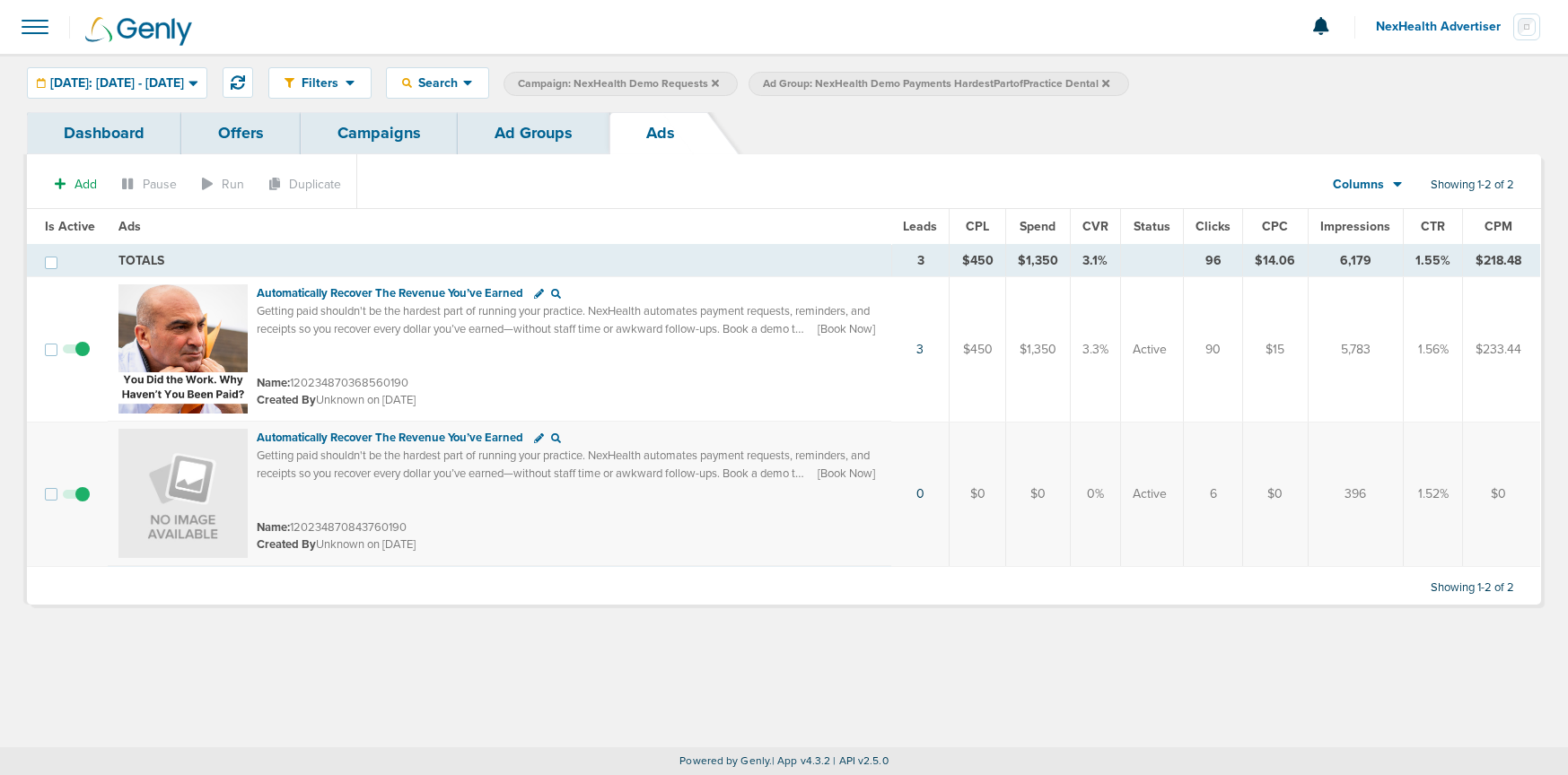
click at [522, 126] on link "Ad Groups" at bounding box center [534, 132] width 151 height 42
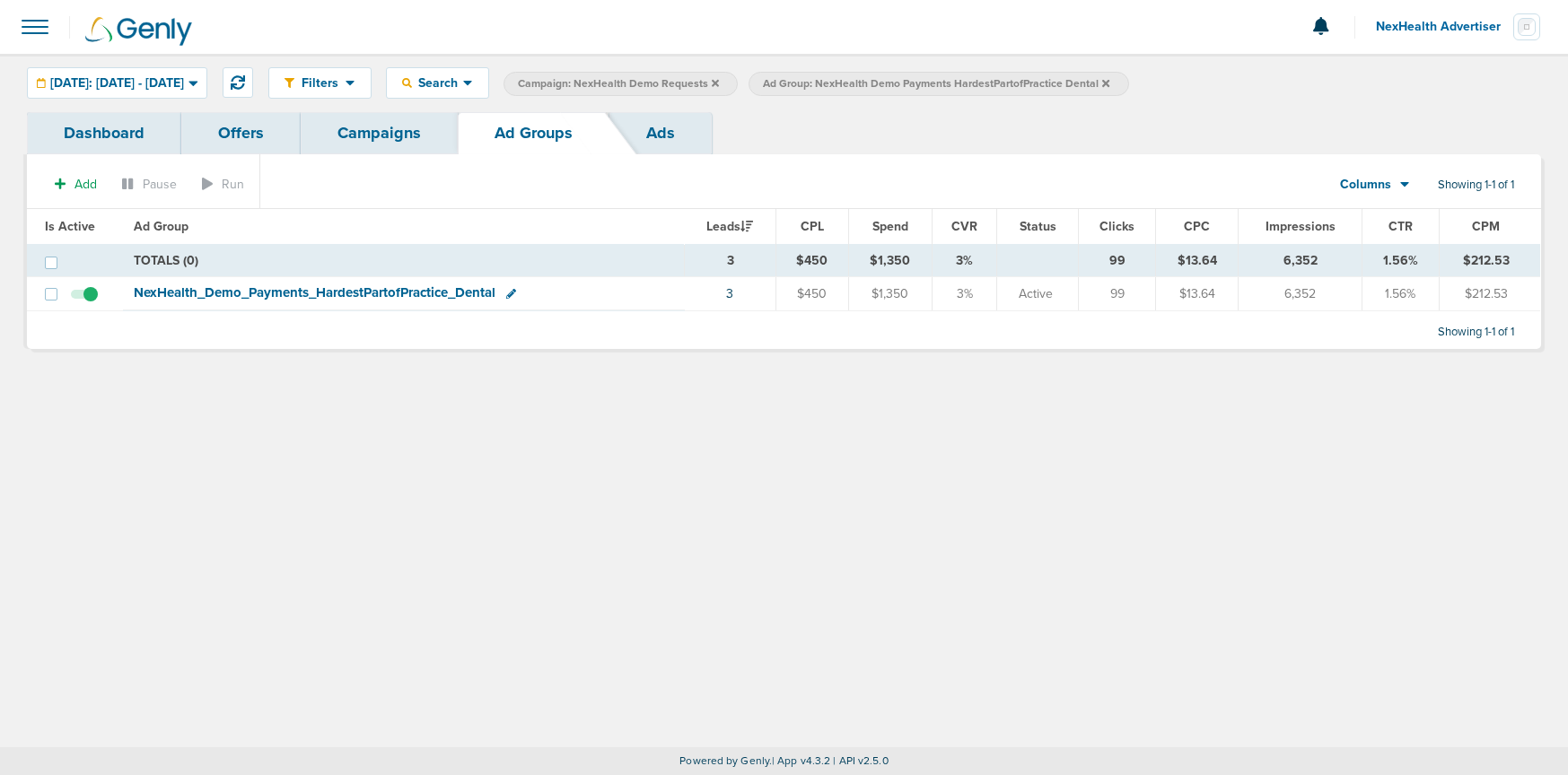
click at [1109, 83] on icon at bounding box center [1105, 83] width 7 height 7
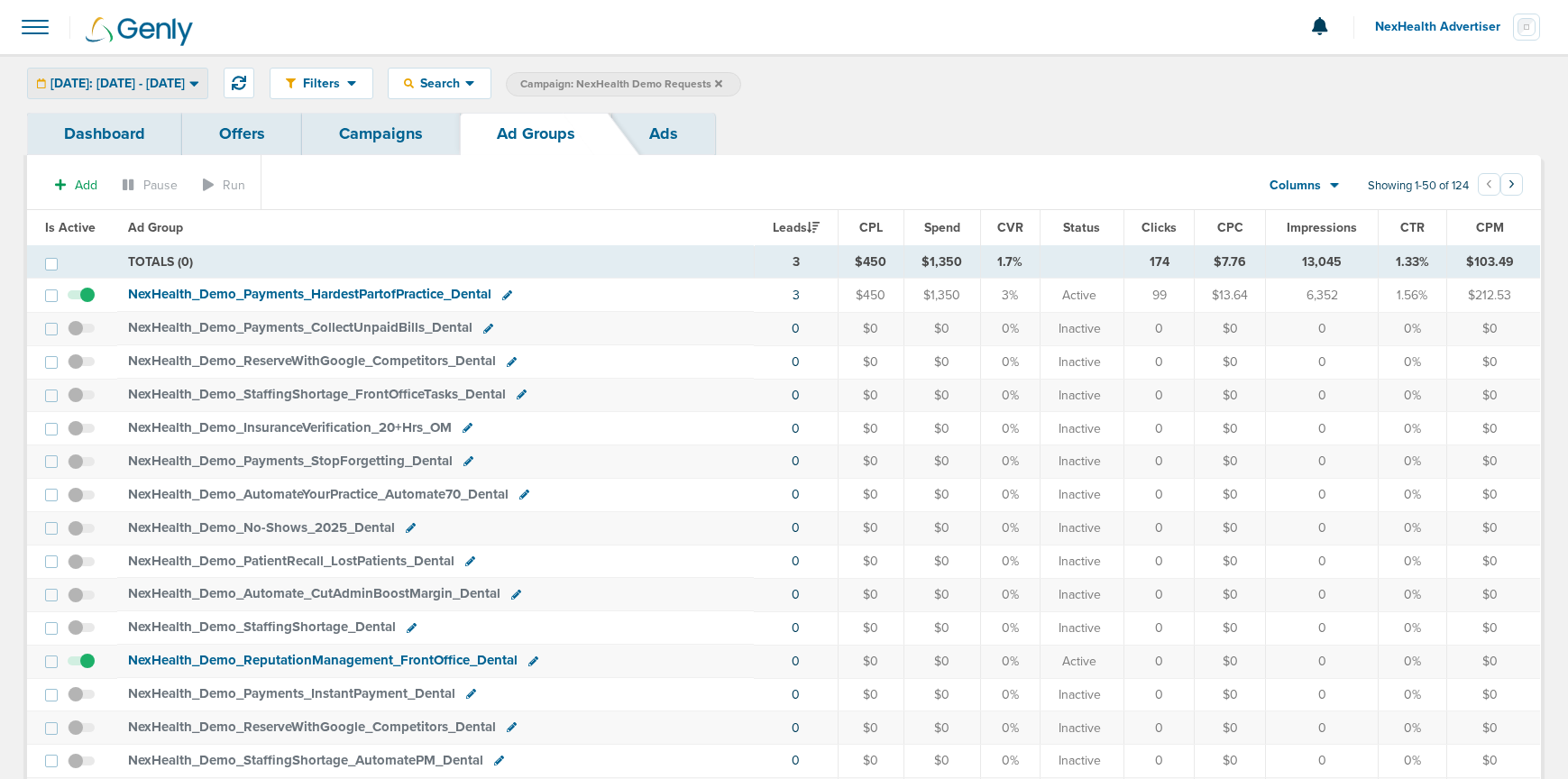
click at [198, 72] on div "[DATE]: [DATE] - [DATE]" at bounding box center [118, 83] width 179 height 30
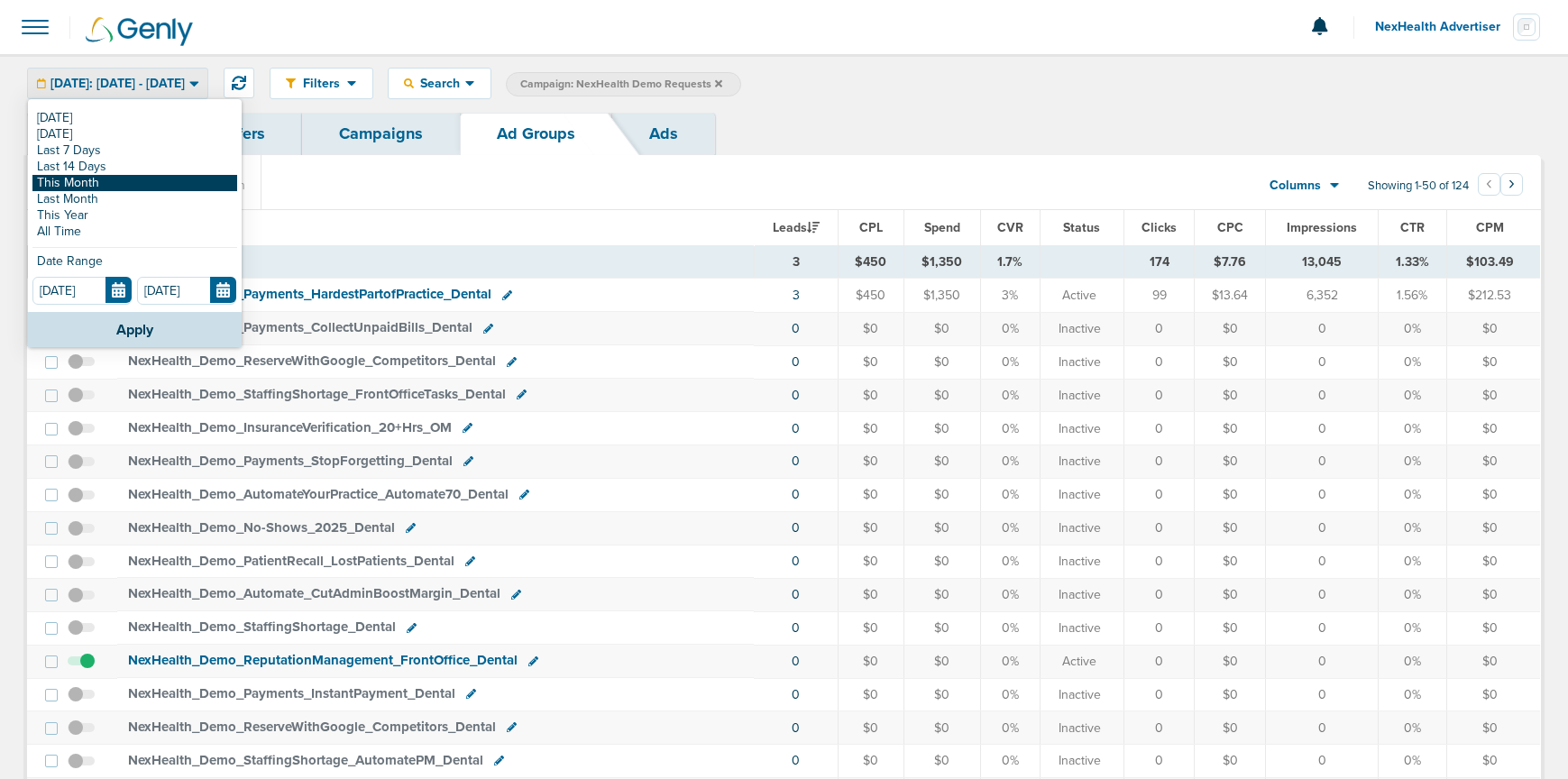
click at [73, 180] on link "This Month" at bounding box center [135, 183] width 205 height 16
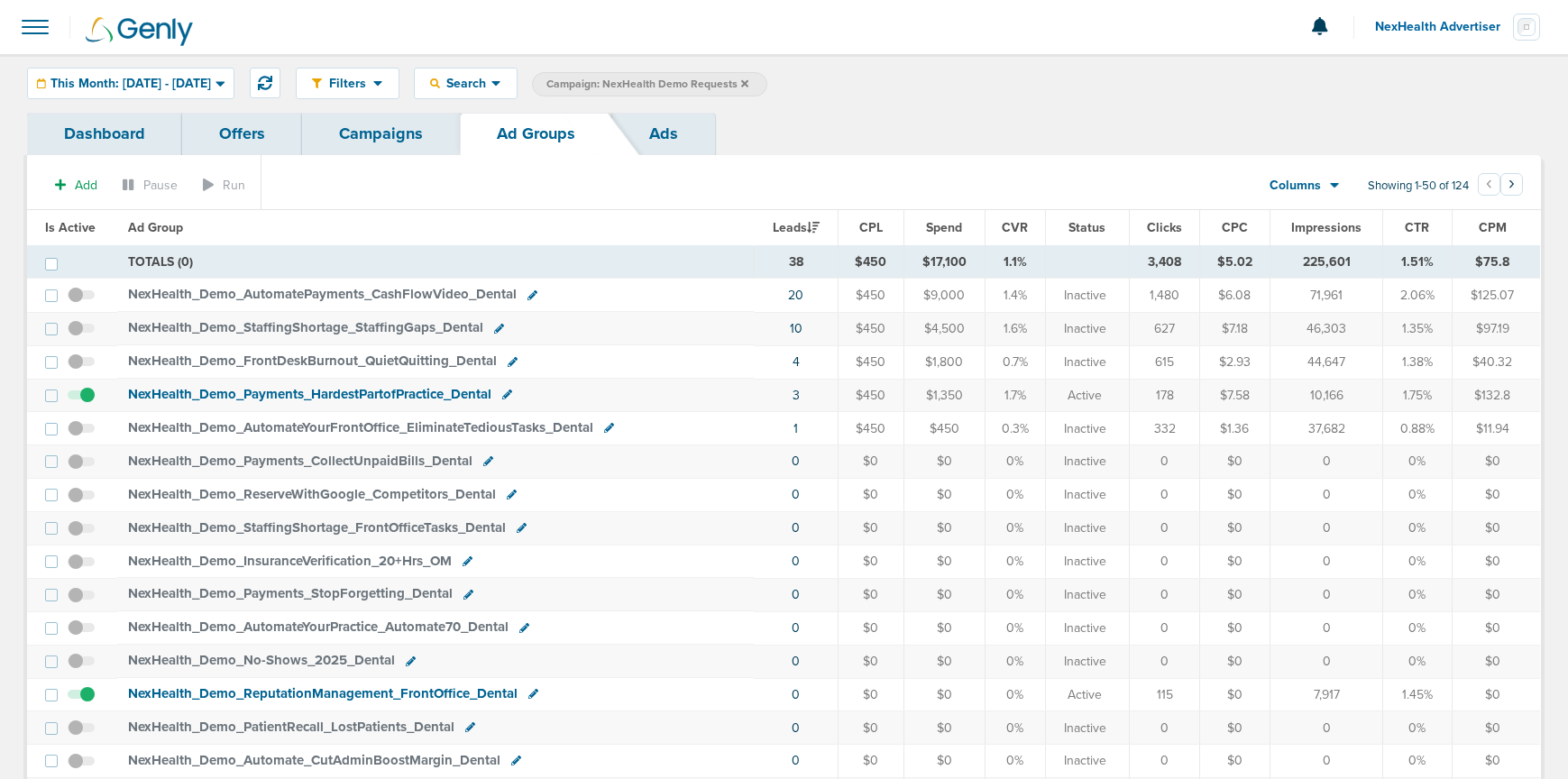
click at [662, 144] on link "Ads" at bounding box center [663, 133] width 102 height 43
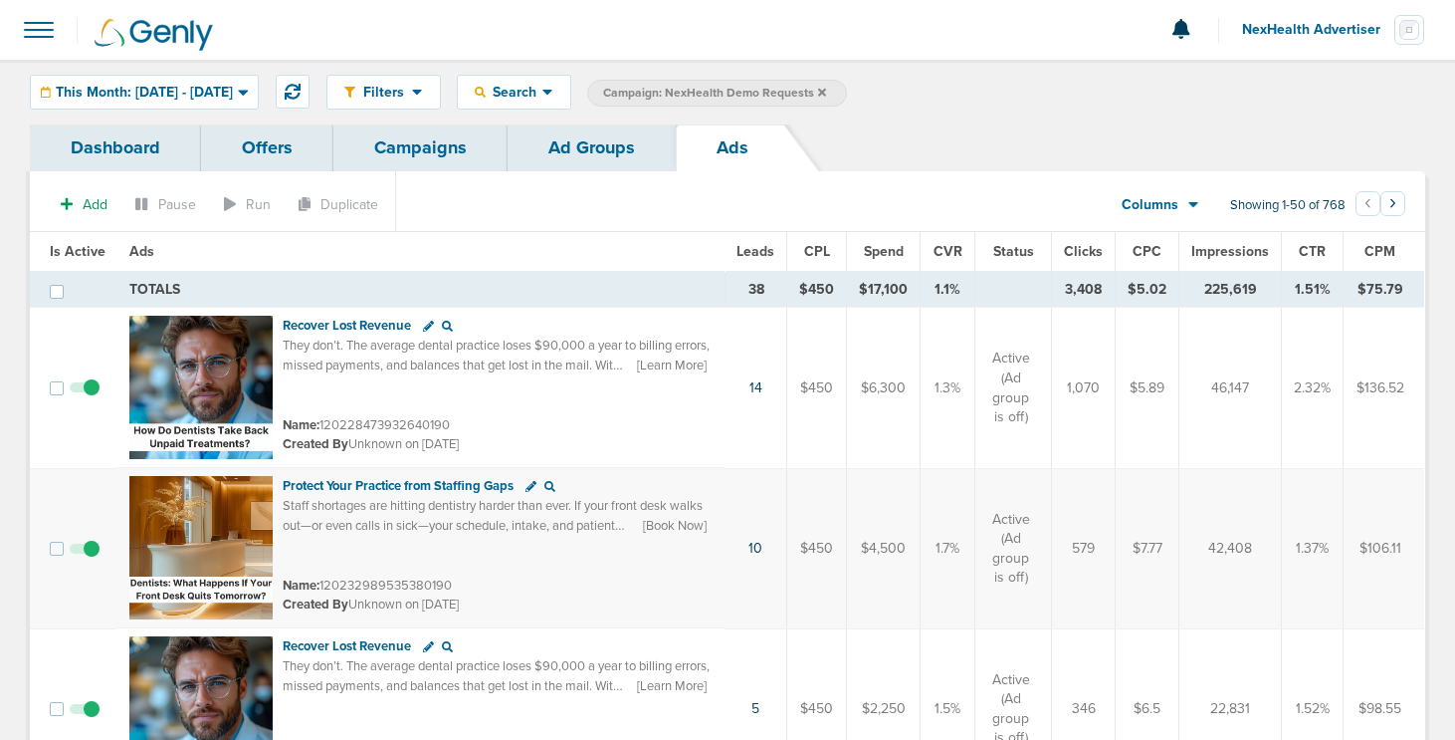
click at [1324, 29] on span "NexHealth Advertiser" at bounding box center [1318, 30] width 152 height 14
click at [1294, 89] on link "Sign Out" at bounding box center [1325, 86] width 199 height 25
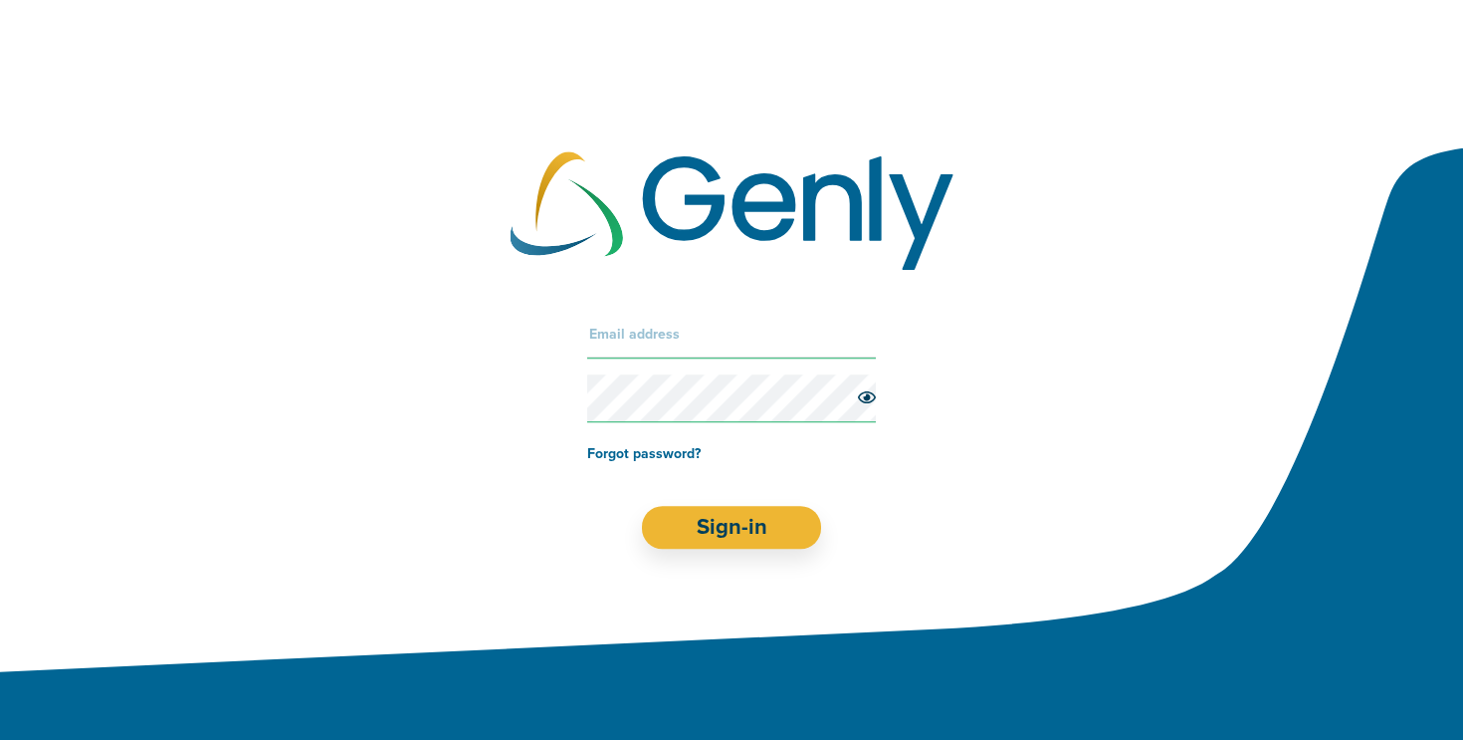
click at [666, 346] on input "text" at bounding box center [731, 335] width 289 height 48
type input "[PERSON_NAME][EMAIL_ADDRESS][DOMAIN_NAME]"
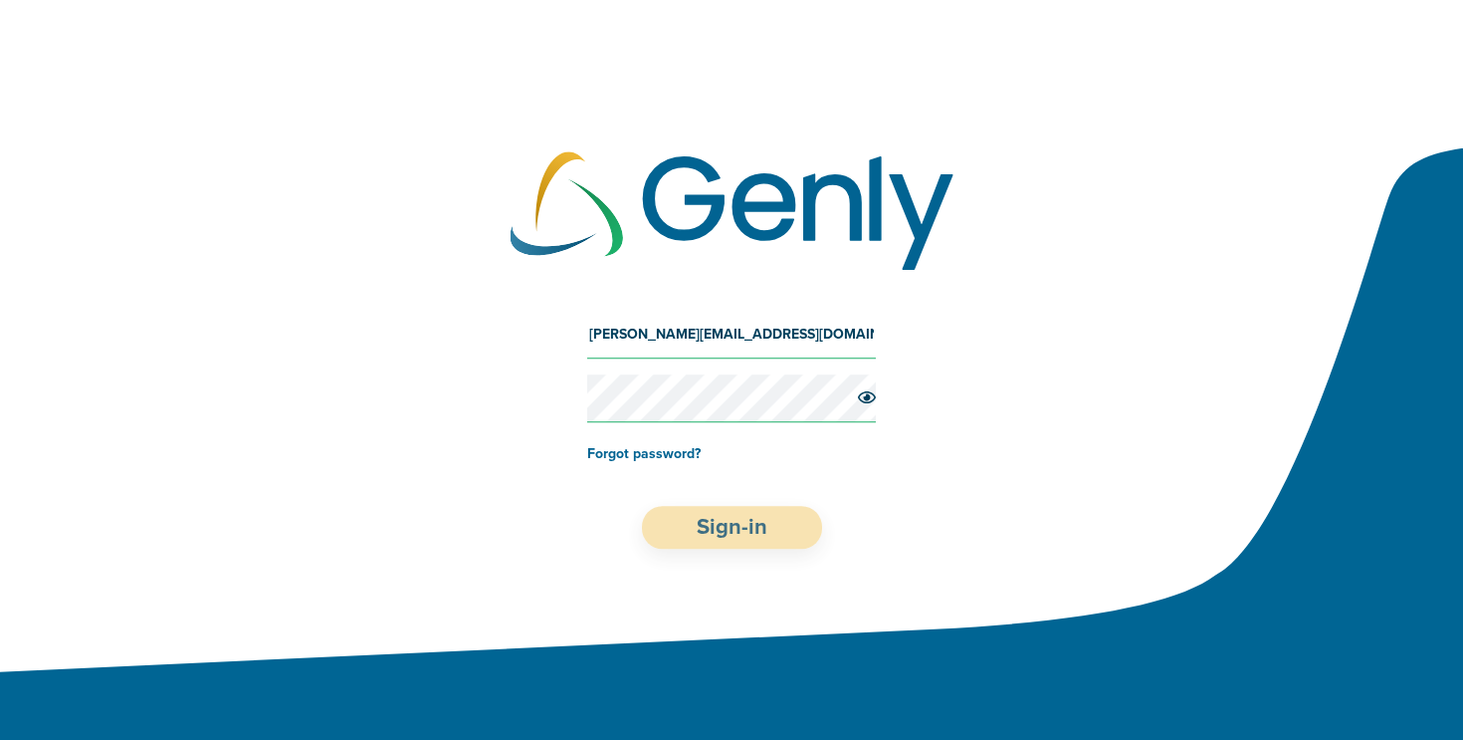
click at [735, 540] on button "Sign-in" at bounding box center [732, 527] width 180 height 43
